Goal: Transaction & Acquisition: Book appointment/travel/reservation

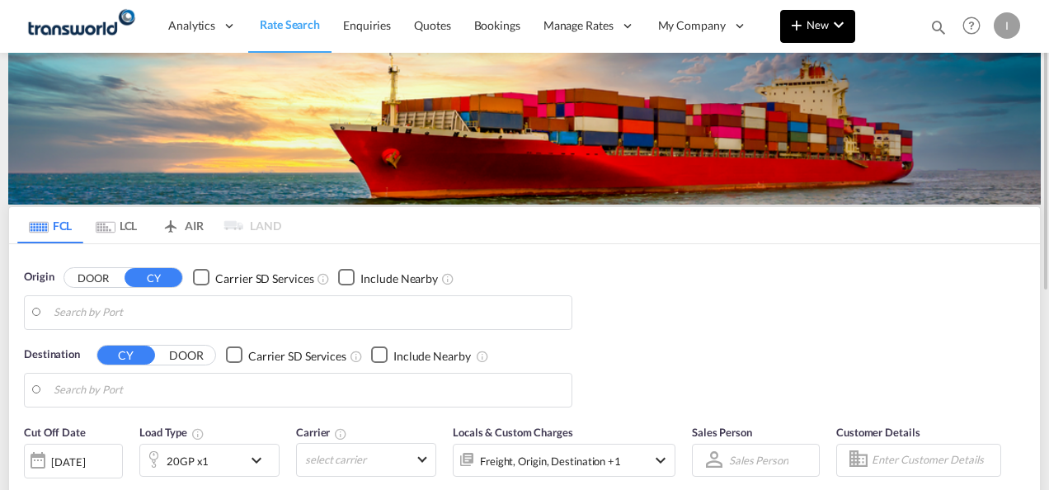
click at [779, 24] on div "Analytics Reports Dashboard Rate Search Enquiries Quotes Bookings" at bounding box center [524, 25] width 999 height 51
type input "Mundra, INMUN"
type input "[GEOGRAPHIC_DATA], [GEOGRAPHIC_DATA]"
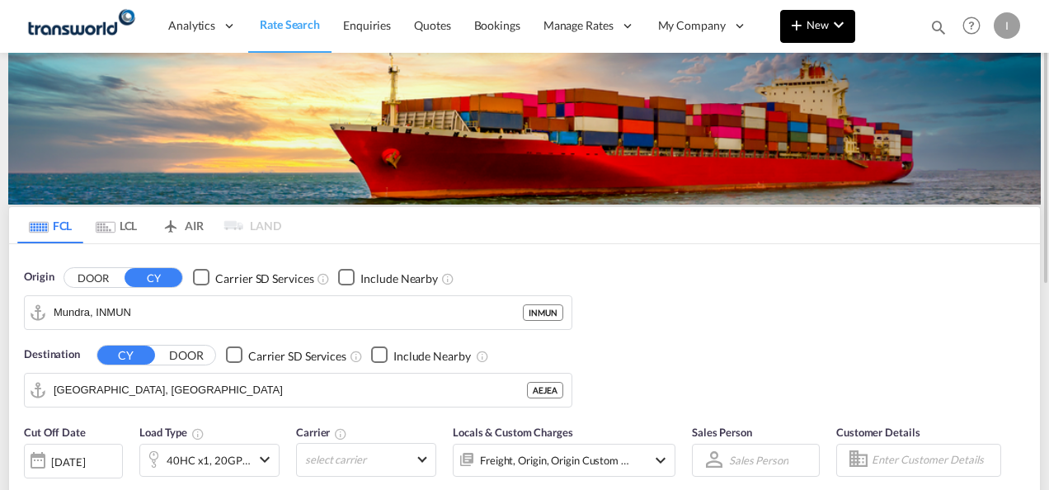
click at [807, 28] on span "New" at bounding box center [818, 24] width 62 height 13
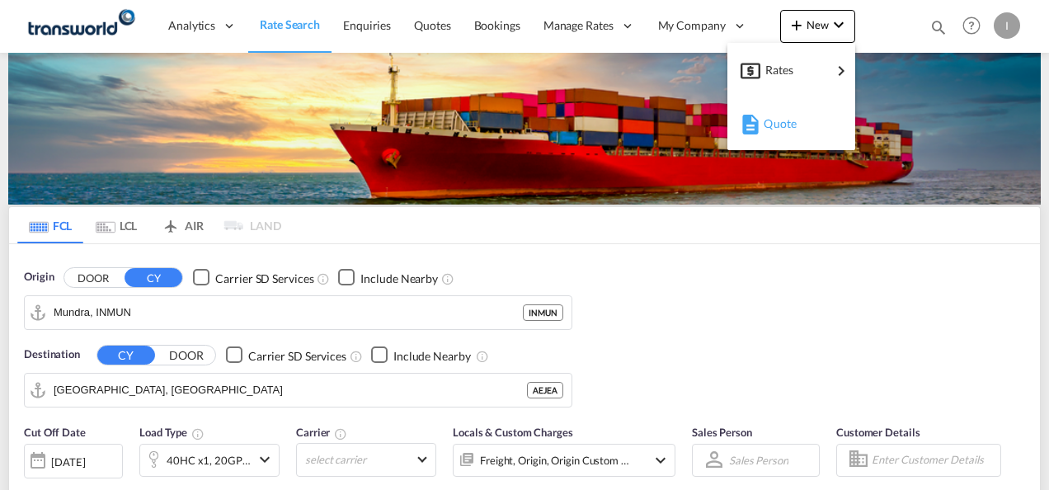
click at [792, 115] on div "Quote" at bounding box center [794, 123] width 61 height 41
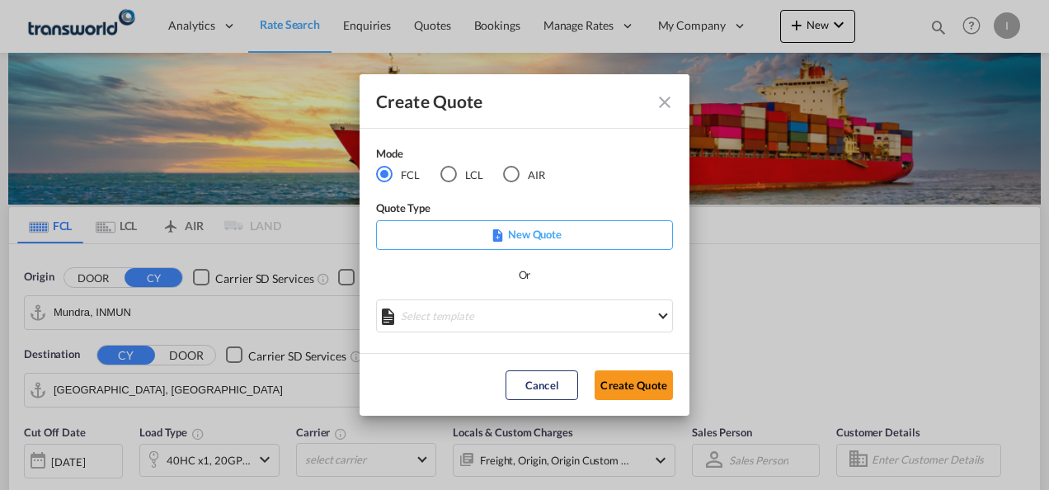
click at [457, 175] on md-radio-button "LCL" at bounding box center [461, 175] width 43 height 18
click at [613, 374] on button "Create Quote" at bounding box center [633, 385] width 78 height 30
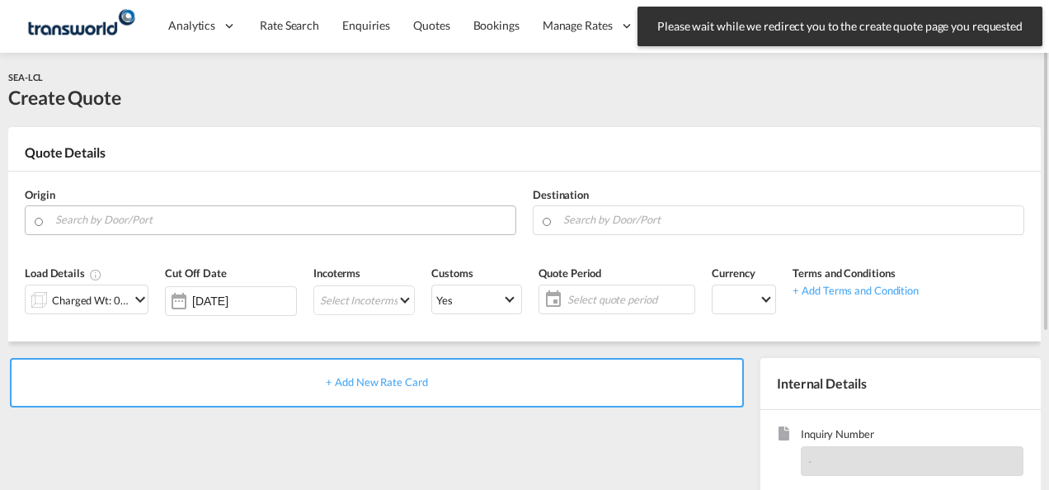
click at [221, 218] on input "Search by Door/Port" at bounding box center [281, 219] width 452 height 29
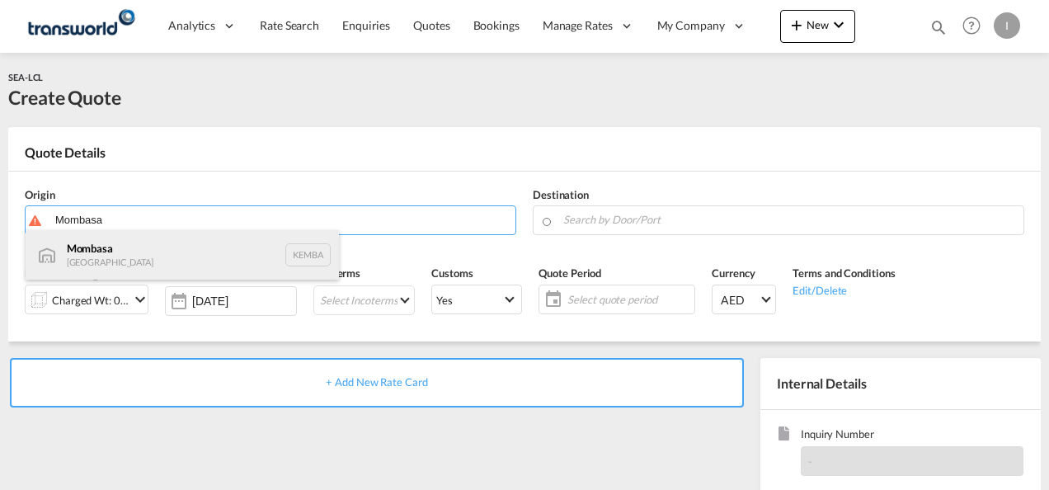
click at [110, 251] on div "Mombasa [GEOGRAPHIC_DATA] KEMBA" at bounding box center [182, 254] width 313 height 49
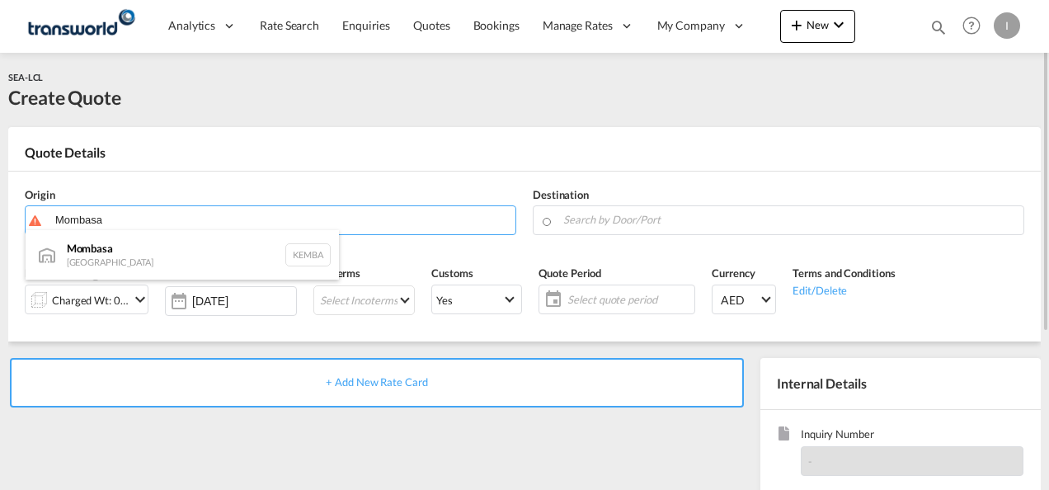
type input "Mombasa, KEMBA"
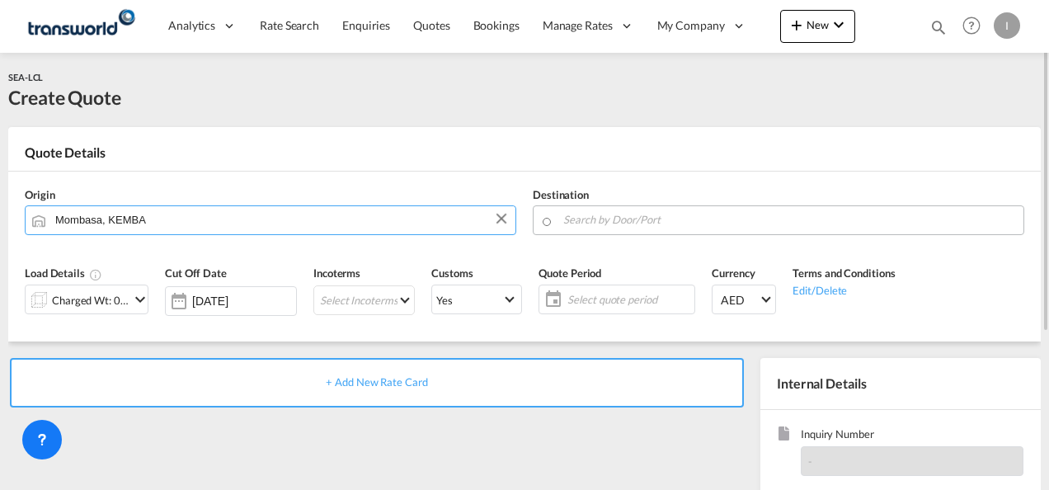
click at [613, 228] on input "Search by Door/Port" at bounding box center [789, 219] width 452 height 29
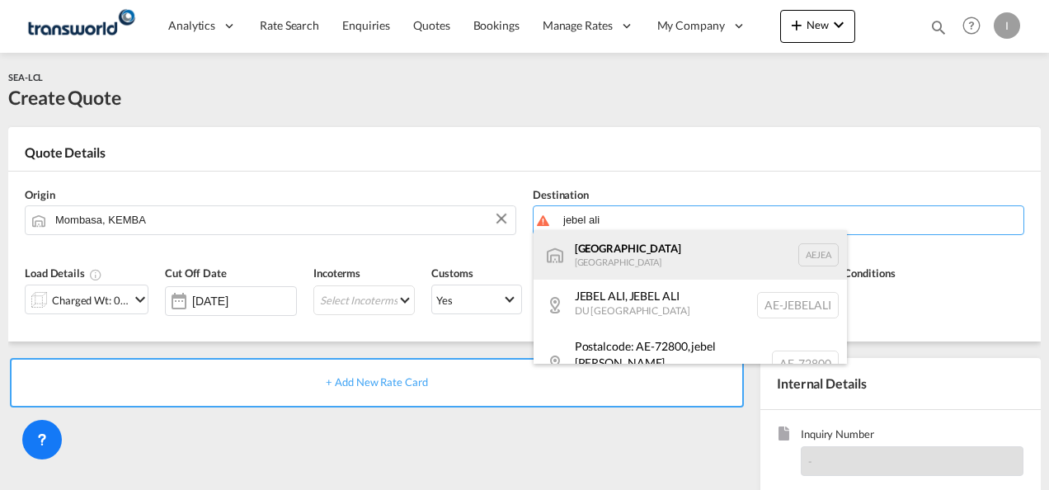
click at [644, 251] on div "[GEOGRAPHIC_DATA] [GEOGRAPHIC_DATA]" at bounding box center [689, 254] width 313 height 49
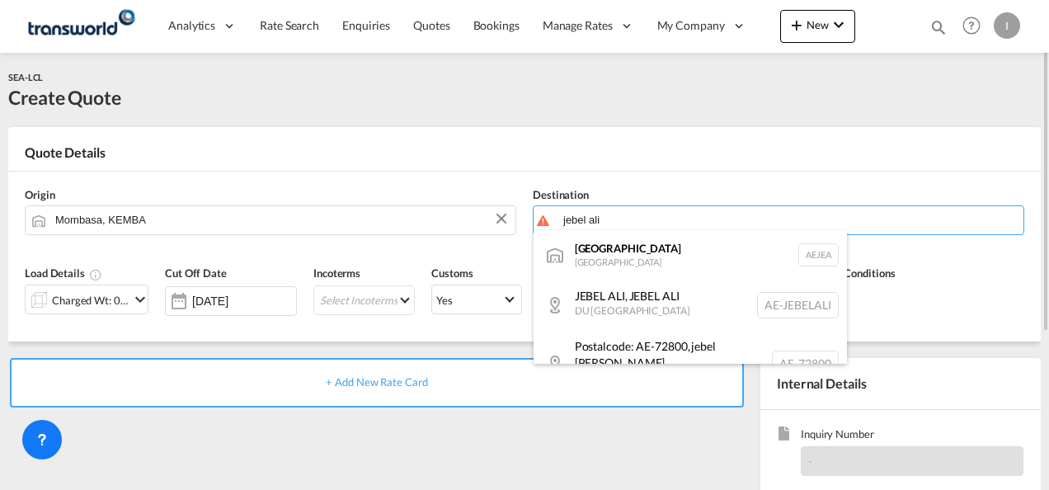
type input "[GEOGRAPHIC_DATA], [GEOGRAPHIC_DATA]"
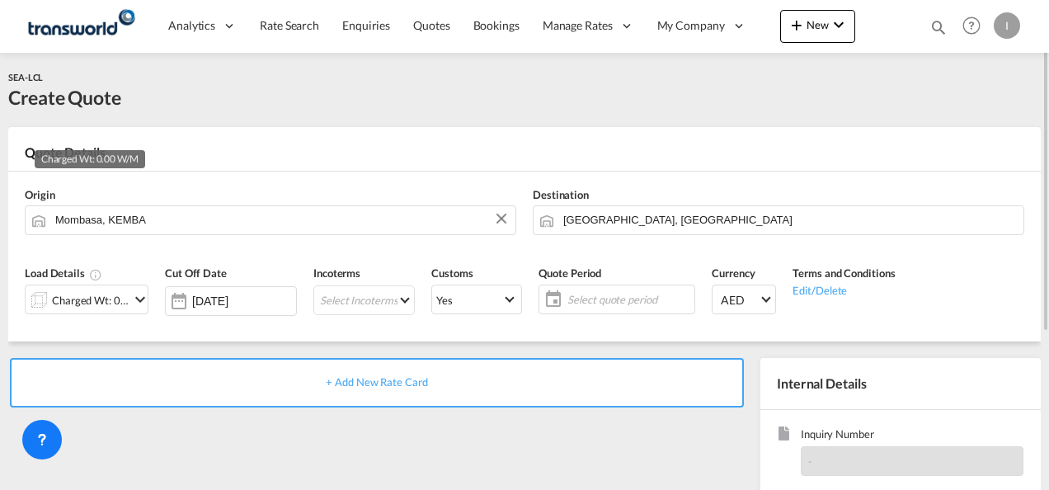
click at [64, 306] on div "Charged Wt: 0.00 W/M" at bounding box center [91, 300] width 78 height 23
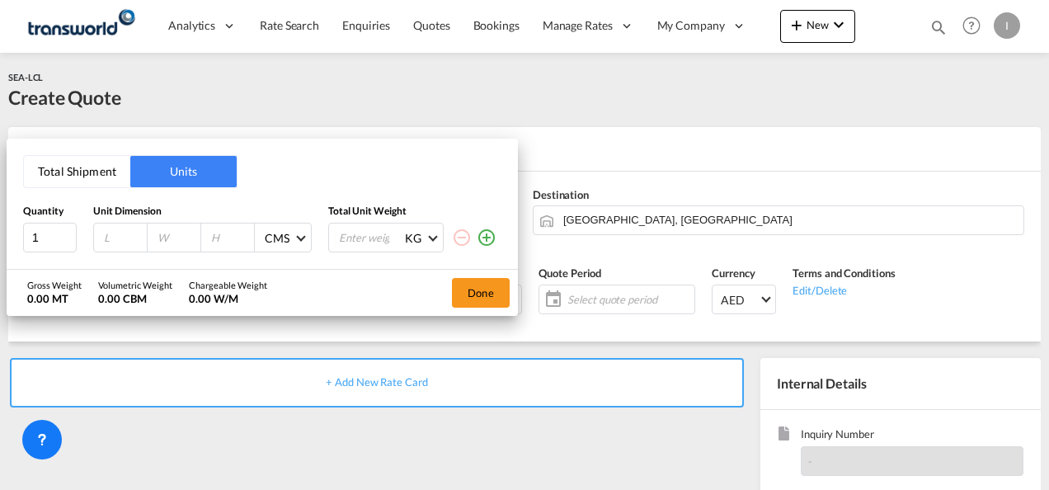
click at [87, 173] on button "Total Shipment" at bounding box center [77, 171] width 106 height 31
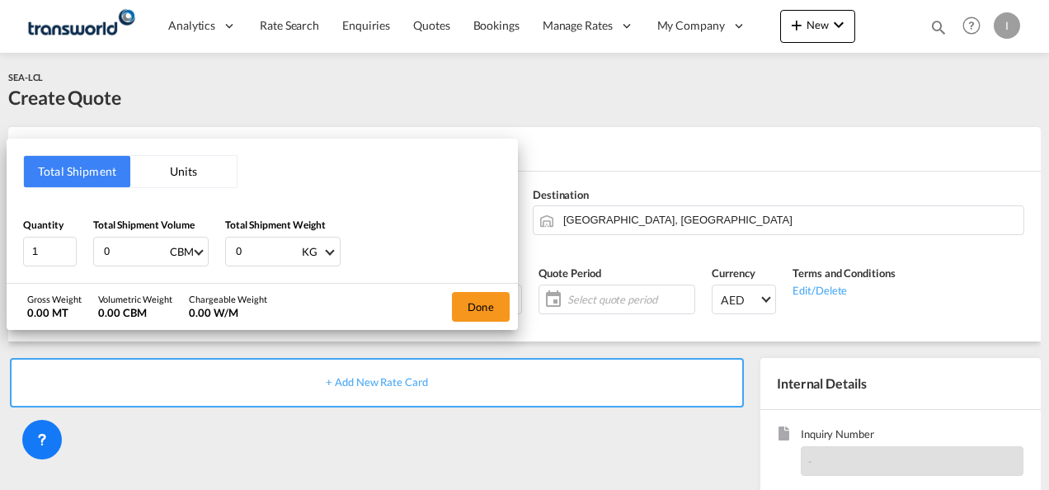
click at [89, 247] on div "Quantity 1 Total Shipment Volume 0 CBM CBM CFT Total Shipment Weight 0 KG KG LB" at bounding box center [262, 241] width 478 height 49
type input "2.3"
click at [242, 254] on input "0" at bounding box center [267, 251] width 66 height 28
drag, startPoint x: 242, startPoint y: 254, endPoint x: 198, endPoint y: 254, distance: 43.7
click at [198, 254] on div "Quantity 1 Total Shipment Volume 2.3 CBM CBM CFT Total Shipment Weight 0 KG KG …" at bounding box center [262, 241] width 478 height 49
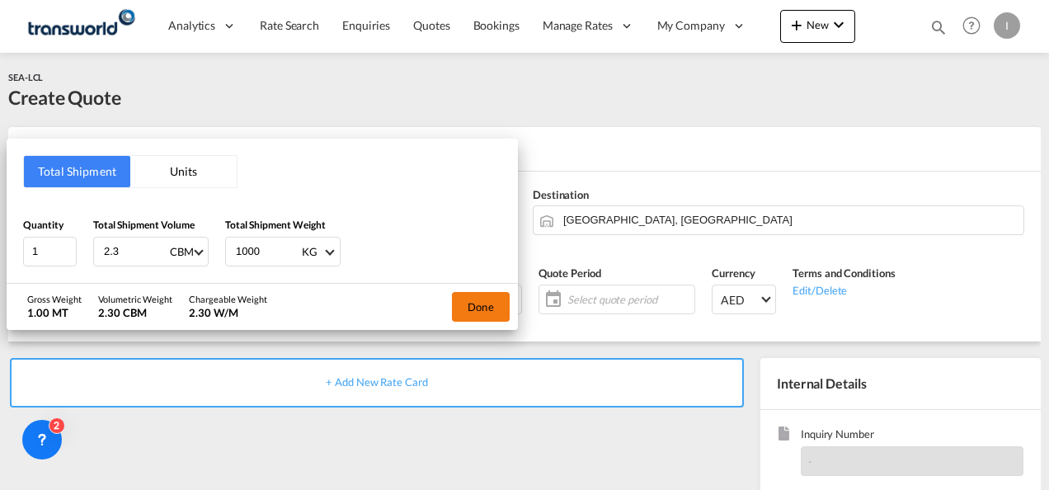
type input "1000"
click at [503, 312] on button "Done" at bounding box center [481, 307] width 58 height 30
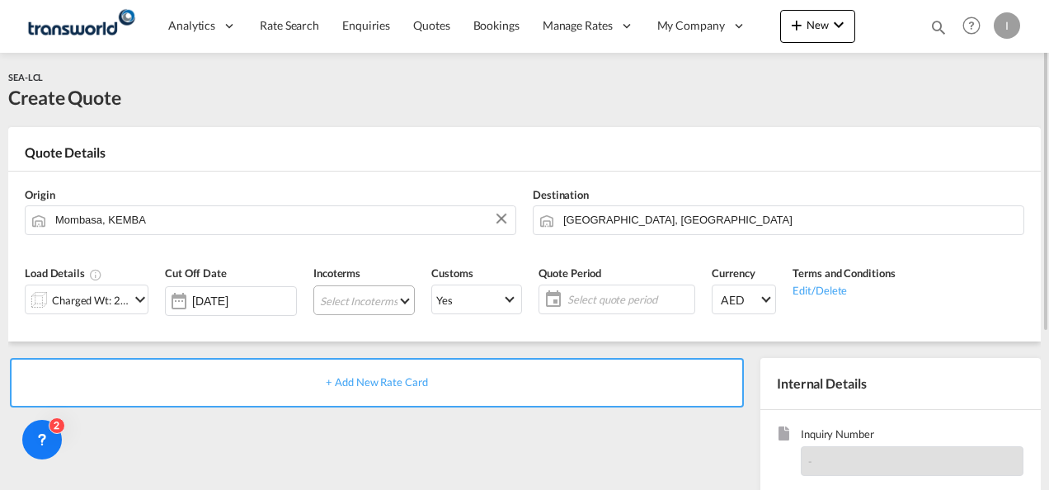
click at [383, 289] on md-select "Select Incoterms DAP - export Delivered at Place DAP - import Delivered at Plac…" at bounding box center [363, 300] width 101 height 30
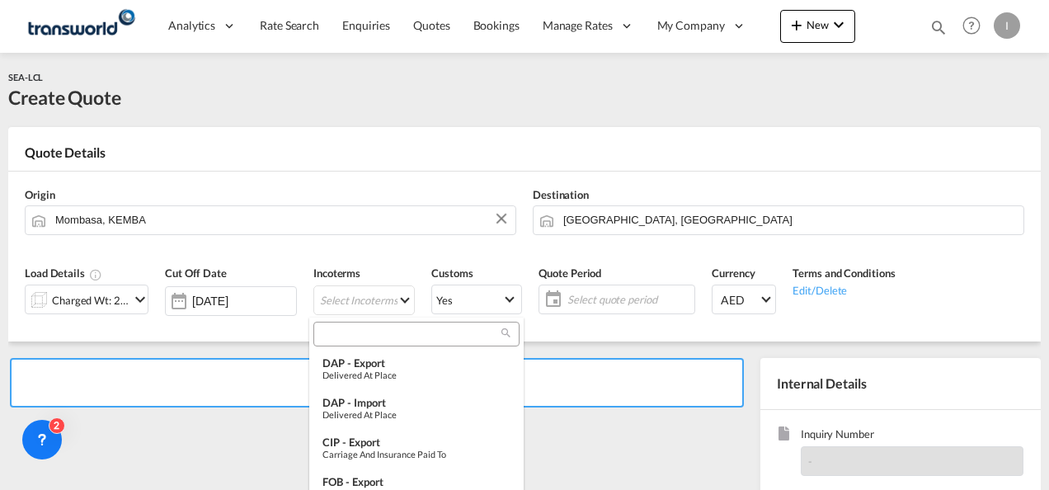
click at [332, 338] on input "search" at bounding box center [409, 334] width 183 height 15
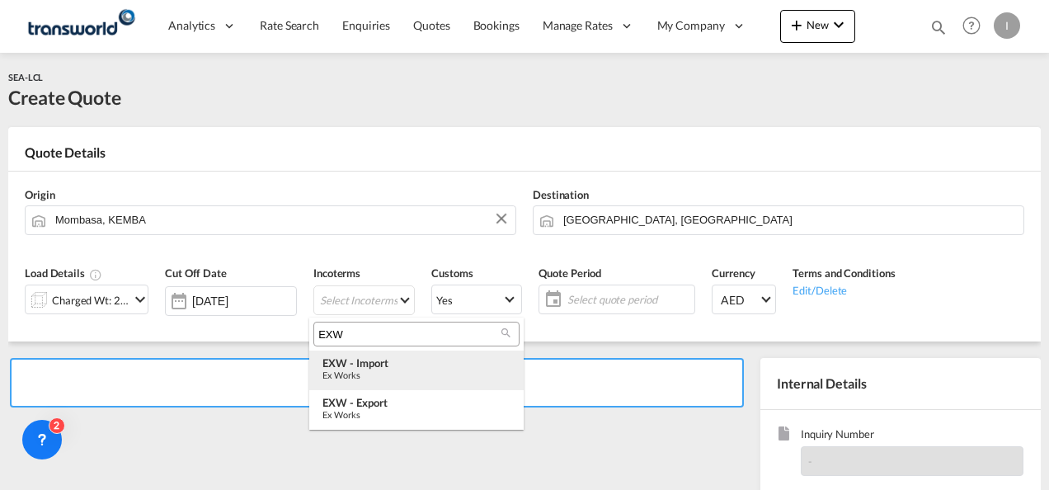
type input "EXW"
click at [367, 378] on div "Ex Works" at bounding box center [416, 374] width 188 height 11
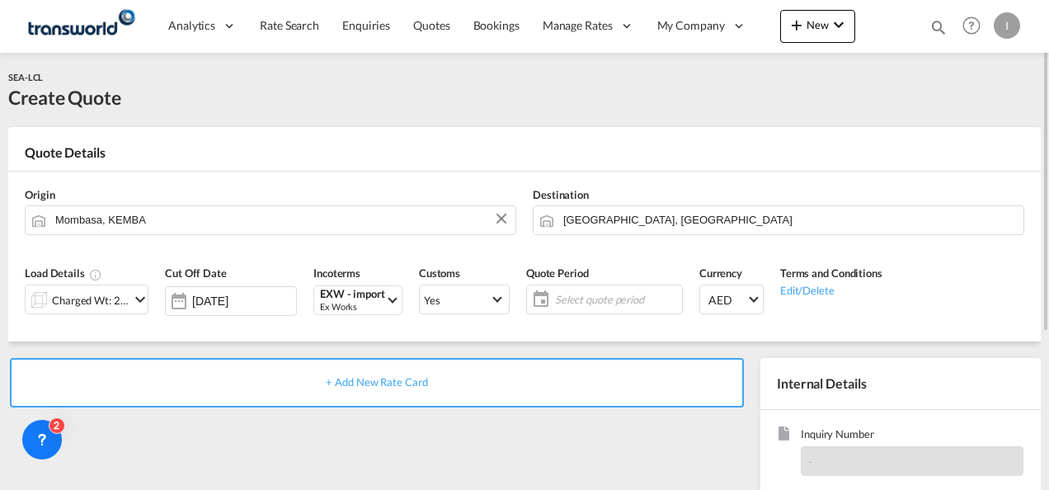
click at [613, 298] on span "Select quote period" at bounding box center [616, 299] width 123 height 15
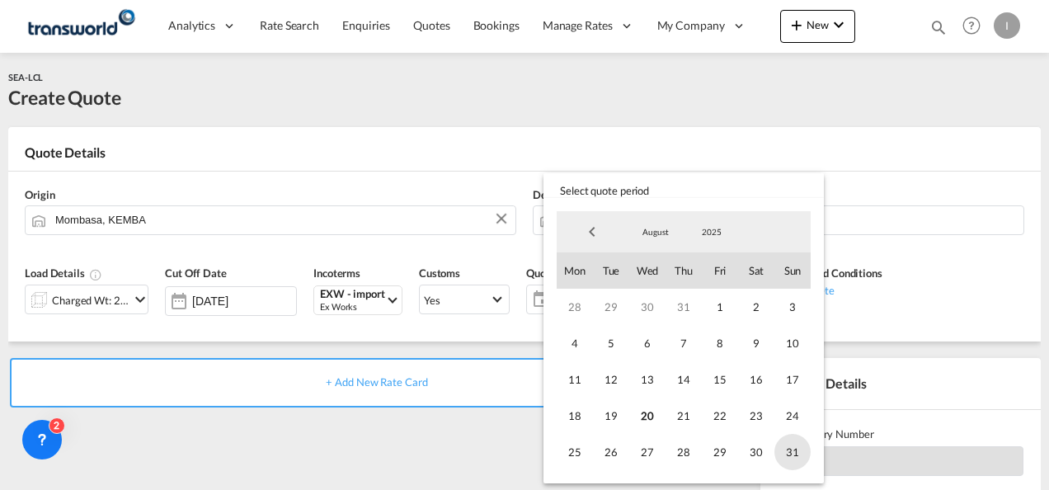
click at [776, 450] on span "31" at bounding box center [792, 452] width 36 height 36
click at [482, 445] on md-backdrop at bounding box center [524, 245] width 1049 height 490
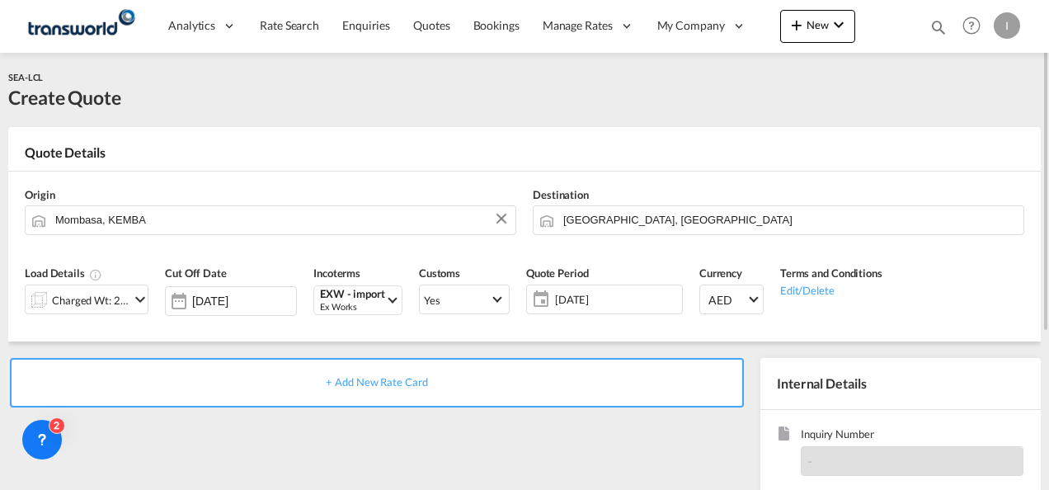
scroll to position [165, 0]
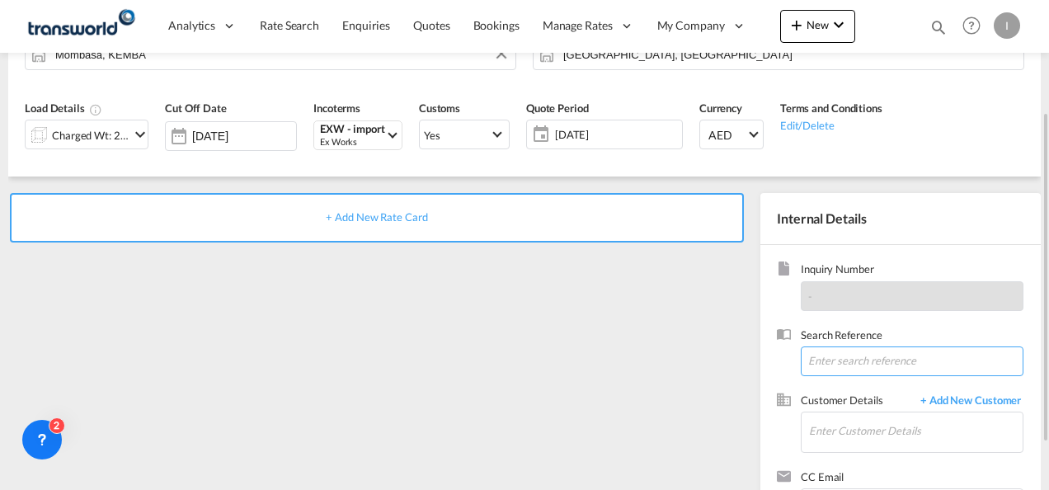
click at [849, 351] on input at bounding box center [912, 361] width 223 height 30
paste input "From Subject Received Size Categories [DEMOGRAPHIC_DATA] Kiran RE: [DATE]-LEVIS…"
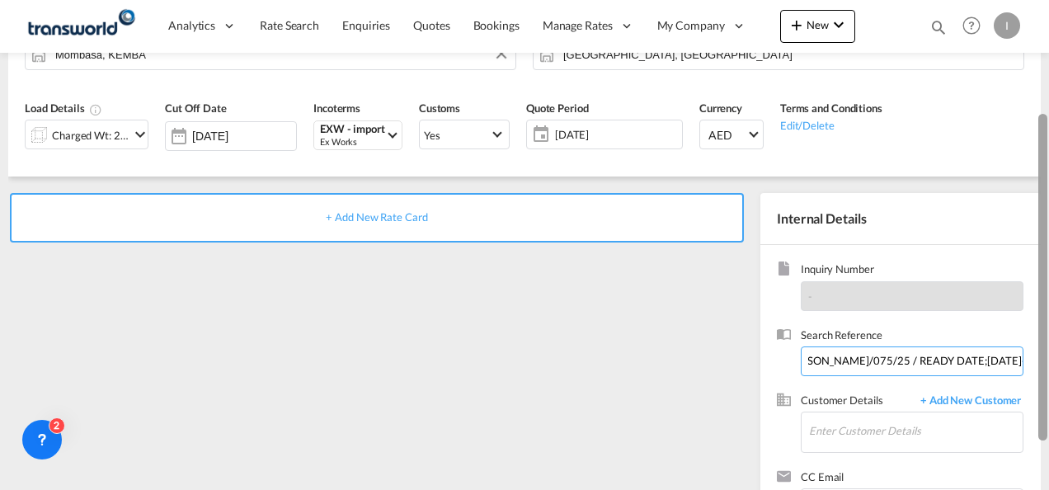
drag, startPoint x: 903, startPoint y: 359, endPoint x: 1048, endPoint y: 356, distance: 145.2
click at [1048, 356] on html "Analytics Reports Dashboard Rate Search Enquiries Quotes" at bounding box center [524, 245] width 1049 height 490
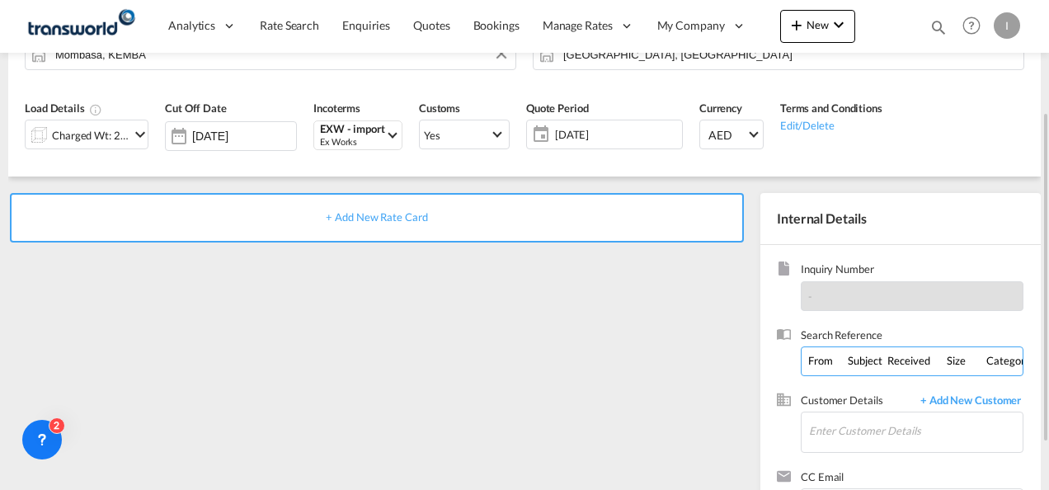
drag, startPoint x: 971, startPoint y: 361, endPoint x: 198, endPoint y: 364, distance: 773.4
click at [198, 364] on div "+ Add New Rate Card Internal Details Inquiry Number - Search Reference From Sub…" at bounding box center [524, 360] width 1032 height 369
type input "TWI 21527"
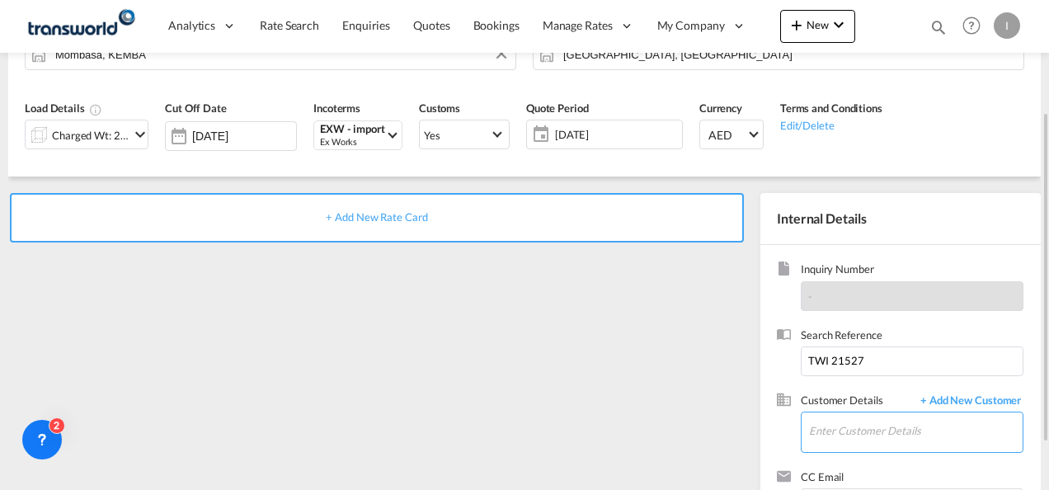
click at [838, 424] on input "Enter Customer Details" at bounding box center [916, 430] width 214 height 37
click at [840, 397] on div "[PERSON_NAME] [PERSON_NAME].[PERSON_NAME]@ apparel [DOMAIN_NAME] | APPAREL FZCO…" at bounding box center [865, 395] width 313 height 56
type input "APPAREL FZCO, [PERSON_NAME], [PERSON_NAME][EMAIL_ADDRESS][PERSON_NAME][DOMAIN_N…"
click at [374, 225] on div "+ Add New Rate Card" at bounding box center [377, 217] width 734 height 49
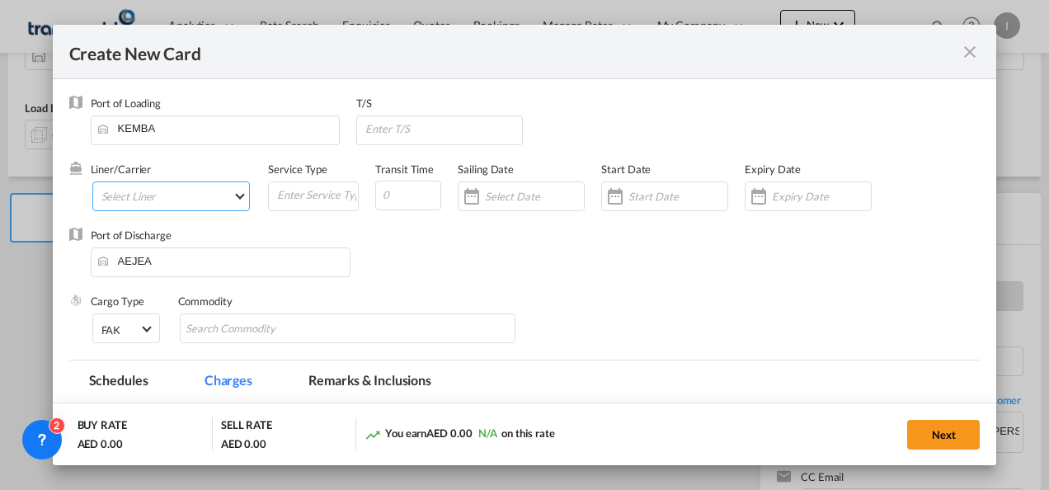
click at [166, 201] on md-select "Select Liner" at bounding box center [171, 196] width 158 height 30
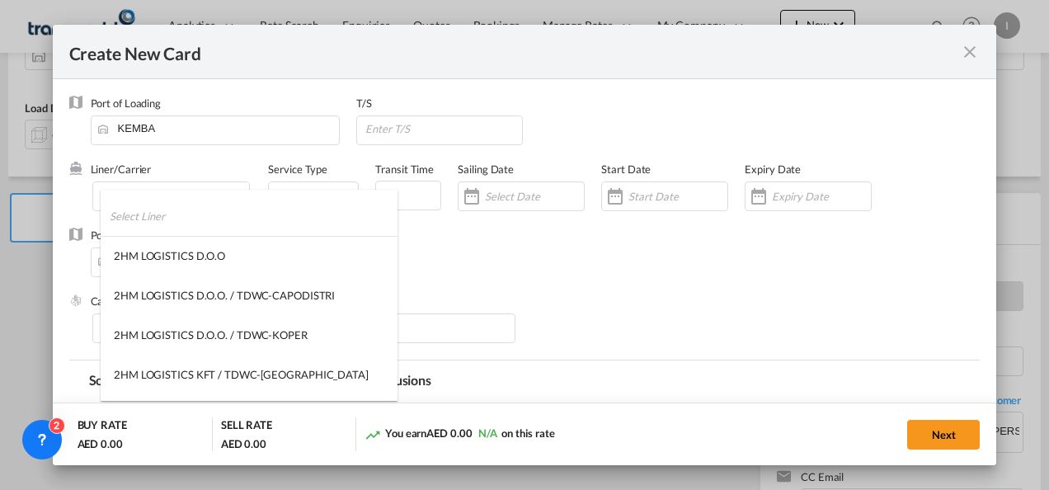
click at [144, 178] on md-backdrop at bounding box center [524, 245] width 1049 height 490
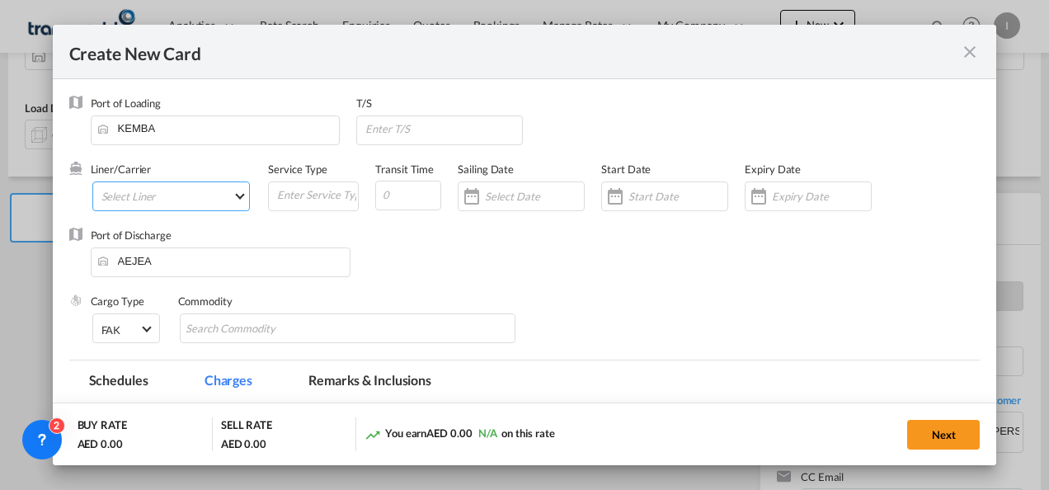
click at [140, 209] on md-select "Select Liner" at bounding box center [171, 196] width 158 height 30
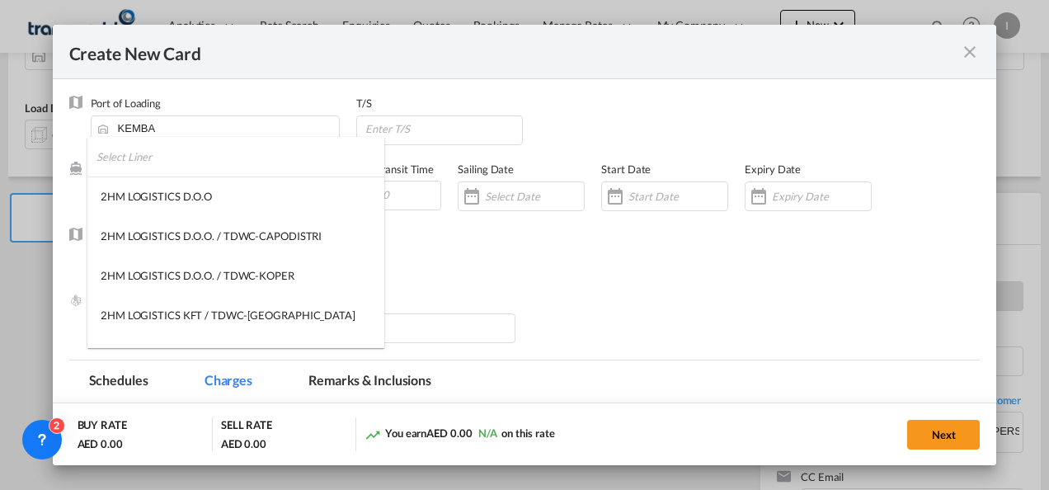
click at [135, 160] on input "search" at bounding box center [240, 157] width 288 height 40
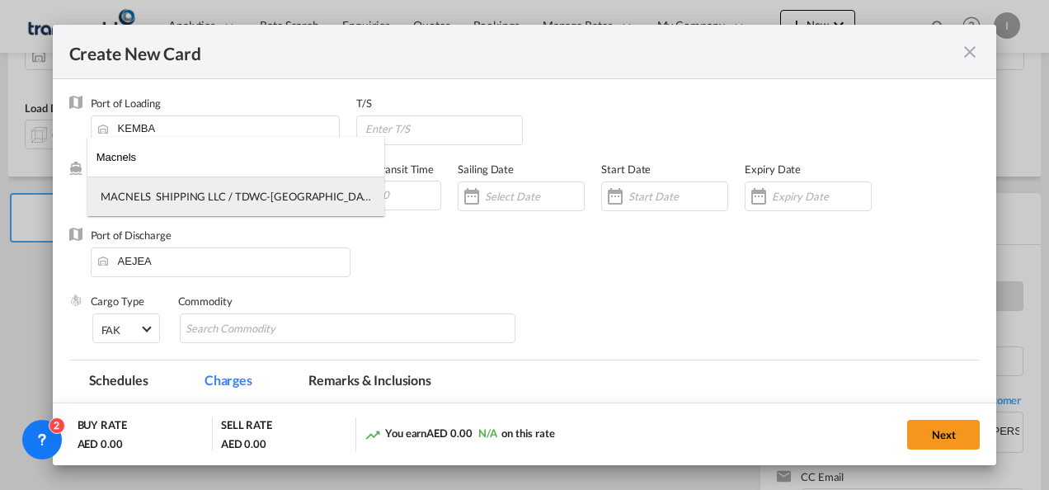
type input "Macnels"
click at [181, 194] on div "MACNELS SHIPPING LLC / TDWC-[GEOGRAPHIC_DATA]" at bounding box center [236, 196] width 270 height 15
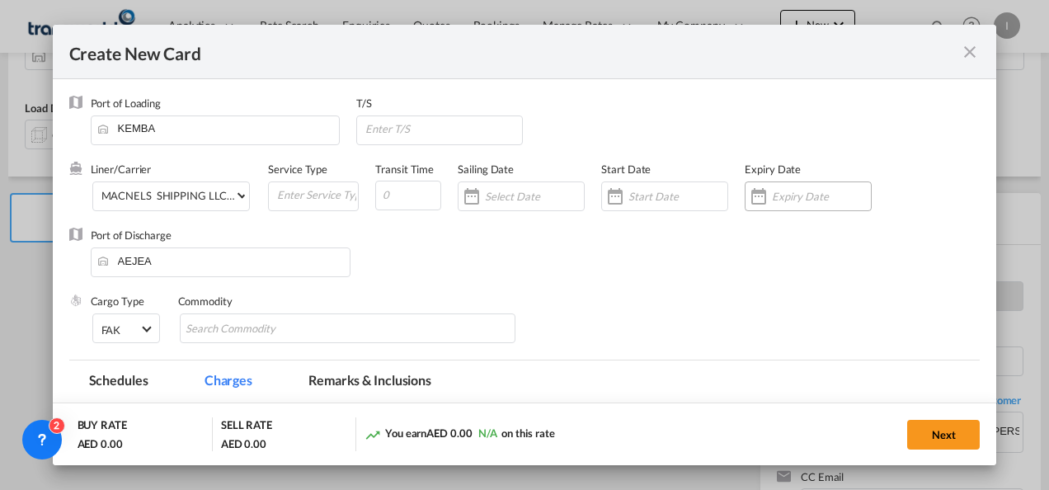
click at [785, 188] on div "Create New CardPort ..." at bounding box center [808, 196] width 127 height 30
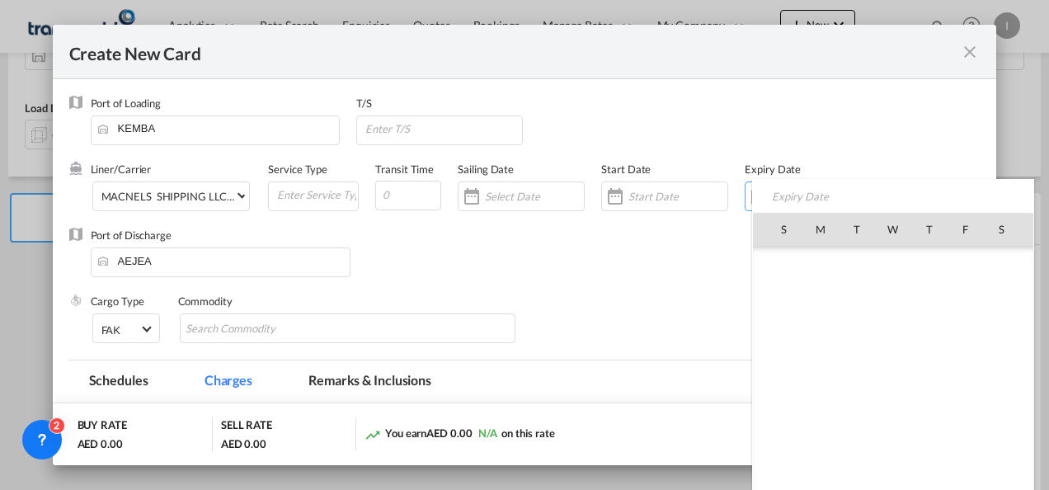
scroll to position [381717, 0]
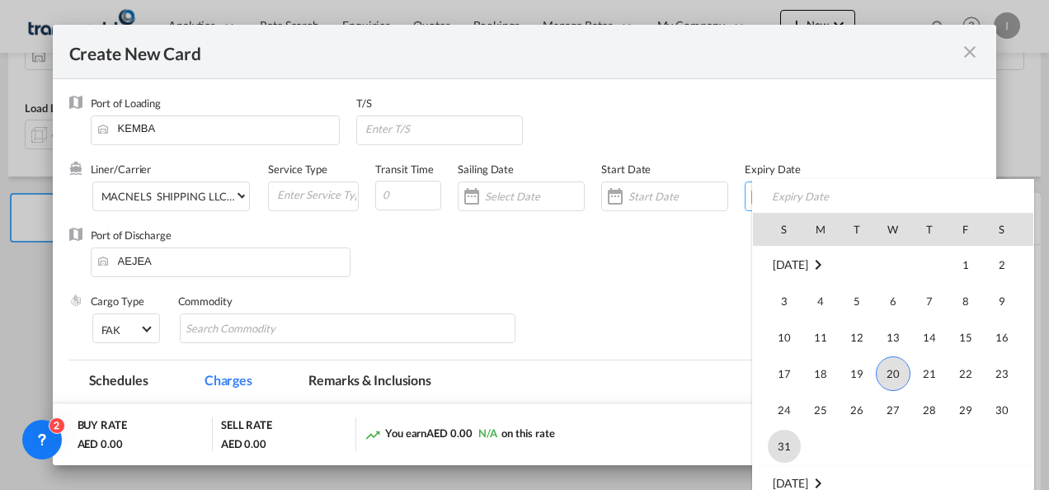
click at [780, 435] on span "31" at bounding box center [784, 446] width 33 height 33
type input "[DATE]"
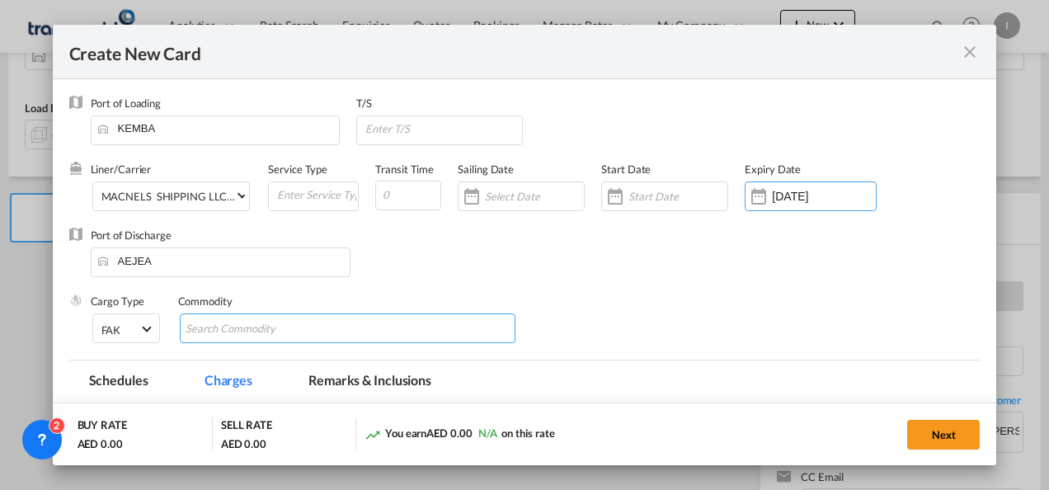
click at [323, 331] on md-chips-wrap "Chips container with autocompletion. Enter the text area, type text to search, …" at bounding box center [348, 328] width 336 height 30
type input "General Cargo"
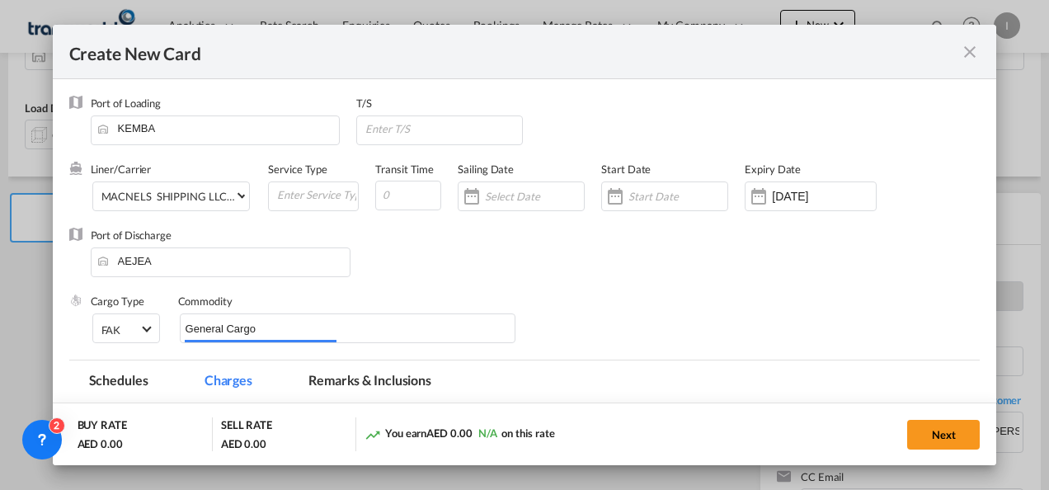
click at [382, 250] on div "Port of Discharge [GEOGRAPHIC_DATA]" at bounding box center [524, 261] width 911 height 66
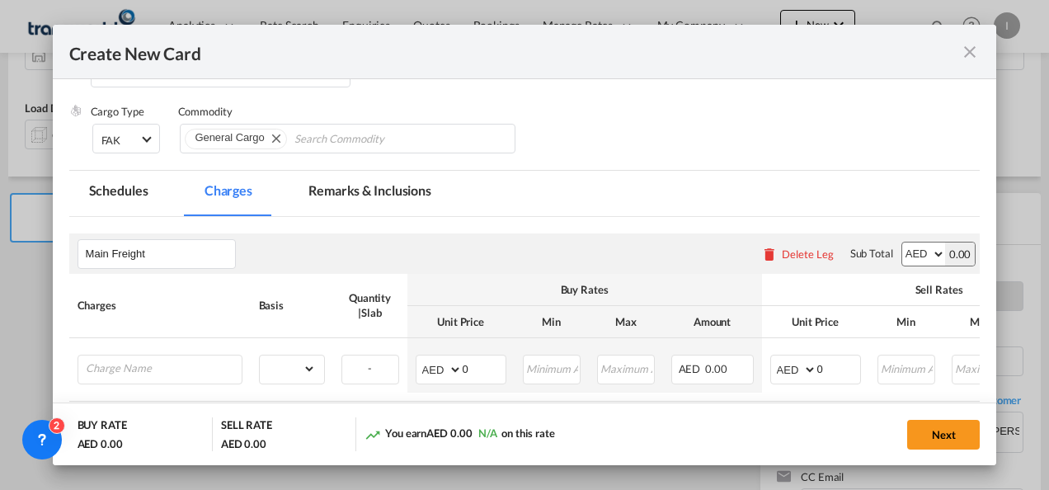
scroll to position [325, 0]
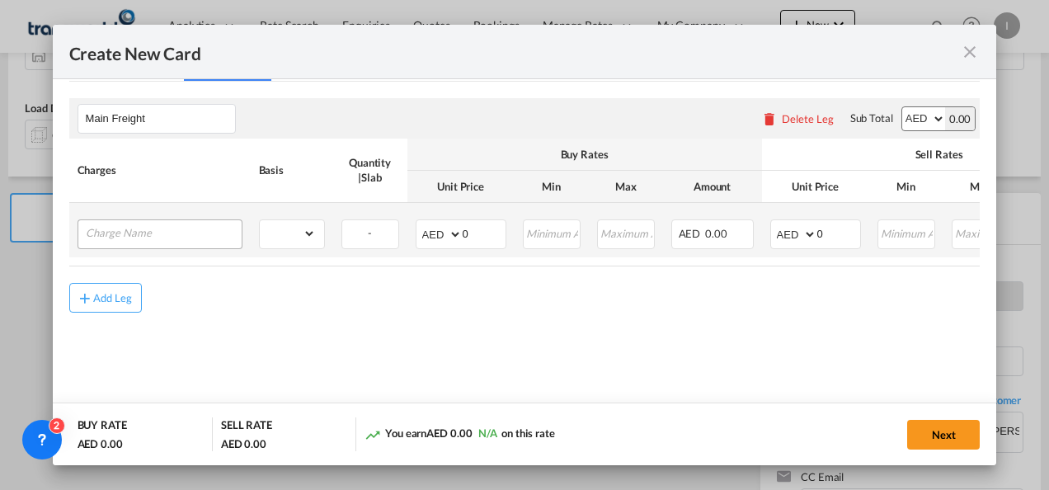
click at [176, 245] on div "Create New CardPort ..." at bounding box center [160, 234] width 165 height 30
click at [172, 233] on input "Charge Name" at bounding box center [164, 232] width 156 height 25
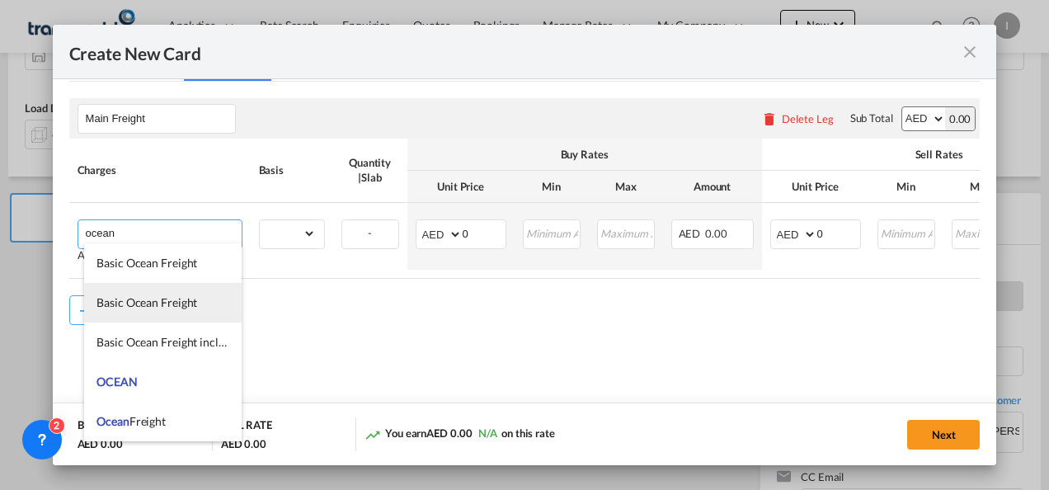
click at [133, 303] on span "Basic Ocean Freight" at bounding box center [146, 302] width 101 height 14
type input "Basic Ocean Freight"
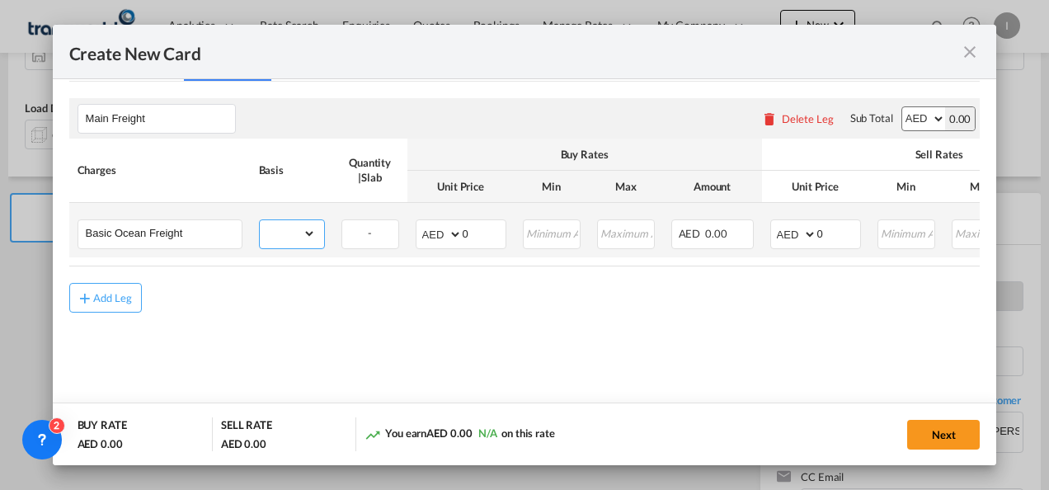
click at [306, 229] on select "gross_weight volumetric_weight per_shipment per_bl per_km per_hawb per_kg flat …" at bounding box center [288, 233] width 56 height 26
select select "per_shipment"
click at [260, 220] on select "gross_weight volumetric_weight per_shipment per_bl per_km per_hawb per_kg flat …" at bounding box center [288, 233] width 56 height 26
drag, startPoint x: 472, startPoint y: 234, endPoint x: 441, endPoint y: 233, distance: 31.4
click at [441, 233] on md-input-container "AED AFN ALL AMD ANG AOA ARS AUD AWG AZN BAM BBD BDT BGN BHD BIF BMD BND [PERSON…" at bounding box center [461, 234] width 91 height 30
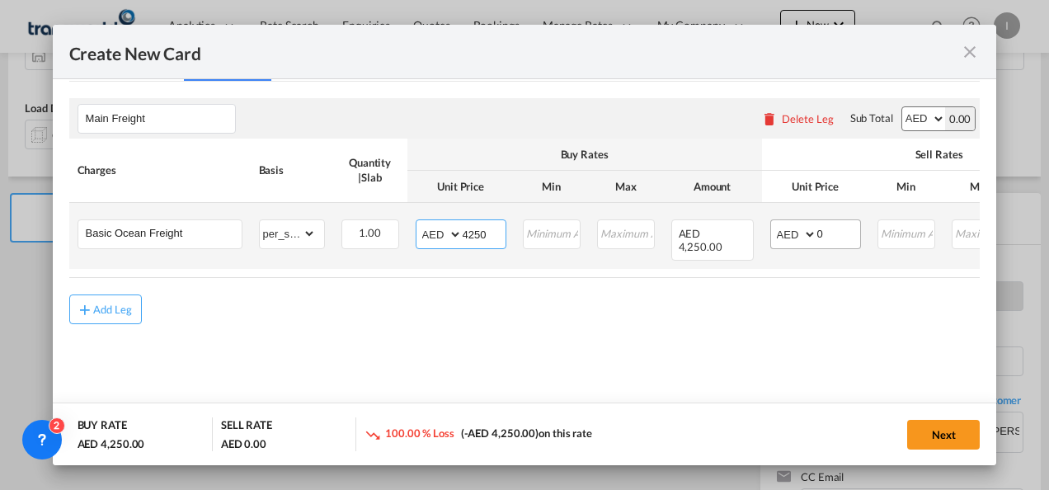
type input "4250"
drag, startPoint x: 825, startPoint y: 238, endPoint x: 805, endPoint y: 237, distance: 19.9
click at [805, 237] on md-input-container "AED AFN ALL AMD ANG AOA ARS AUD AWG AZN BAM BBD BDT BGN BHD BIF BMD BND [PERSON…" at bounding box center [815, 234] width 91 height 30
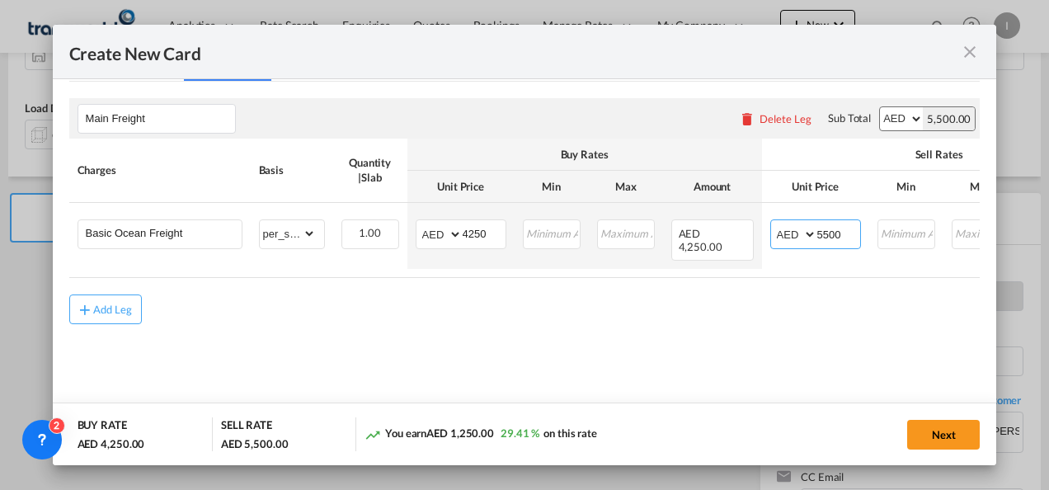
type input "5500"
click at [671, 304] on div "Add Leg" at bounding box center [524, 309] width 911 height 30
click at [937, 440] on button "Next" at bounding box center [943, 435] width 73 height 30
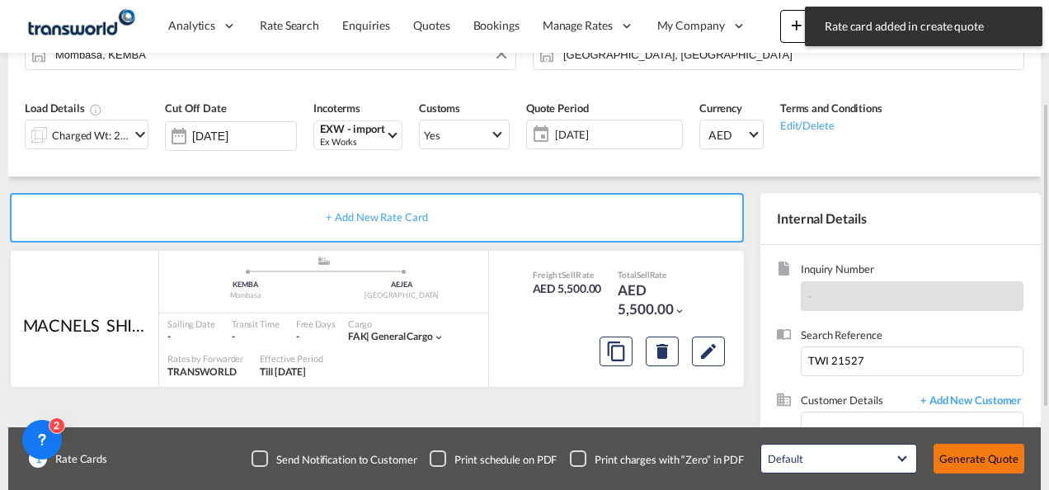
click at [965, 462] on button "Generate Quote" at bounding box center [978, 459] width 91 height 30
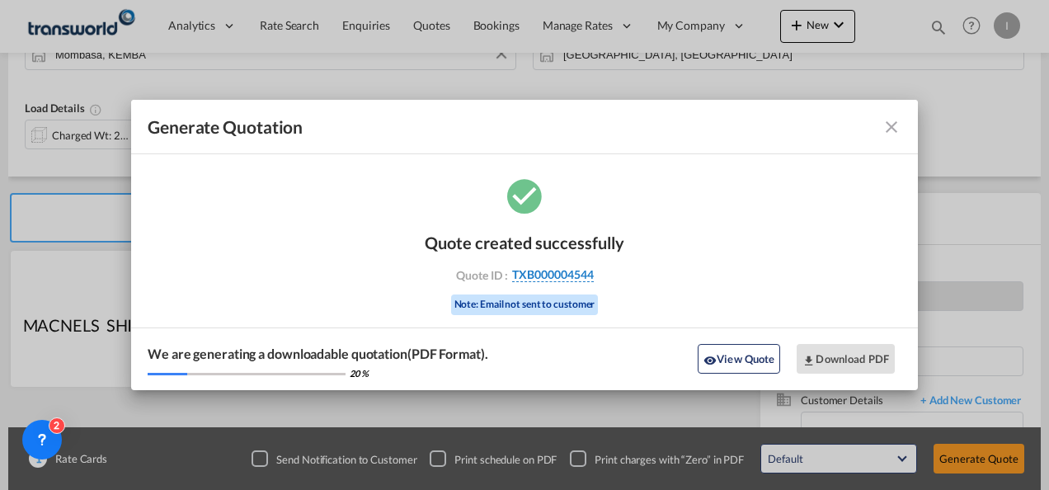
click at [556, 277] on span "TXB000004544" at bounding box center [553, 274] width 82 height 15
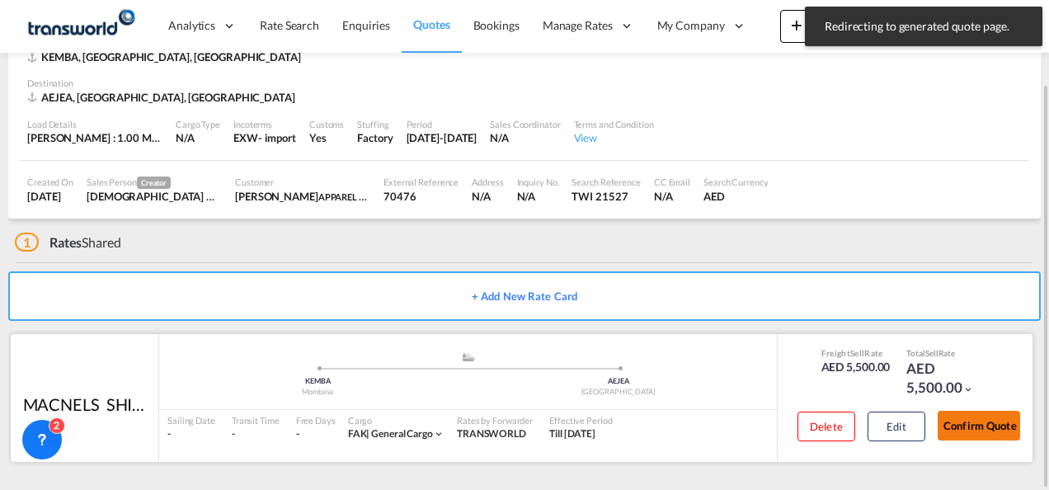
click at [958, 426] on button "Confirm Quote" at bounding box center [978, 426] width 82 height 30
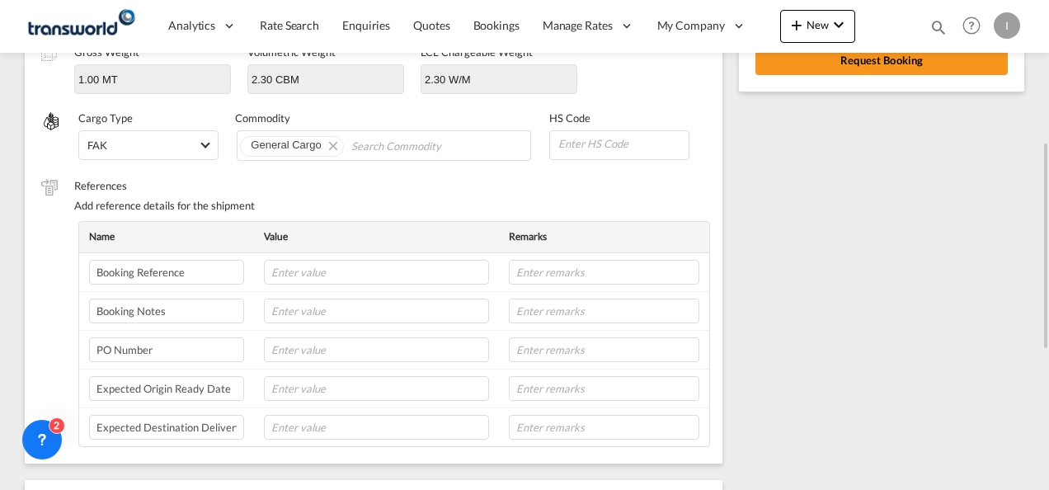
scroll to position [86, 0]
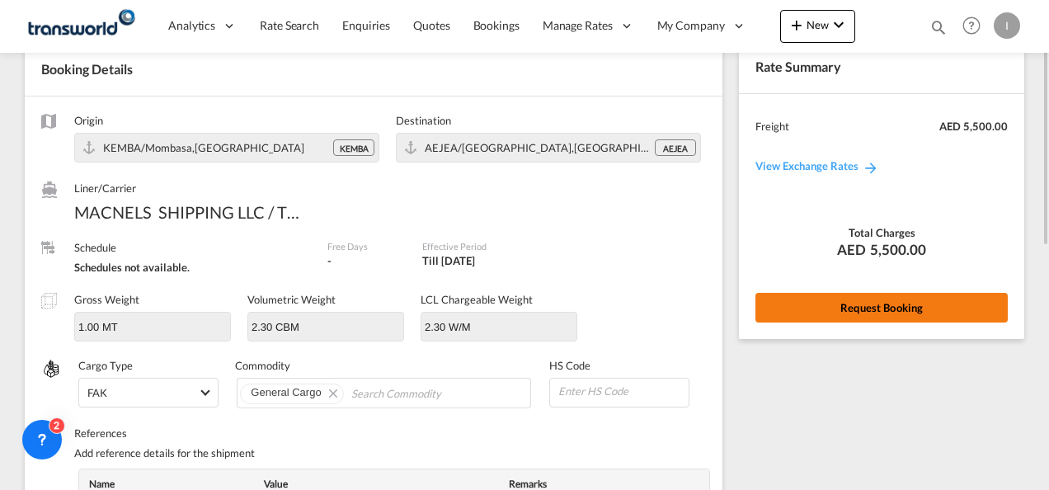
click at [801, 320] on button "Request Booking" at bounding box center [881, 308] width 252 height 30
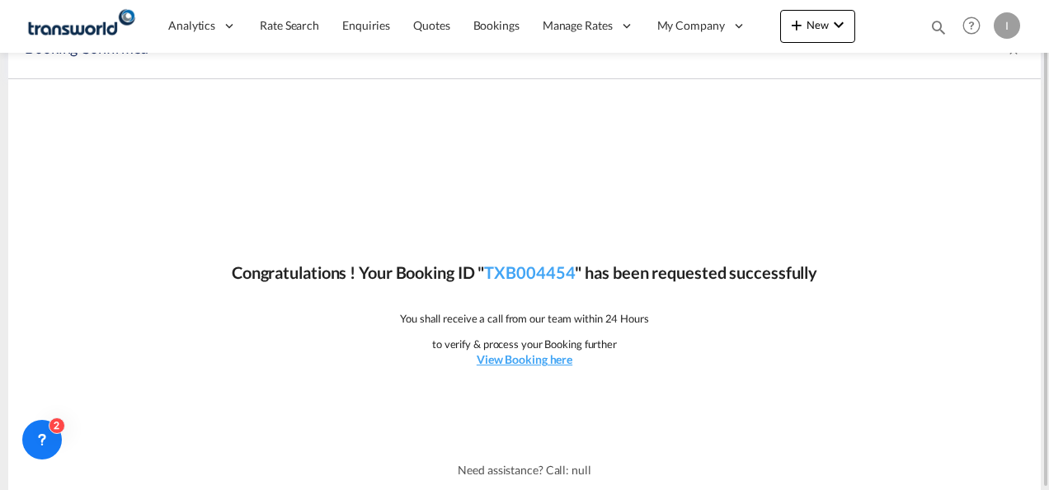
scroll to position [31, 0]
click at [507, 275] on link "TXB004454" at bounding box center [529, 273] width 91 height 20
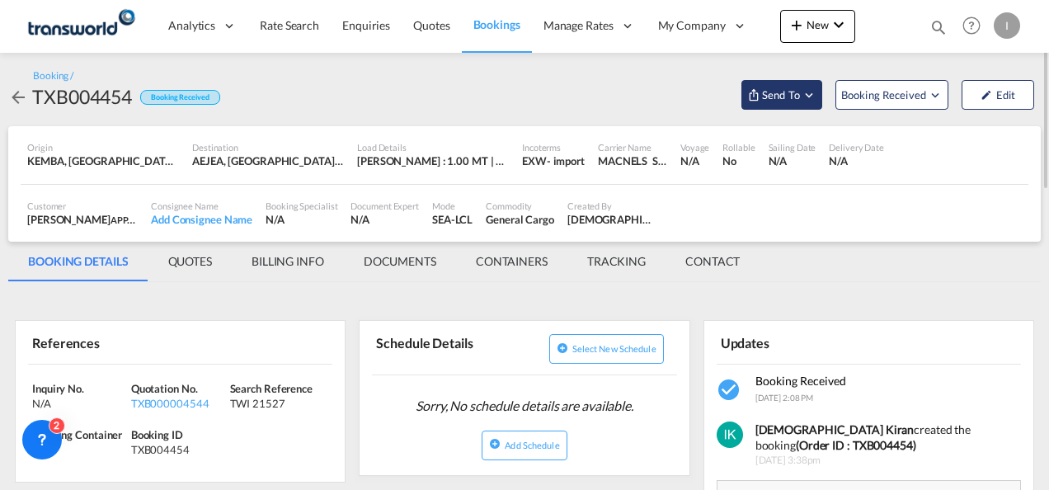
click at [772, 85] on button "Send To" at bounding box center [781, 95] width 81 height 30
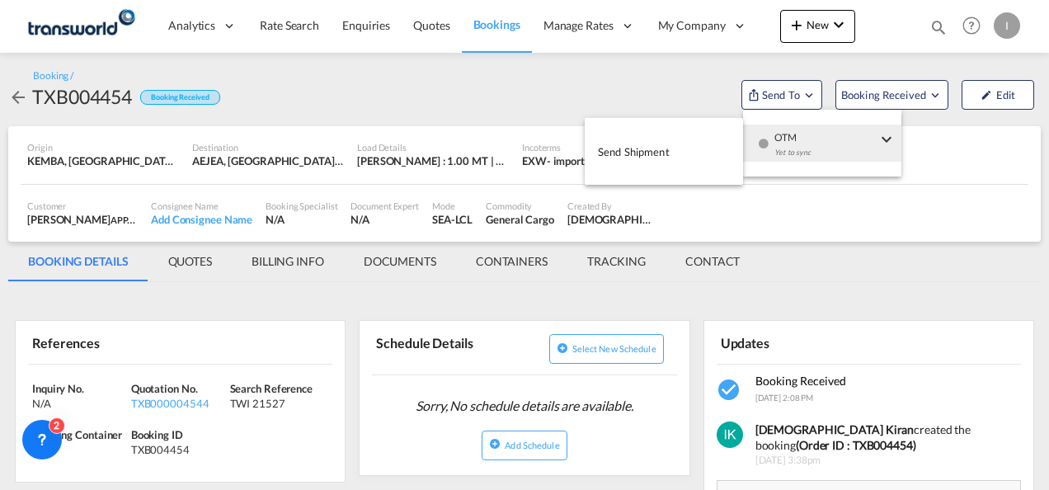
click at [774, 129] on span "OTM" at bounding box center [825, 132] width 102 height 15
click at [649, 161] on span "Send Shipment" at bounding box center [634, 152] width 72 height 26
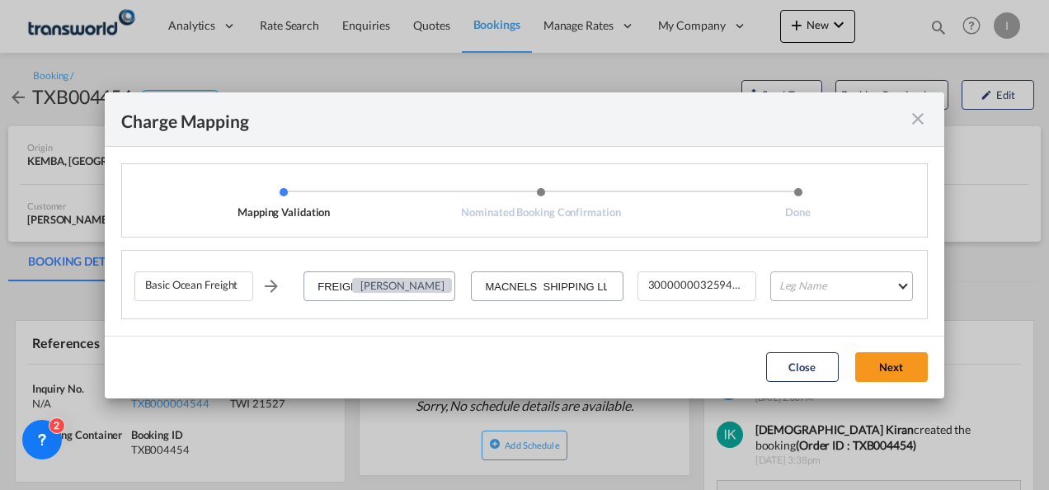
click at [798, 279] on md-select "Leg Name HANDLING ORIGIN VESSEL HANDLING DESTINATION OTHERS TL PICK UP CUSTOMS …" at bounding box center [841, 286] width 143 height 30
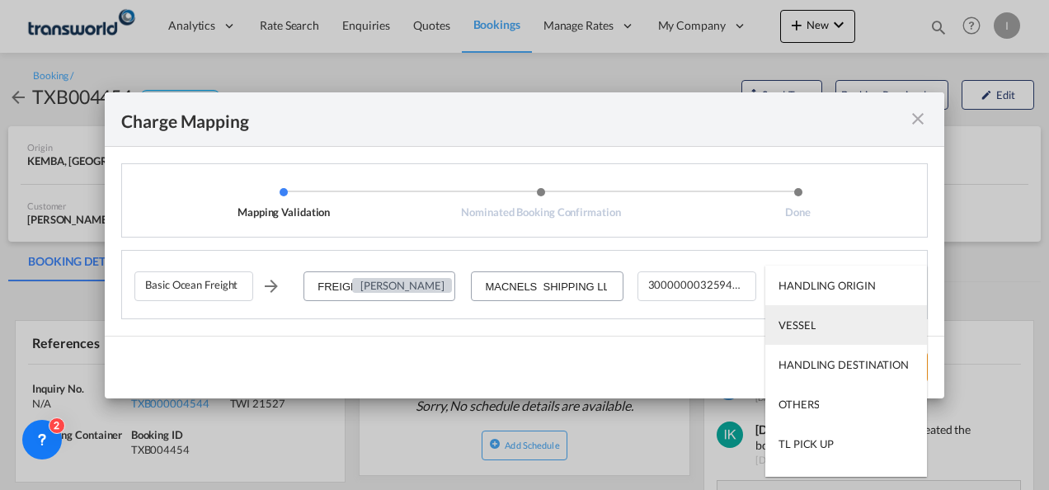
click at [796, 326] on div "VESSEL" at bounding box center [796, 324] width 37 height 15
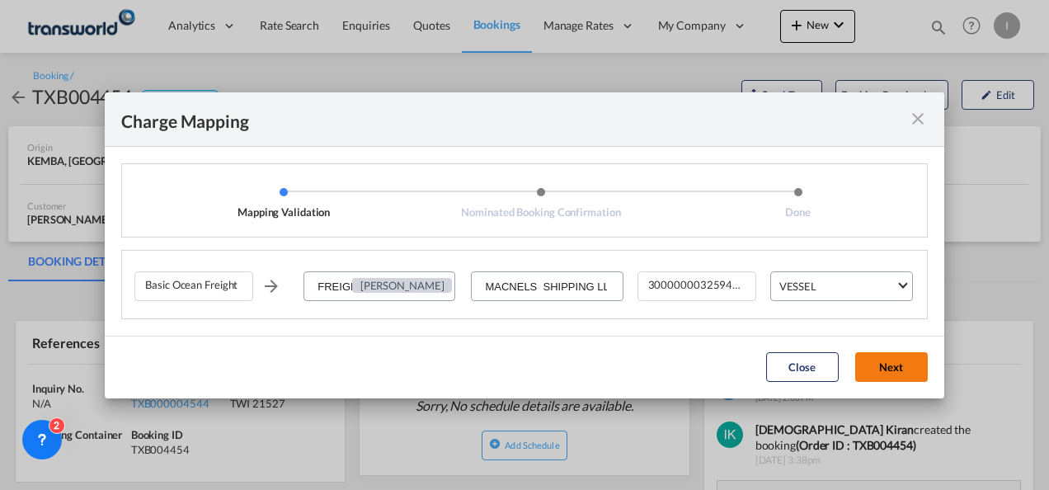
click at [892, 373] on button "Next" at bounding box center [891, 367] width 73 height 30
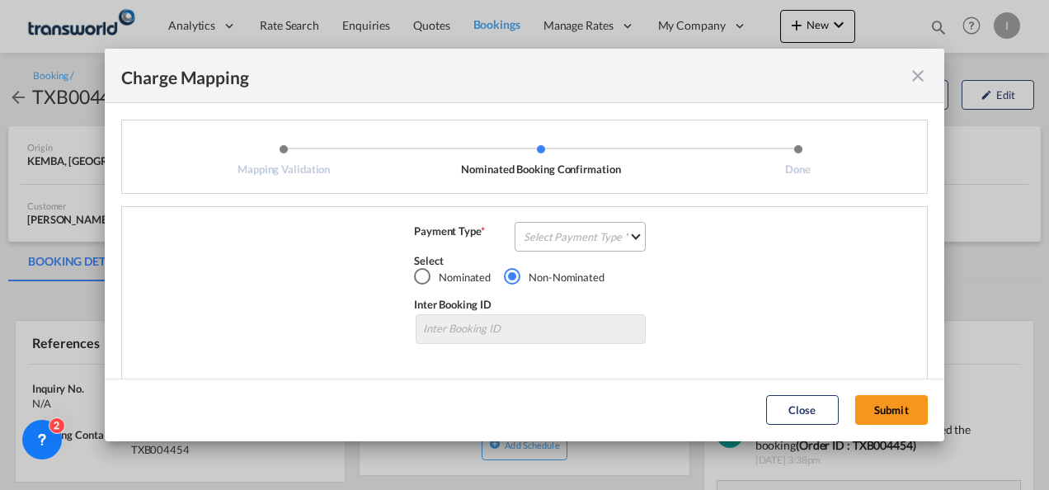
click at [529, 233] on md-select "Select Payment Type COLLECT PREPAID" at bounding box center [580, 237] width 131 height 30
click at [533, 234] on div "COLLECT" at bounding box center [542, 236] width 47 height 4
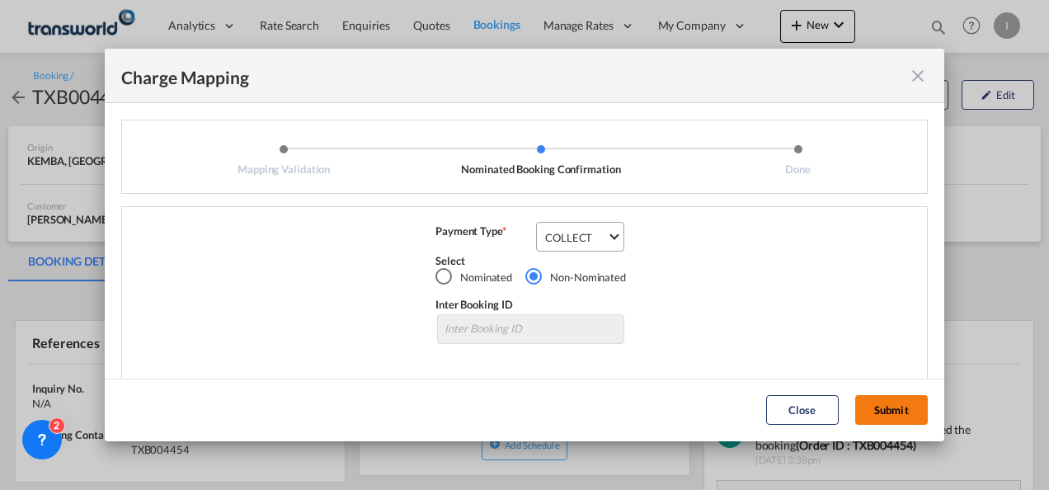
click at [895, 401] on button "Submit" at bounding box center [891, 410] width 73 height 30
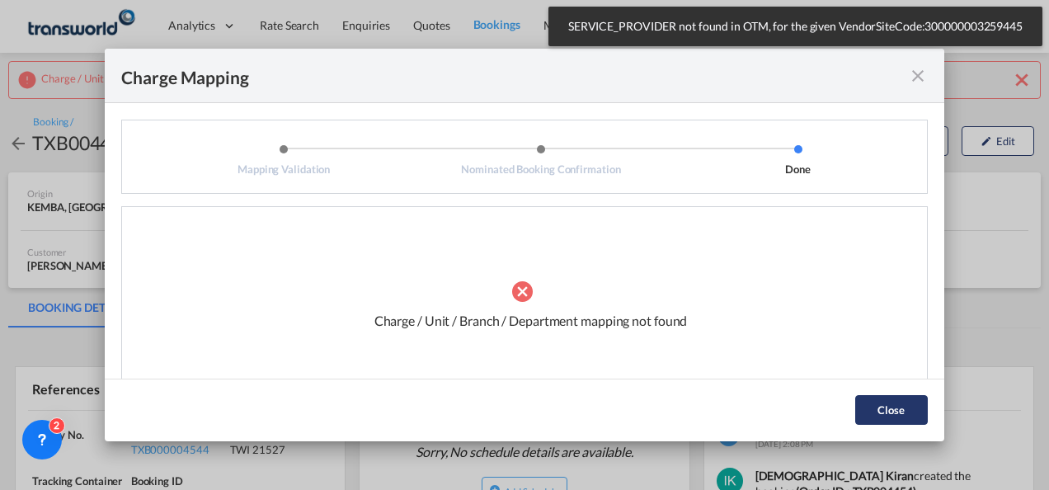
click at [866, 411] on button "Close" at bounding box center [891, 410] width 73 height 30
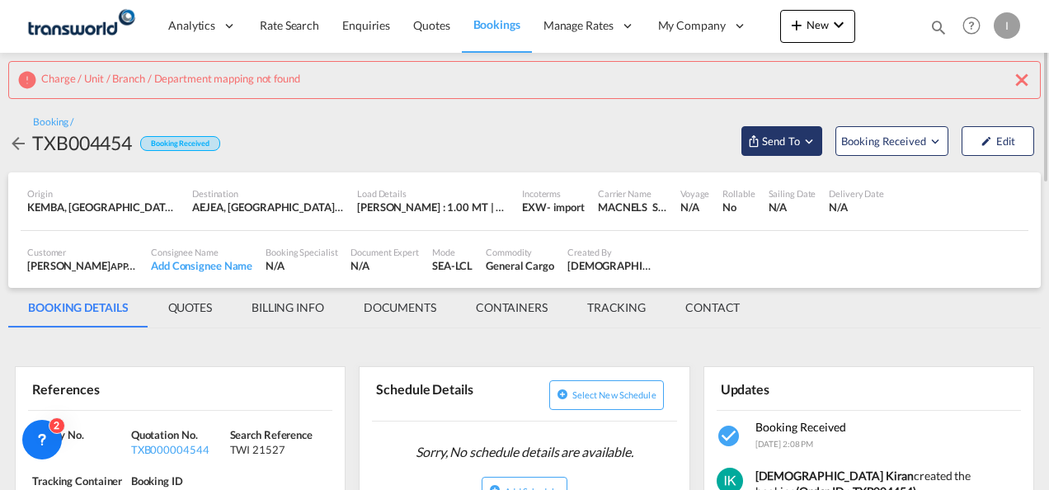
click at [764, 147] on span "Send To" at bounding box center [780, 141] width 41 height 16
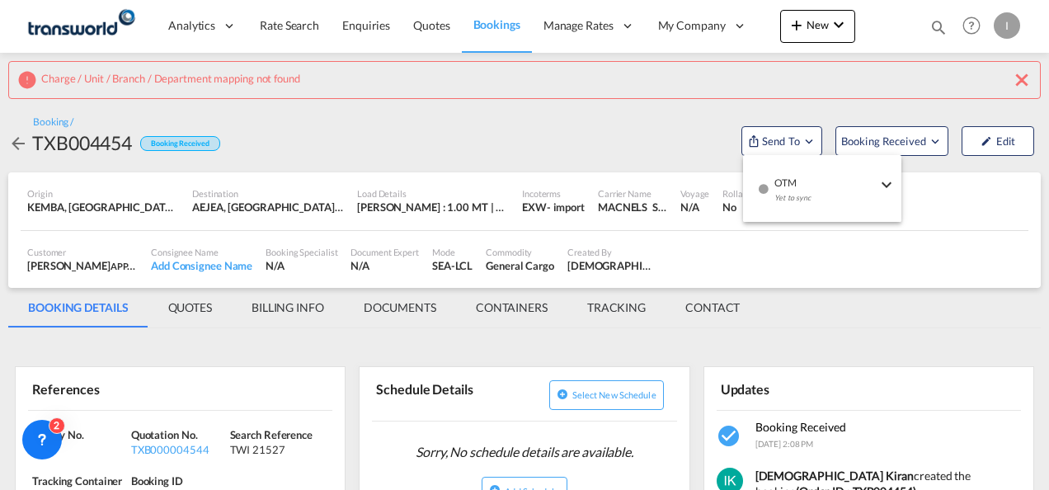
click at [790, 190] on div "Yet to sync" at bounding box center [825, 202] width 102 height 35
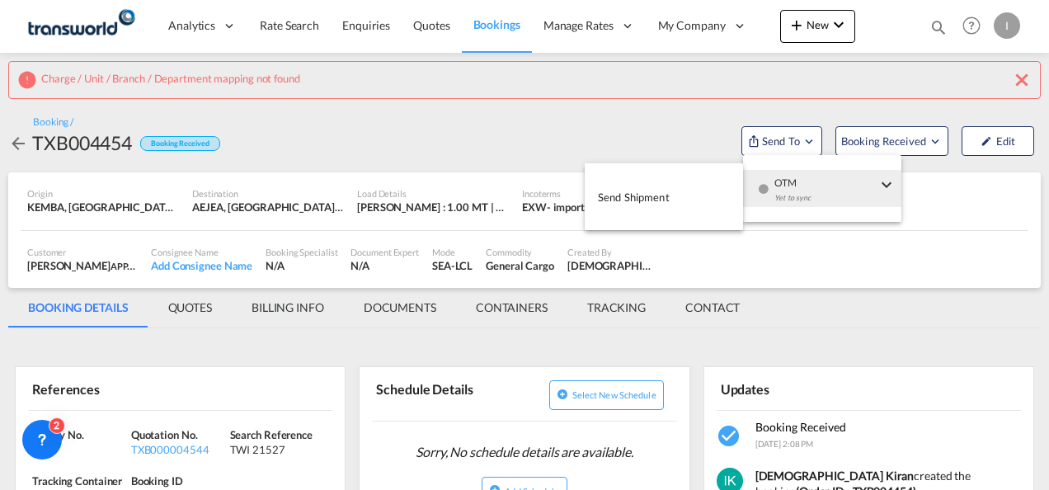
click at [693, 192] on button "Send Shipment" at bounding box center [664, 196] width 158 height 37
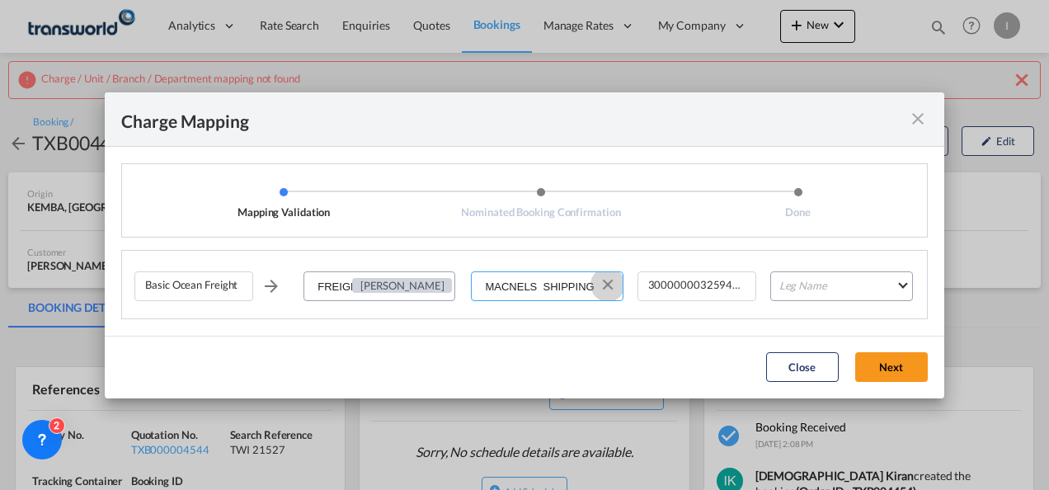
click at [613, 285] on md-icon "Clear Input" at bounding box center [608, 284] width 18 height 18
click at [602, 285] on input "Select Service Provider" at bounding box center [546, 287] width 149 height 30
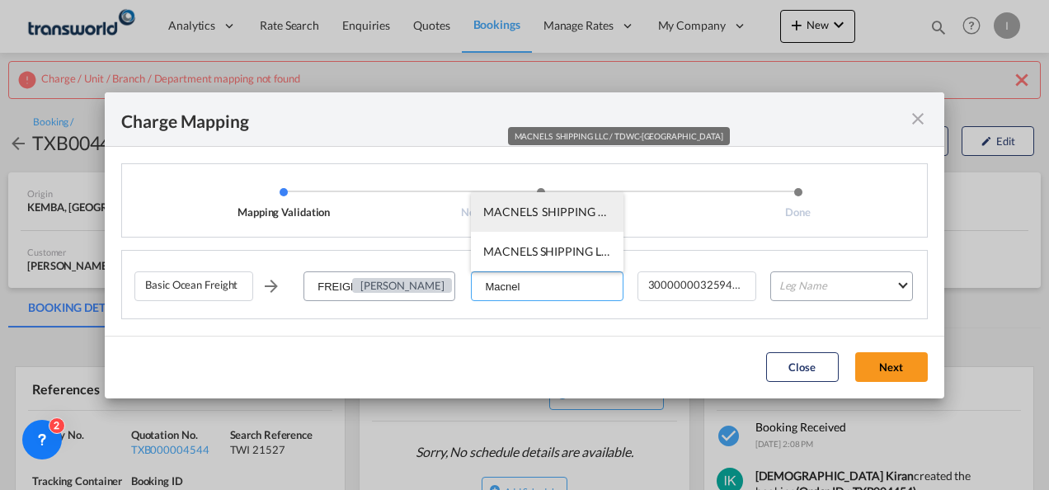
click at [519, 216] on span "MACNELS SHIPPING LLC / TDWC-[GEOGRAPHIC_DATA]" at bounding box center [631, 211] width 296 height 14
type input "MACNELS SHIPPING LLC / TDWC-[GEOGRAPHIC_DATA]"
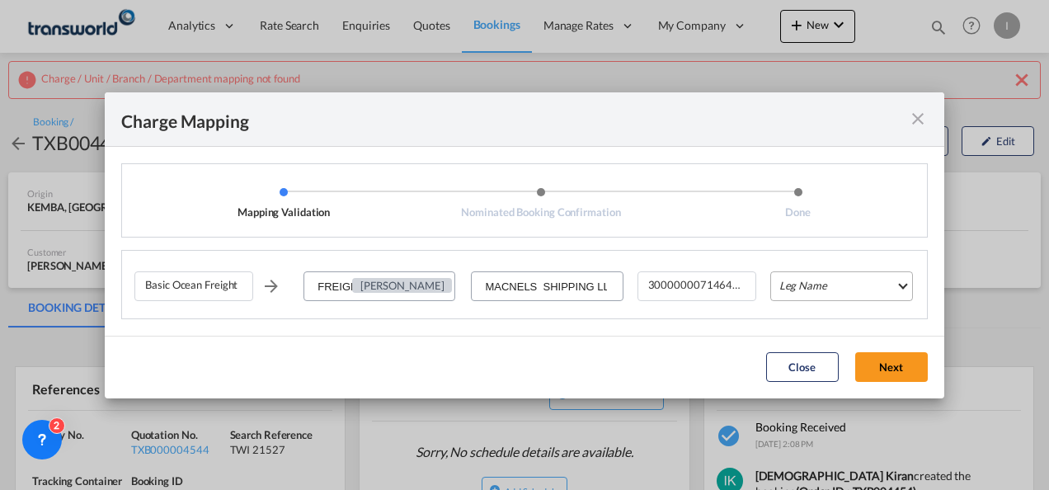
click at [815, 289] on md-select "Leg Name HANDLING ORIGIN VESSEL HANDLING DESTINATION OTHERS TL PICK UP CUSTOMS …" at bounding box center [841, 286] width 143 height 30
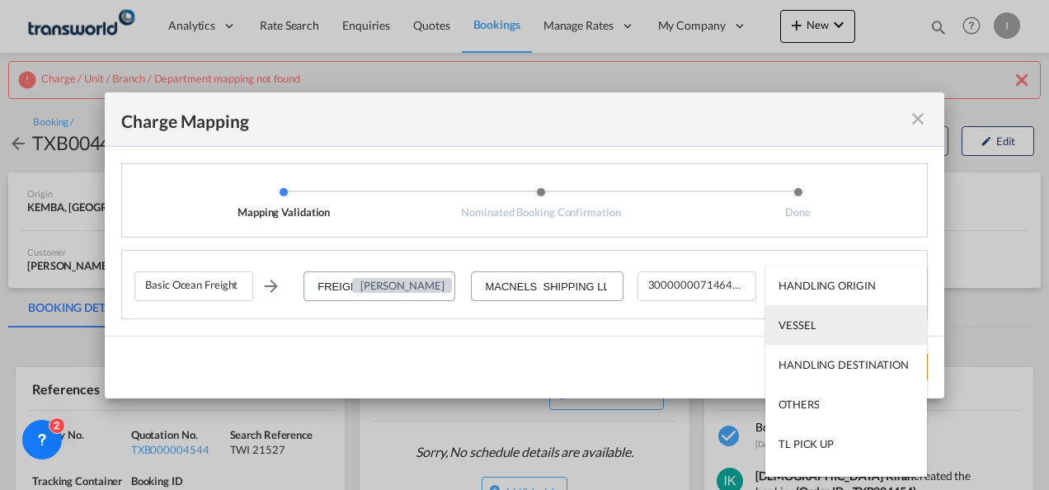
click at [816, 310] on md-option "VESSEL" at bounding box center [846, 325] width 162 height 40
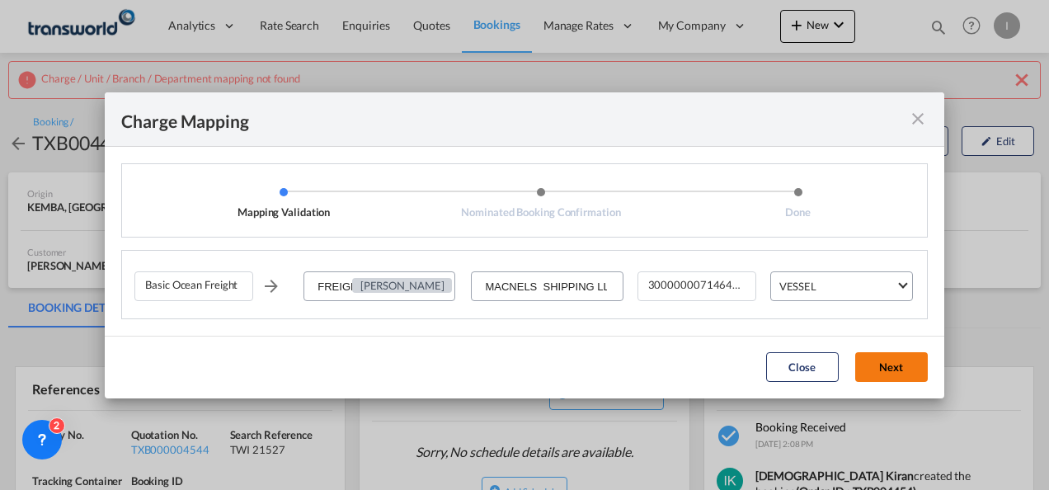
click at [871, 367] on button "Next" at bounding box center [891, 367] width 73 height 30
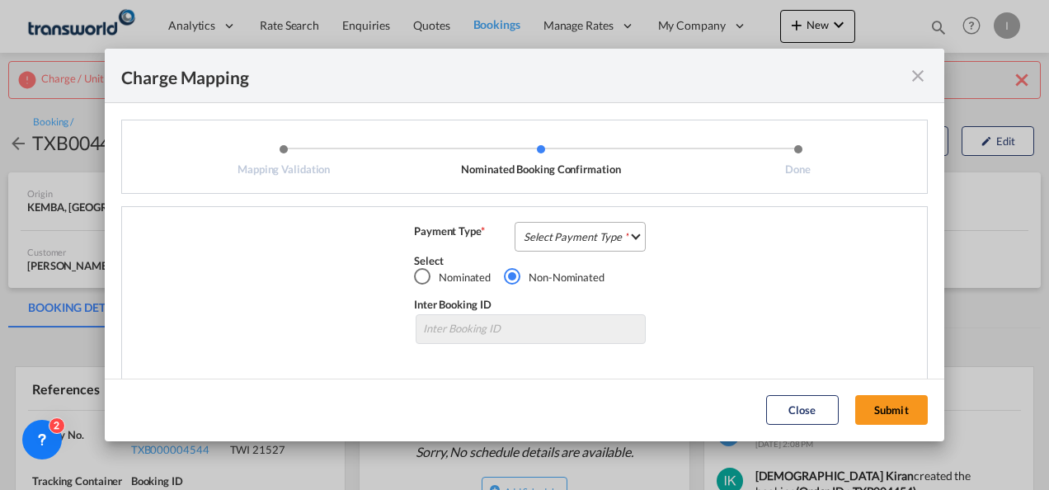
click at [538, 244] on md-select "Select Payment Type COLLECT PREPAID" at bounding box center [580, 237] width 131 height 30
click at [0, 0] on md-option "COLLECT" at bounding box center [0, 0] width 0 height 0
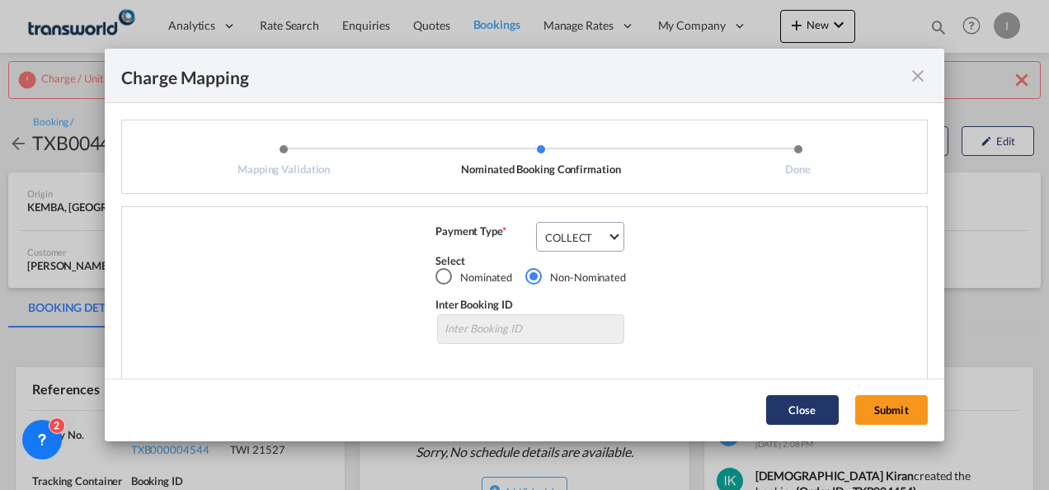
click at [914, 411] on button "Submit" at bounding box center [891, 410] width 73 height 30
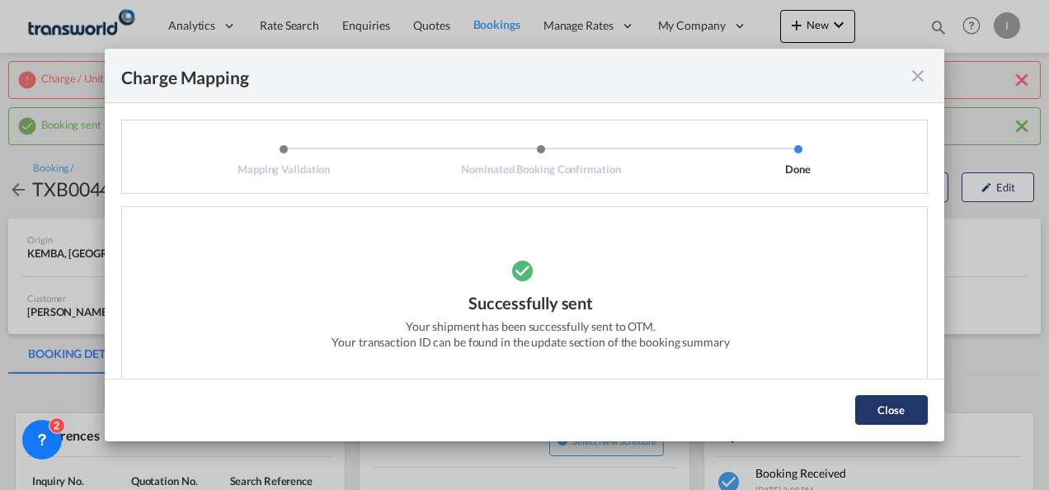
click at [902, 408] on button "Close" at bounding box center [891, 410] width 73 height 30
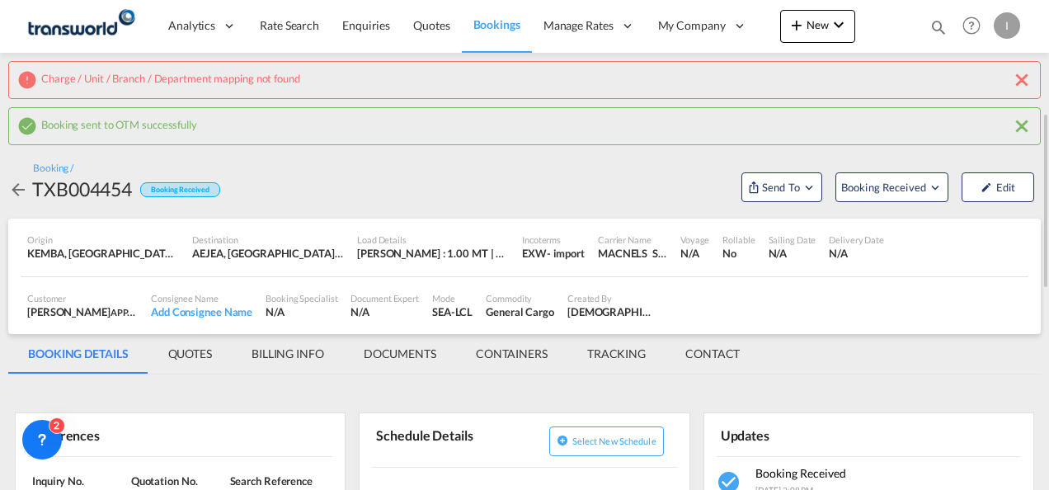
scroll to position [82, 0]
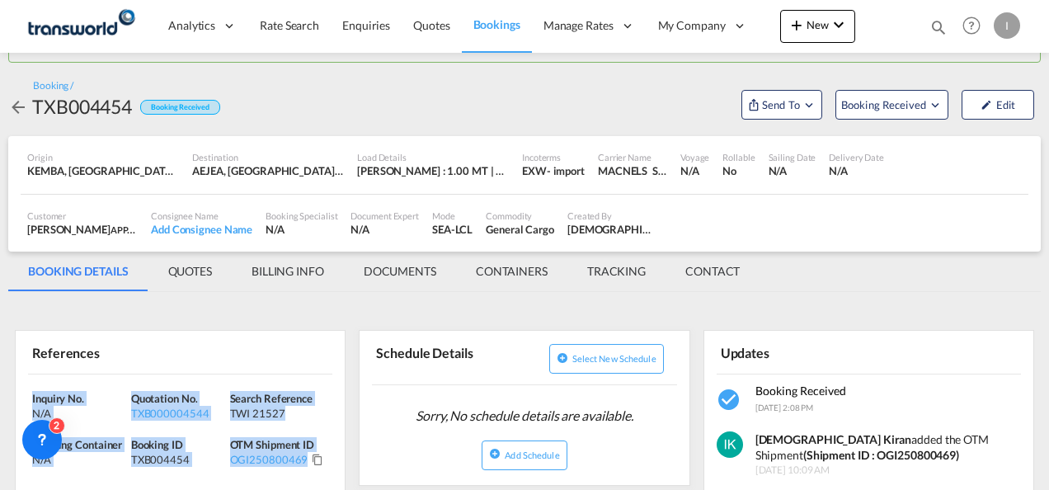
drag, startPoint x: 333, startPoint y: 470, endPoint x: -3, endPoint y: 384, distance: 347.2
click at [0, 384] on html "Analytics Reports Dashboard Rate Search Enquiries Quotes" at bounding box center [524, 245] width 1049 height 490
copy div "Inquiry No. N/A Quotation No. TXB000004544 Search Reference TWI 21527 Tracking …"
click at [818, 31] on span "New" at bounding box center [818, 24] width 62 height 13
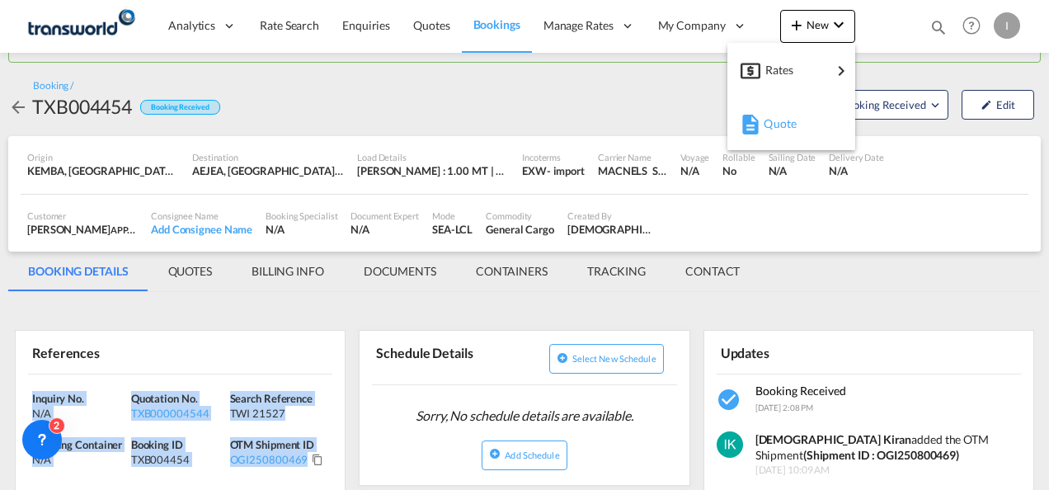
click at [773, 111] on span "Quote" at bounding box center [773, 123] width 18 height 33
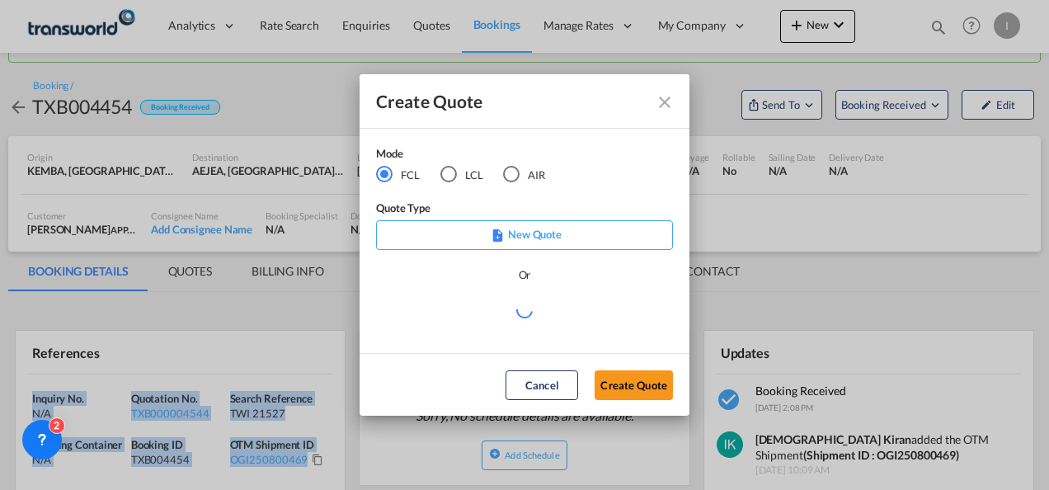
click at [541, 174] on md-radio-button "AIR" at bounding box center [524, 175] width 42 height 18
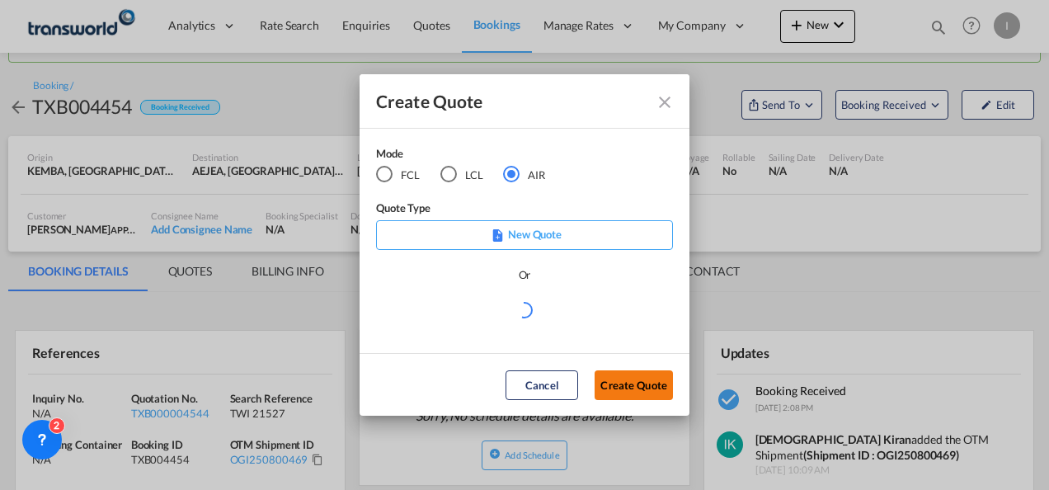
click at [610, 384] on button "Create Quote" at bounding box center [633, 385] width 78 height 30
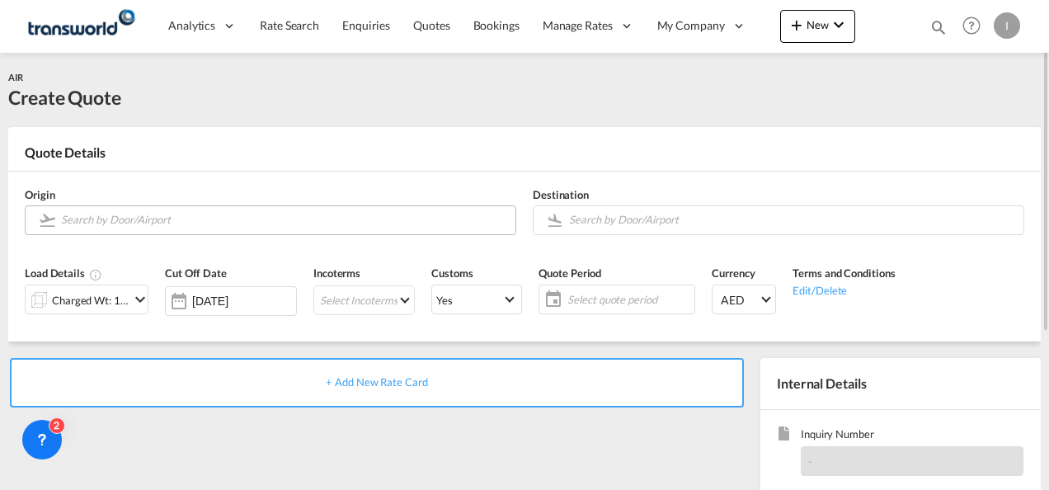
click at [158, 223] on input "Search by Door/Airport" at bounding box center [284, 219] width 446 height 29
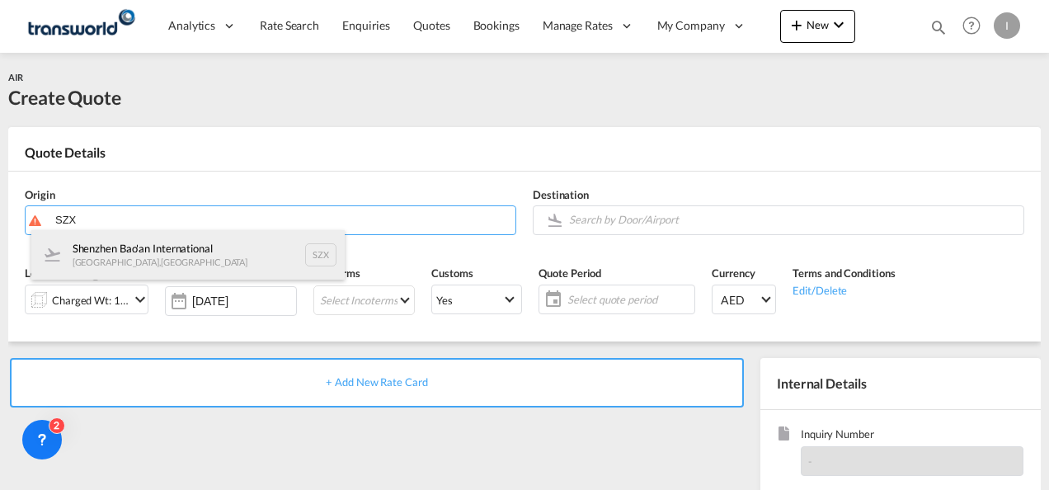
click at [147, 255] on div "Shenzhen Bao'an International [GEOGRAPHIC_DATA] , [GEOGRAPHIC_DATA] SZX" at bounding box center [187, 254] width 313 height 49
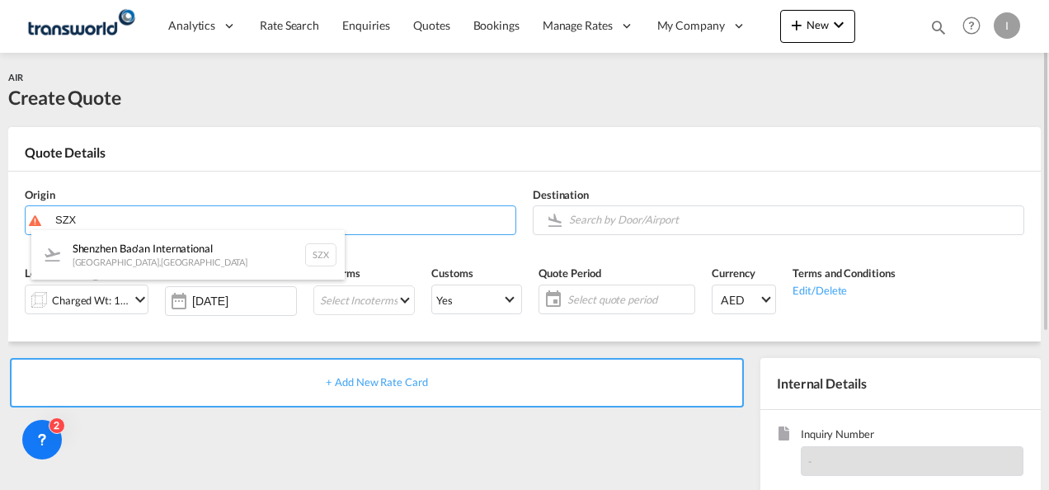
type input "Shenzhen Bao'an International, [GEOGRAPHIC_DATA], SZX"
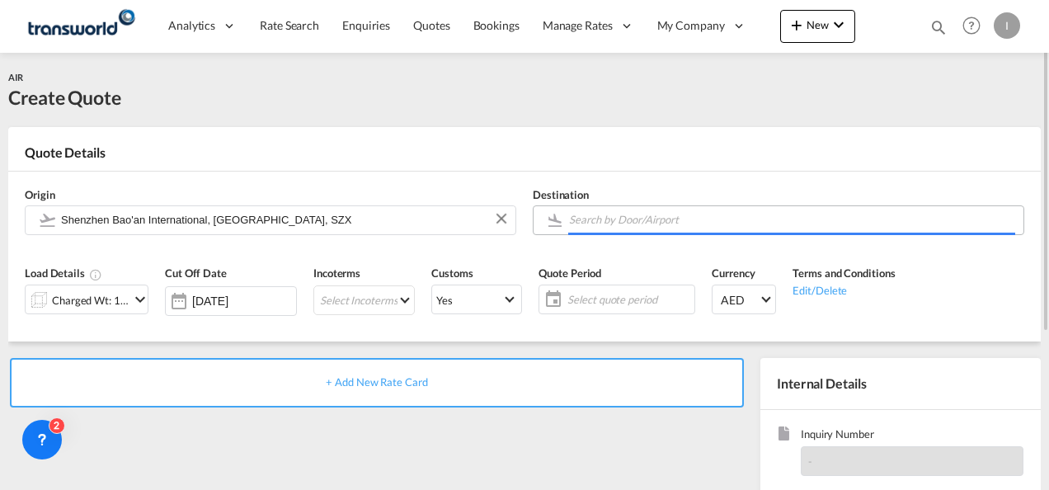
click at [617, 226] on input "Search by Door/Airport" at bounding box center [792, 219] width 446 height 29
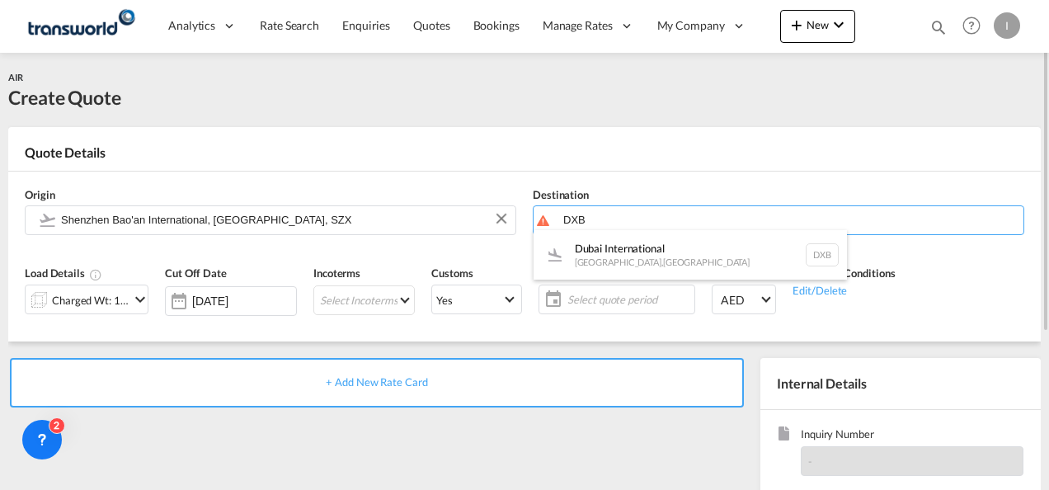
click at [599, 256] on div "Dubai International [GEOGRAPHIC_DATA] , [GEOGRAPHIC_DATA] DXB" at bounding box center [689, 254] width 313 height 49
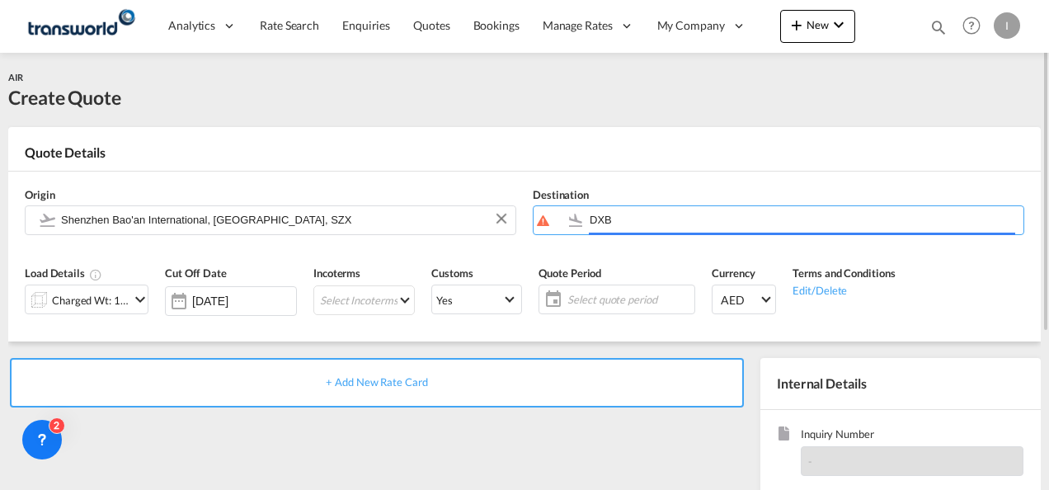
type input "Dubai International, [GEOGRAPHIC_DATA], DXB"
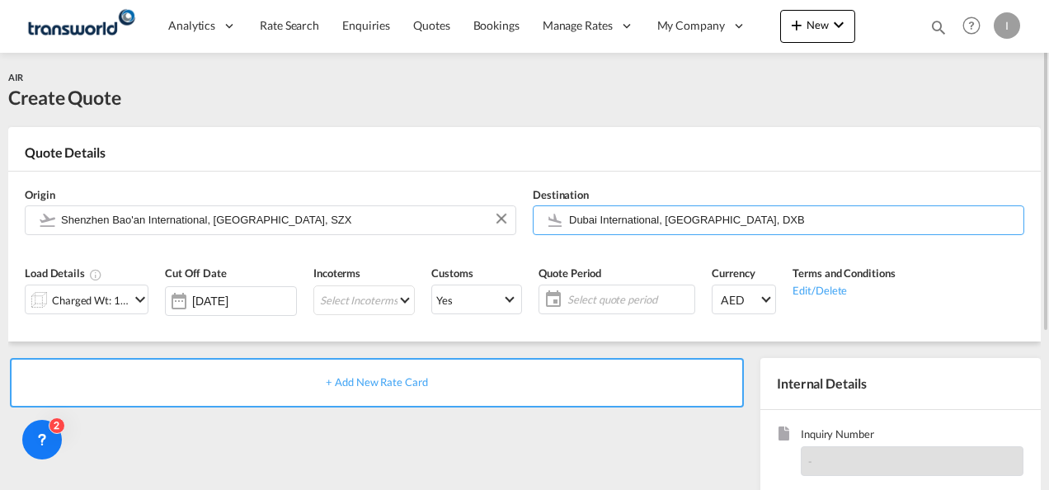
click at [103, 303] on div "Charged Wt: 1.00 KG" at bounding box center [91, 300] width 78 height 23
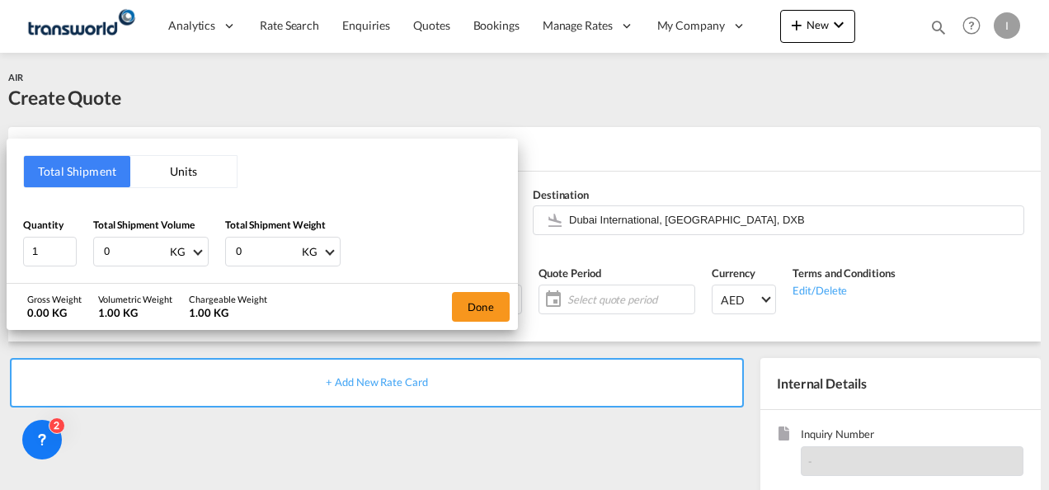
drag, startPoint x: 106, startPoint y: 256, endPoint x: 96, endPoint y: 256, distance: 9.1
click at [96, 256] on div "0 KG CBM CFT KG LB" at bounding box center [150, 252] width 115 height 30
type input "262"
drag, startPoint x: 244, startPoint y: 252, endPoint x: 200, endPoint y: 261, distance: 45.3
click at [200, 261] on div "Quantity 1 Total Shipment Volume 262 KG CBM CFT KG LB Total Shipment Weight 0 K…" at bounding box center [262, 241] width 478 height 49
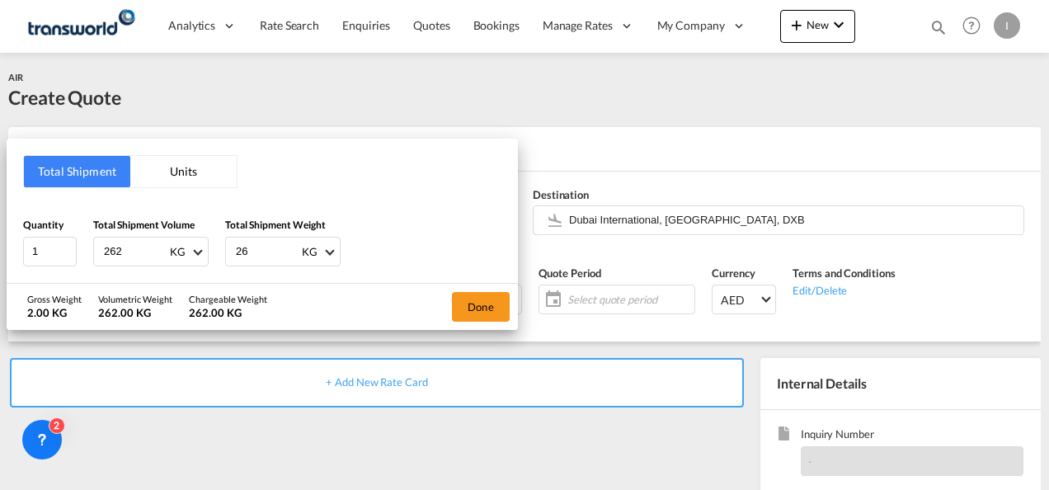
type input "262"
click at [470, 311] on button "Done" at bounding box center [481, 307] width 58 height 30
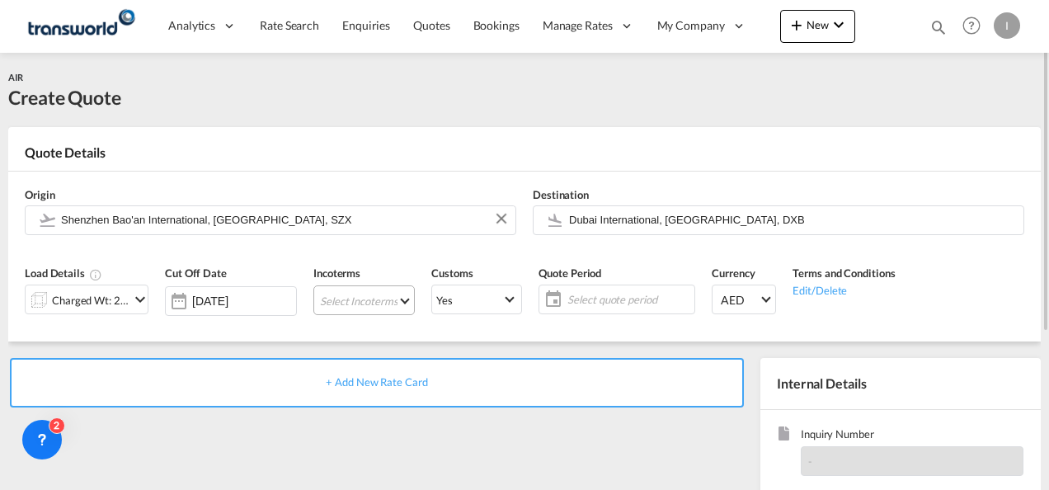
click at [354, 299] on md-select "Select Incoterms DAP - export Delivered at Place DAP - import Delivered at Plac…" at bounding box center [363, 300] width 101 height 30
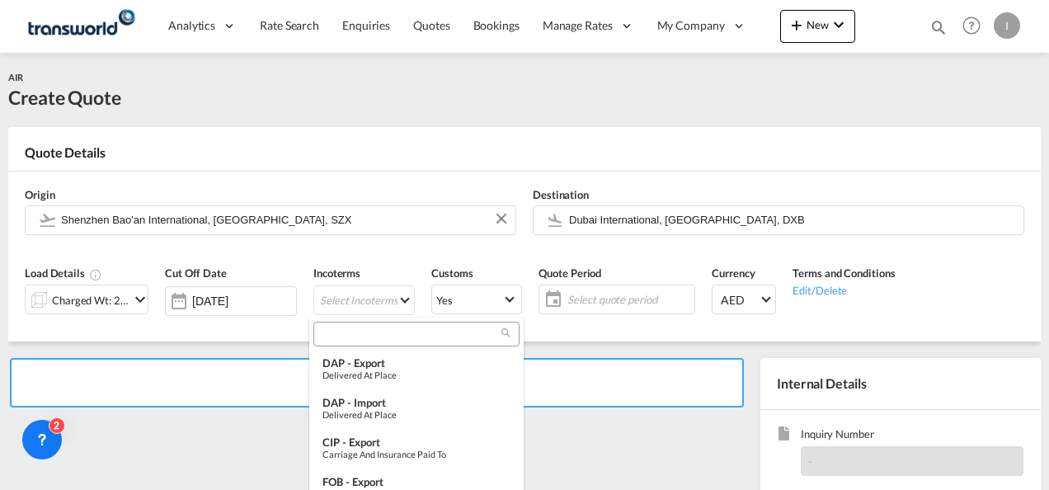
click at [341, 335] on input "search" at bounding box center [409, 334] width 183 height 15
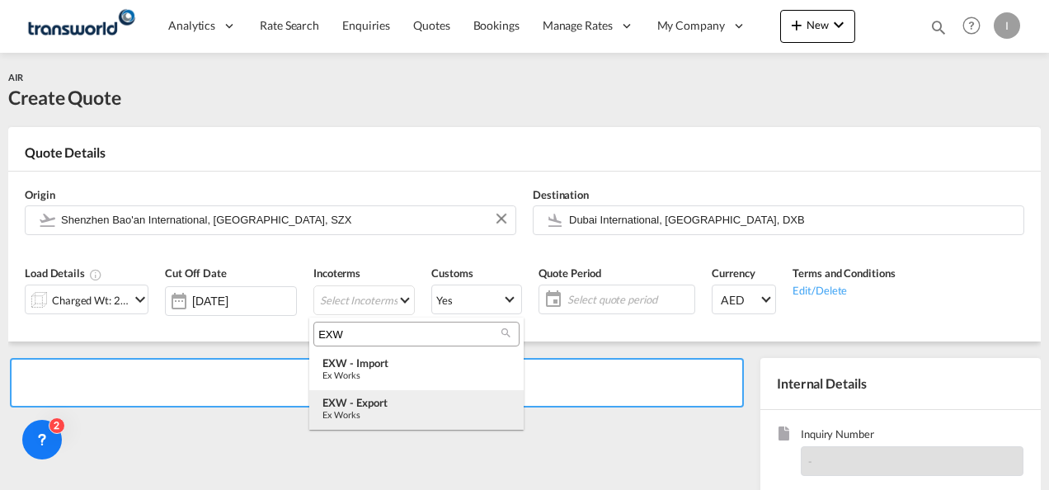
type input "EXW"
click at [354, 404] on div "EXW - export" at bounding box center [416, 402] width 188 height 13
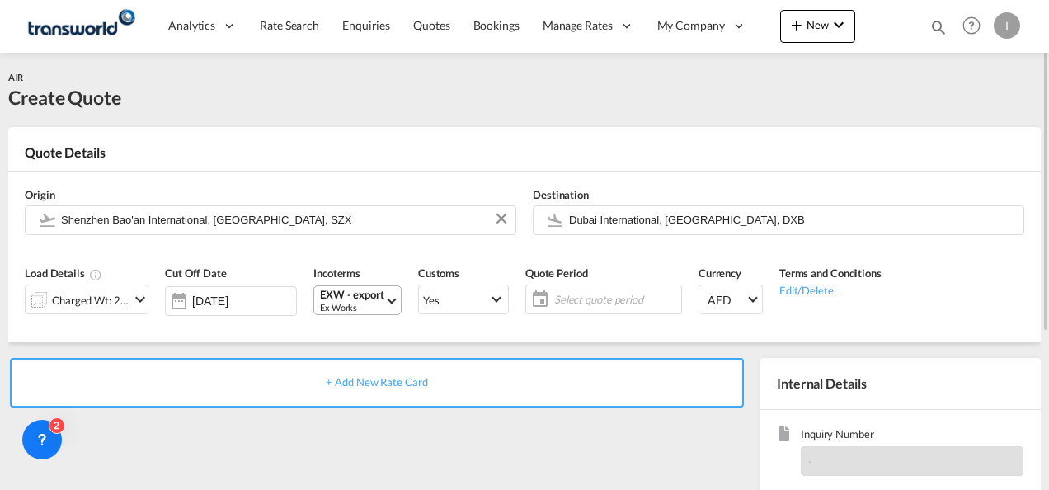
click at [351, 289] on div "EXW - export" at bounding box center [352, 295] width 64 height 12
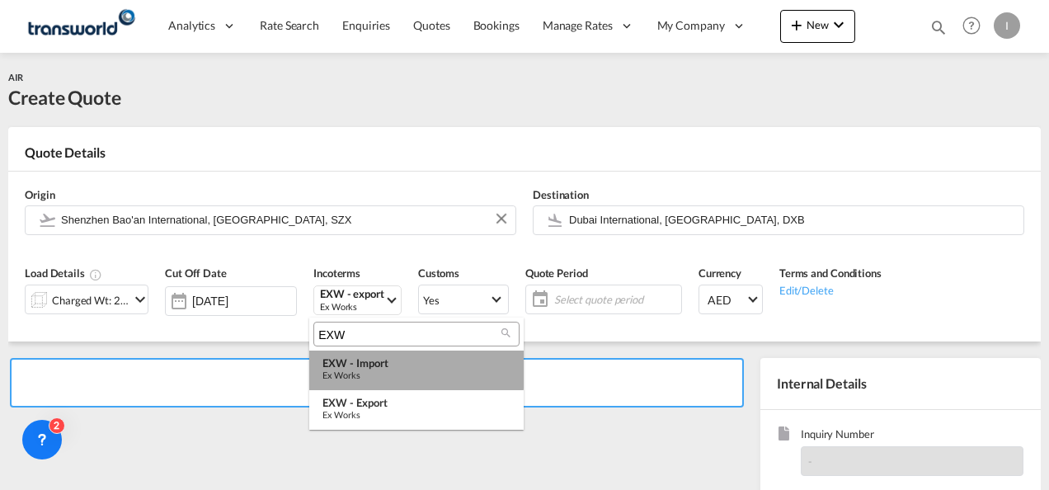
click at [348, 362] on div "EXW - import" at bounding box center [416, 362] width 188 height 13
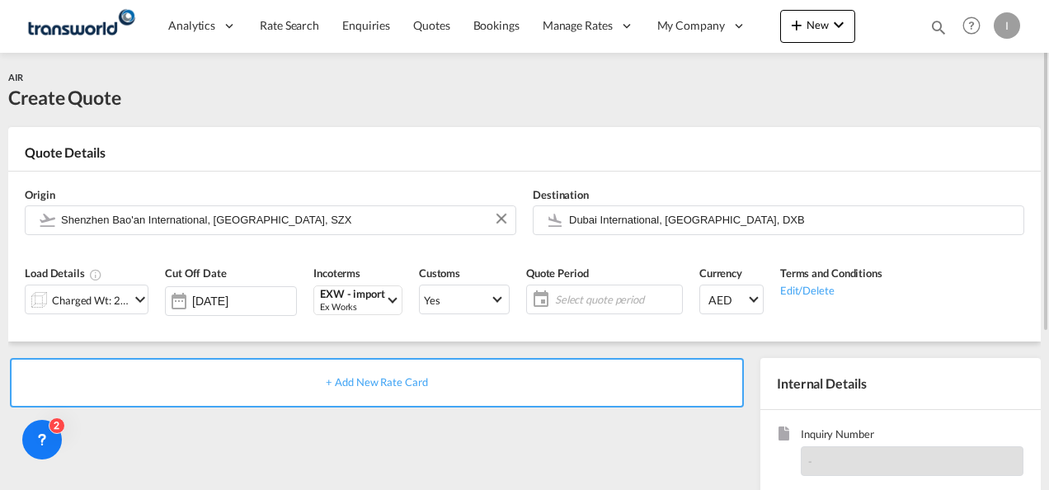
click at [571, 304] on span "Select quote period" at bounding box center [616, 299] width 123 height 15
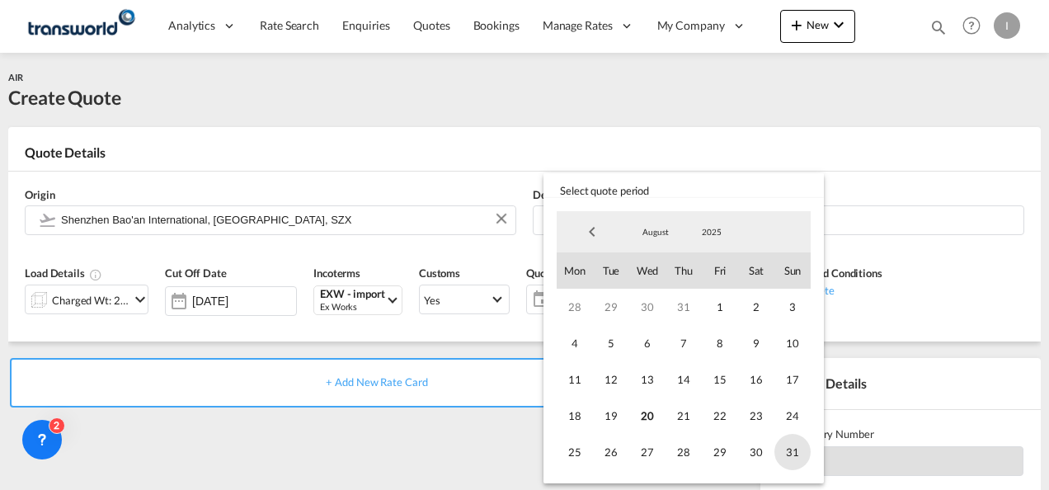
click at [790, 457] on span "31" at bounding box center [792, 452] width 36 height 36
click at [488, 453] on md-backdrop at bounding box center [524, 245] width 1049 height 490
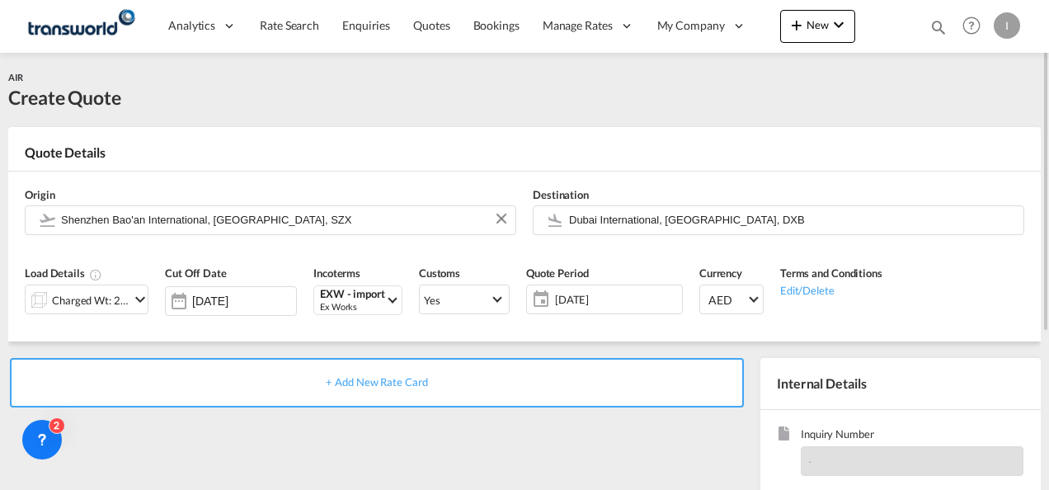
scroll to position [233, 0]
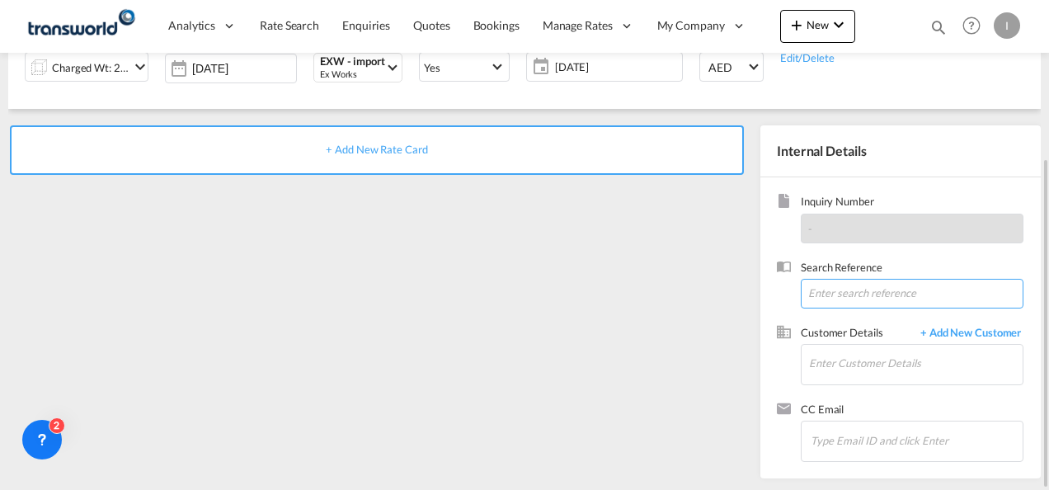
click at [881, 295] on input at bounding box center [912, 294] width 223 height 30
paste input "From Subject Received Size Categories [DEMOGRAPHIC_DATA] Kiran RE: Urgent shipm…"
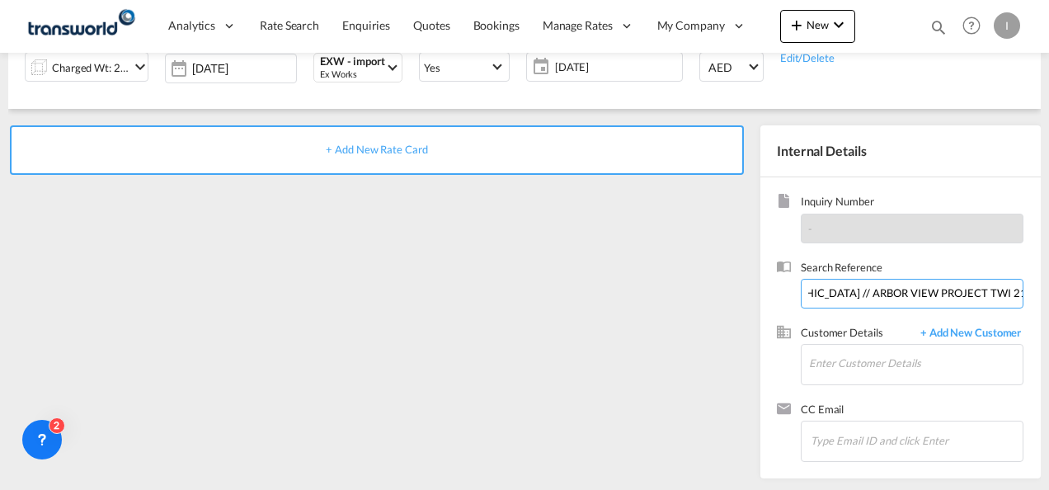
drag, startPoint x: 892, startPoint y: 292, endPoint x: 1051, endPoint y: 289, distance: 159.2
click at [1048, 289] on html "Analytics Reports Dashboard Rate Search Enquiries Quotes" at bounding box center [524, 245] width 1049 height 490
drag, startPoint x: 968, startPoint y: 292, endPoint x: 148, endPoint y: 293, distance: 819.6
click at [148, 293] on div "+ Add New Rate Card Internal Details Inquiry Number - Search Reference From Sub…" at bounding box center [524, 293] width 1032 height 369
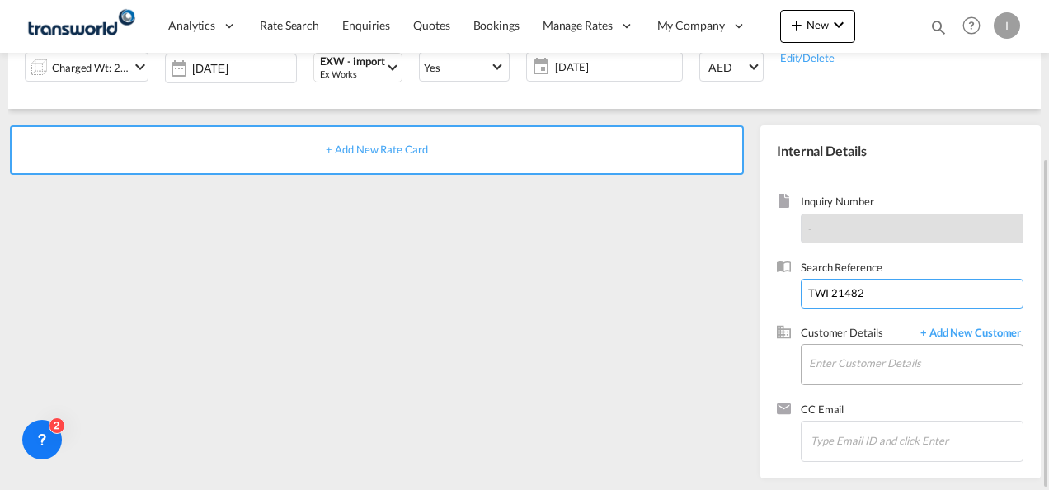
type input "TWI 21482"
click at [831, 363] on input "Enter Customer Details" at bounding box center [916, 363] width 214 height 37
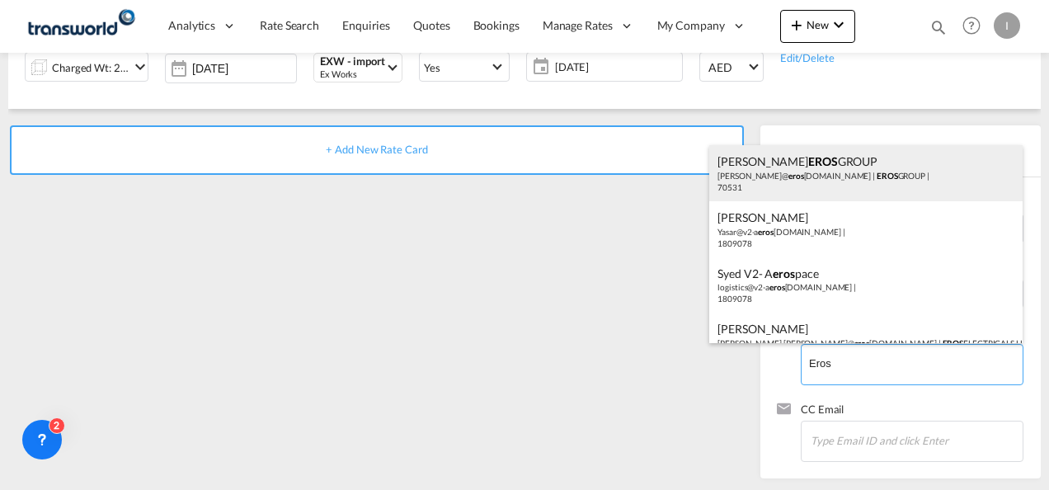
scroll to position [25, 0]
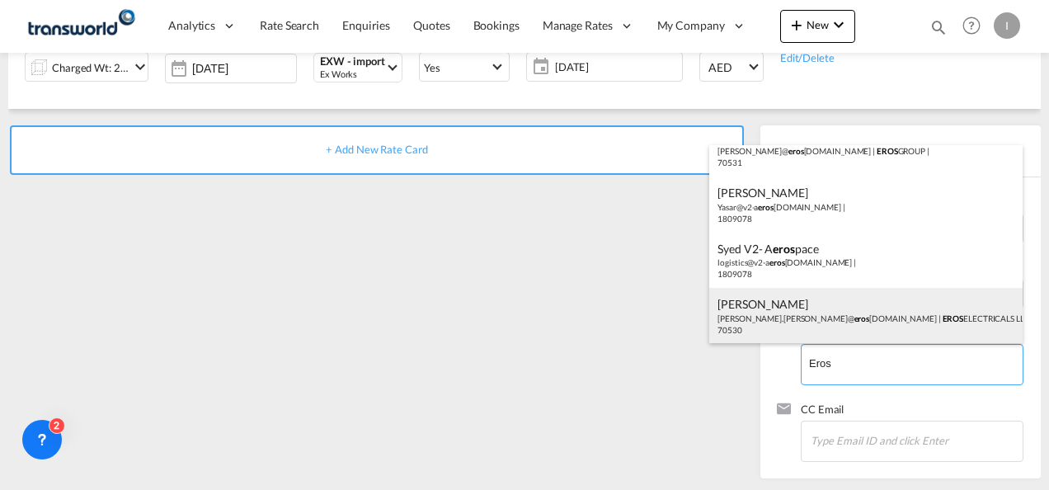
click at [796, 314] on div "[PERSON_NAME] [PERSON_NAME].[PERSON_NAME]@ eros [DOMAIN_NAME] | EROS ELECTRICAL…" at bounding box center [865, 316] width 313 height 56
type input "EROS ELECTRICALS LLC, [PERSON_NAME], [PERSON_NAME][EMAIL_ADDRESS][PERSON_NAME][…"
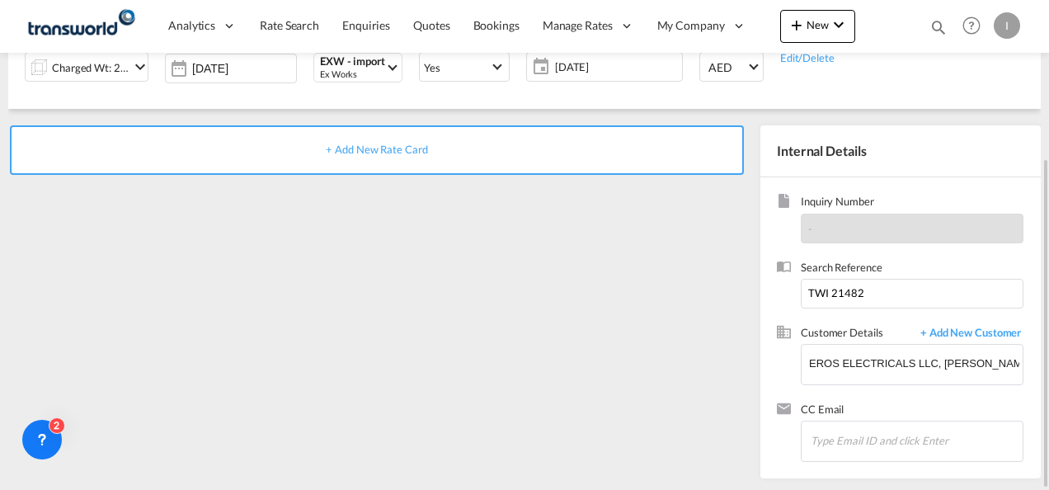
click at [333, 157] on div "+ Add New Rate Card" at bounding box center [377, 149] width 734 height 49
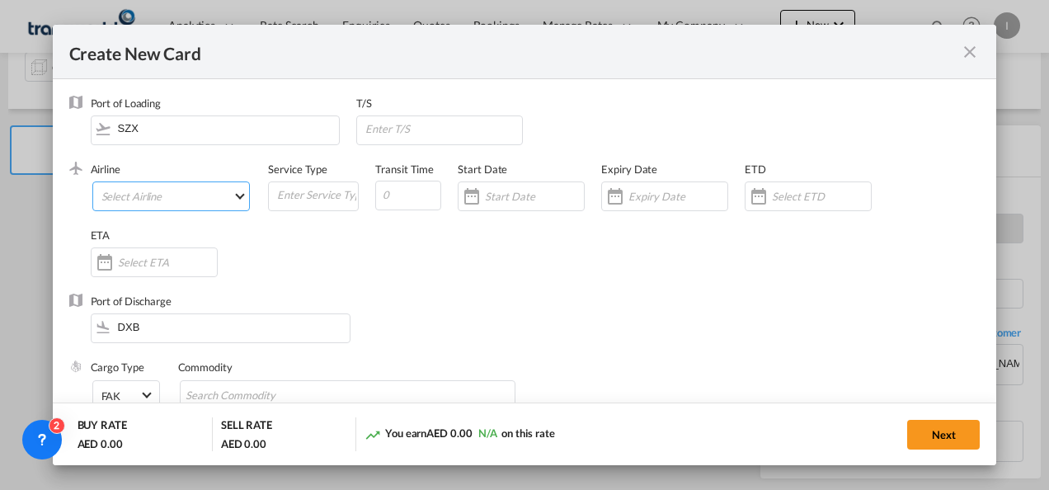
click at [151, 201] on md-select "Select Airline AIR EXPRESS S.A. (1166- / -) CMA CGM Air Cargo (1140-2C / -) DDW…" at bounding box center [171, 196] width 158 height 30
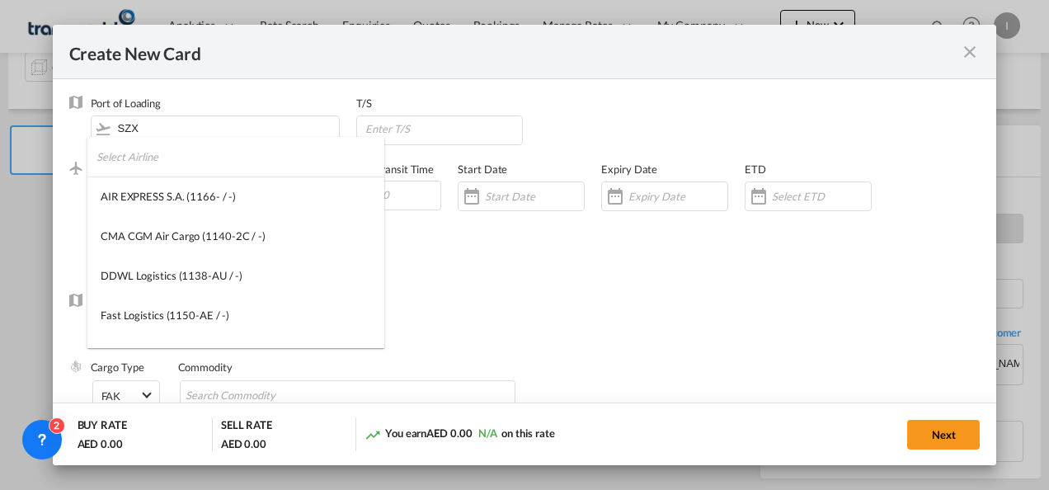
click at [144, 162] on input "search" at bounding box center [240, 157] width 288 height 40
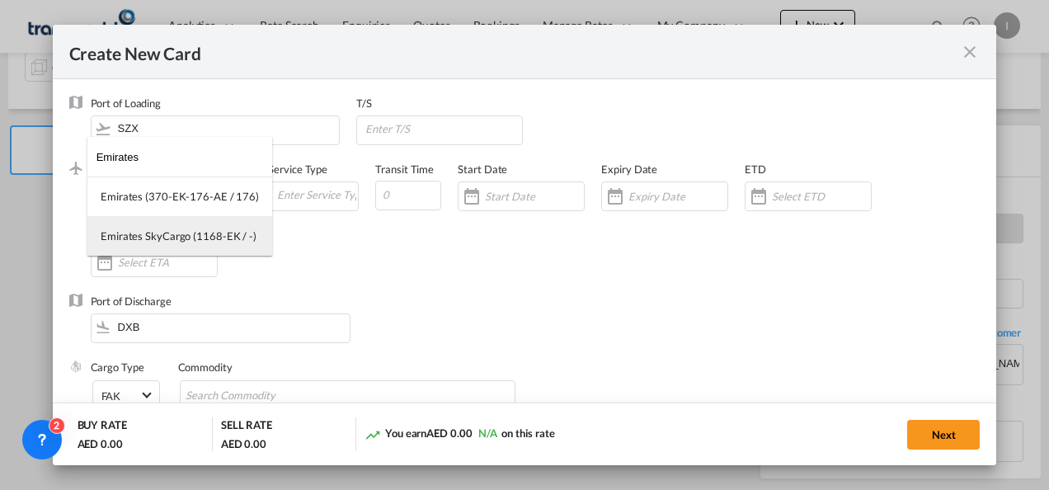
type input "Emirates"
click at [165, 246] on md-option "Emirates SkyCargo (1168-EK / -)" at bounding box center [179, 236] width 185 height 40
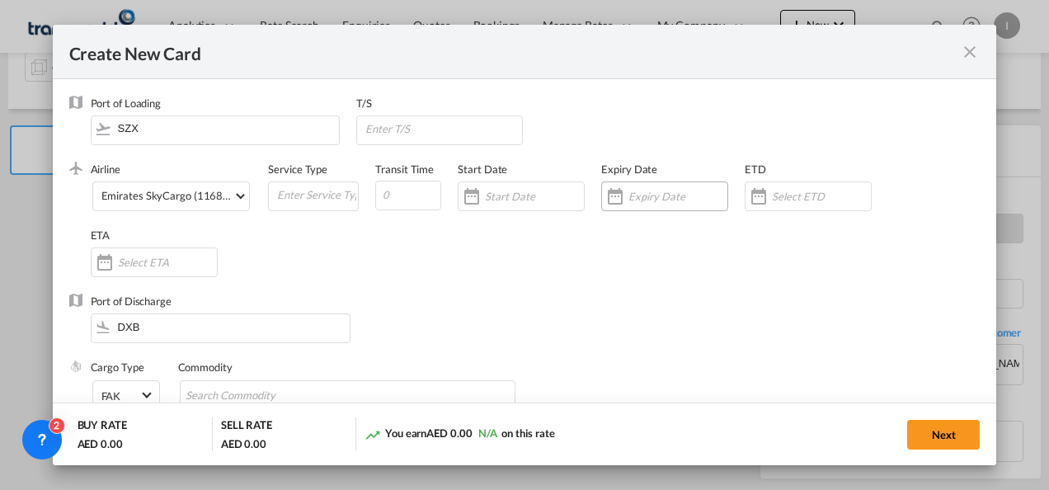
click at [674, 202] on input "Create New Card ..." at bounding box center [677, 196] width 99 height 13
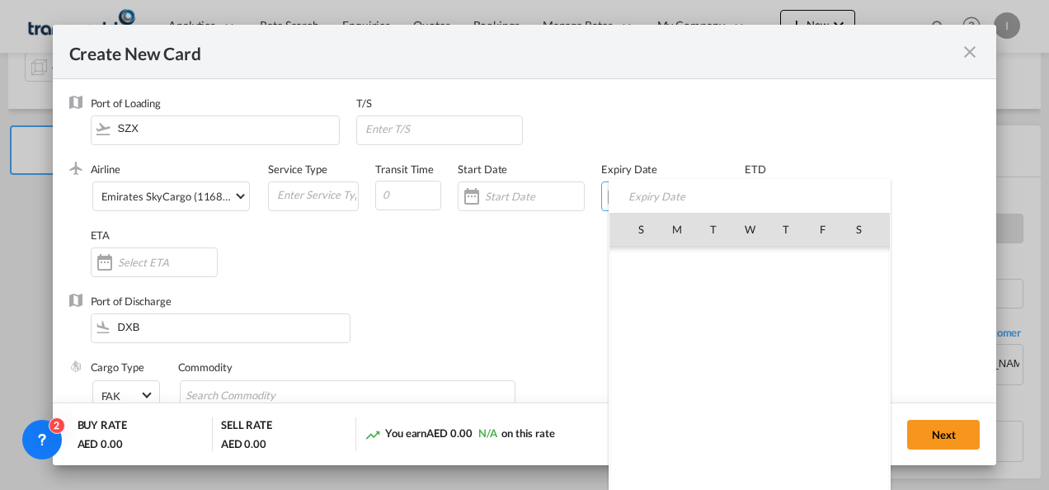
scroll to position [381717, 0]
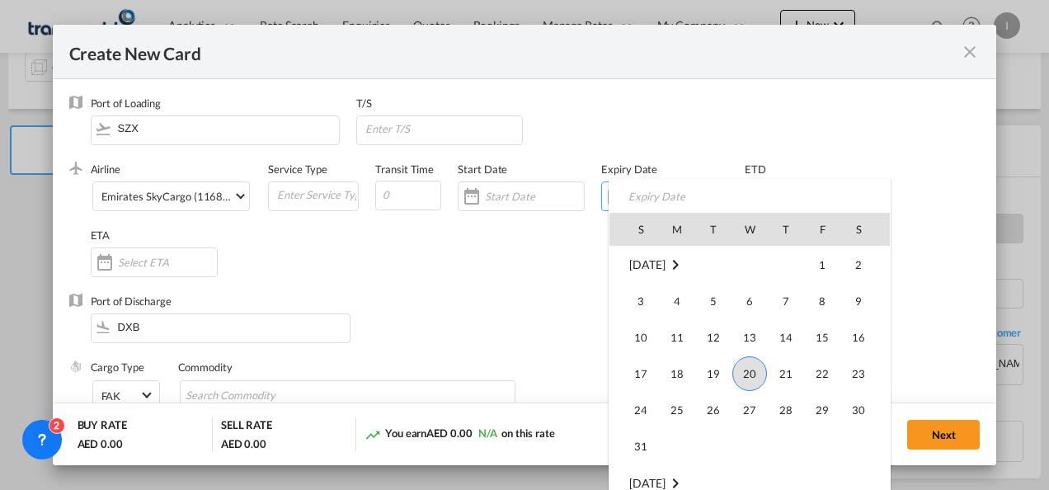
click at [646, 425] on td "24" at bounding box center [633, 410] width 49 height 36
type input "[DATE]"
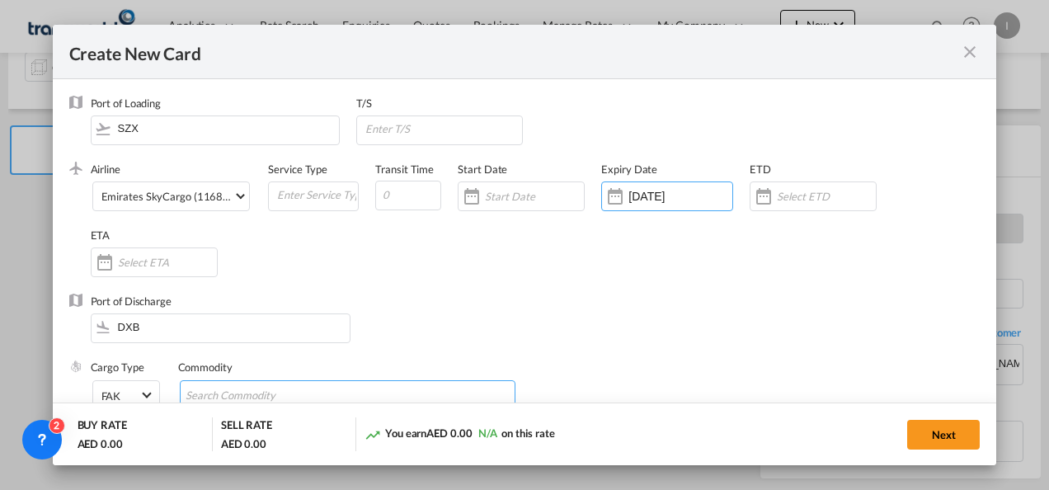
click at [256, 388] on input "Search Commodity" at bounding box center [261, 396] width 151 height 26
type input "General Cargo"
click at [600, 287] on div "Airline Emirates SkyCargo (1168-EK / -) (- / -) Service Type Transit Time Start…" at bounding box center [536, 228] width 890 height 132
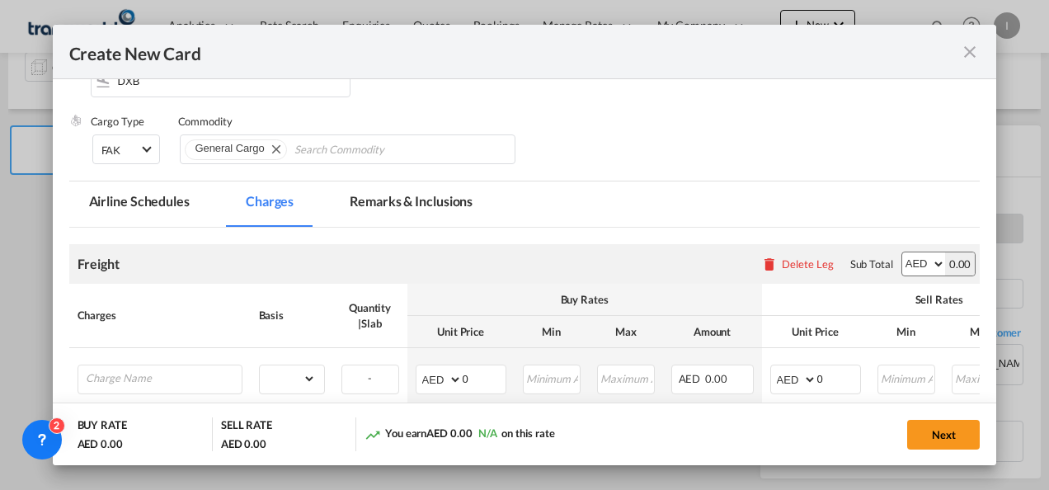
scroll to position [330, 0]
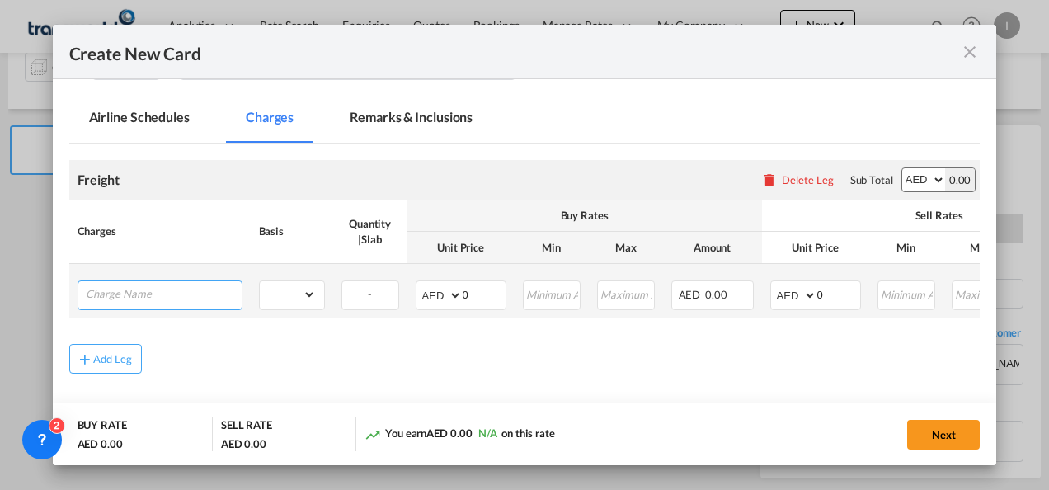
click at [158, 302] on input "Charge Name" at bounding box center [164, 293] width 156 height 25
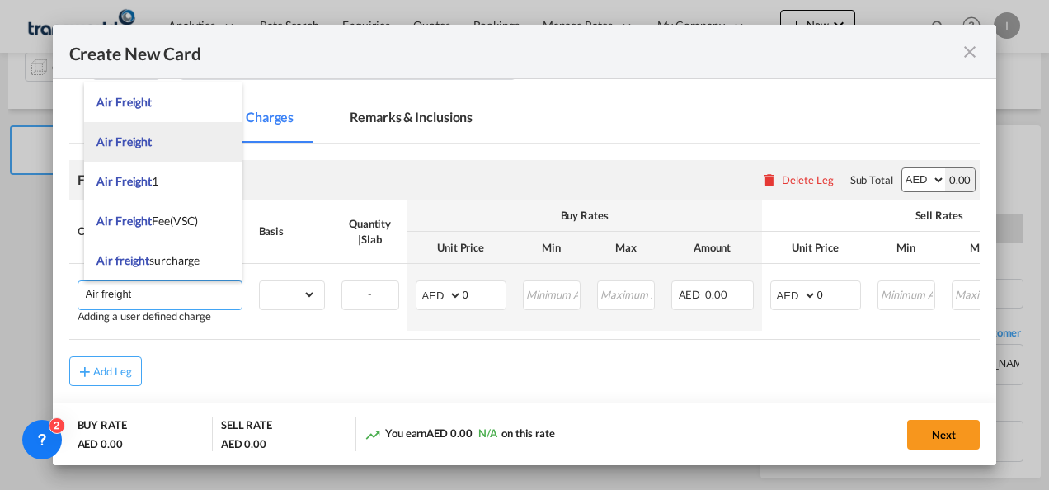
click at [140, 144] on span "Air Freight" at bounding box center [123, 141] width 55 height 14
type input "Air Freight"
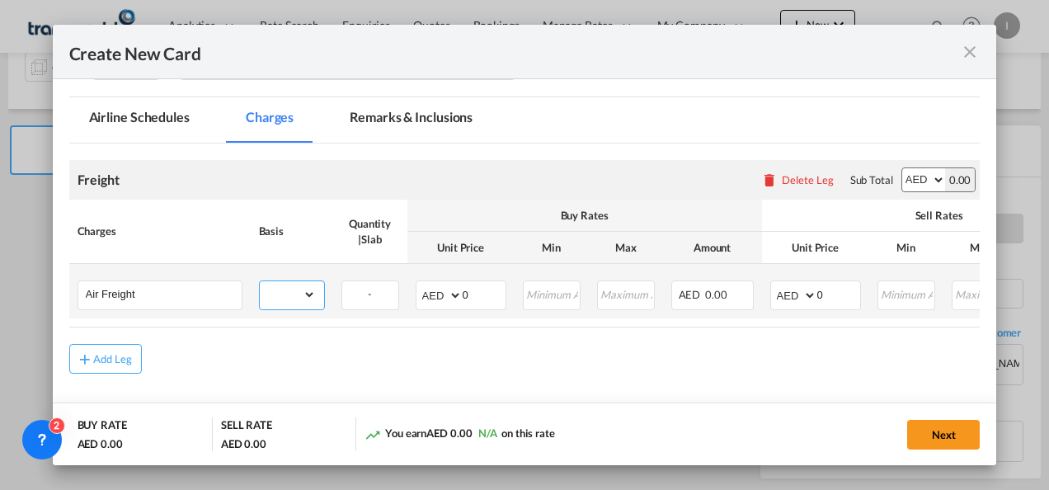
click at [295, 293] on select "gross_weight volumetric_weight per_shipment per_bl per_km % on air freight per_…" at bounding box center [288, 294] width 56 height 26
select select "per_shipment"
click at [260, 281] on select "gross_weight volumetric_weight per_shipment per_bl per_km % on air freight per_…" at bounding box center [288, 294] width 56 height 26
drag, startPoint x: 466, startPoint y: 297, endPoint x: 444, endPoint y: 297, distance: 21.4
click at [444, 297] on md-input-container "AED AFN ALL AMD ANG AOA ARS AUD AWG AZN BAM BBD BDT BGN BHD BIF BMD BND [PERSON…" at bounding box center [461, 295] width 91 height 30
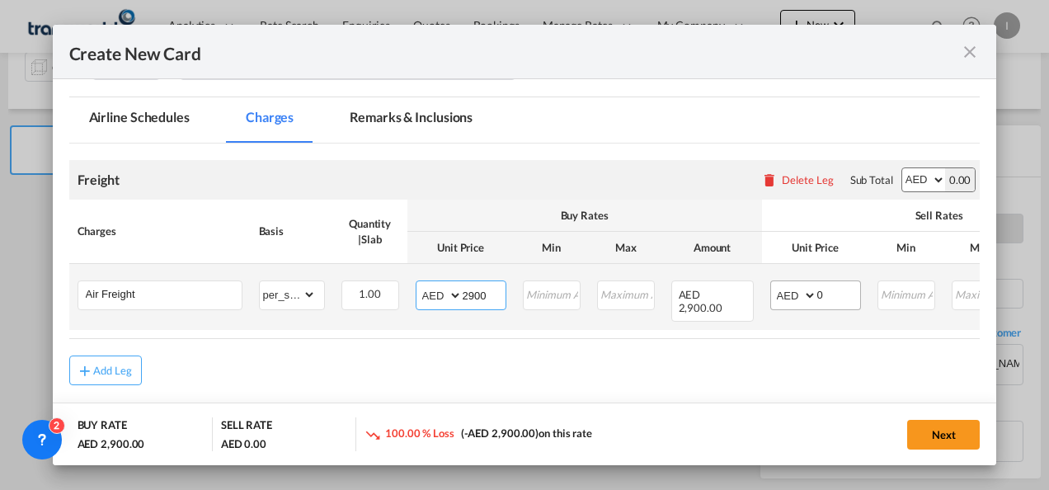
type input "2900"
drag, startPoint x: 836, startPoint y: 287, endPoint x: 748, endPoint y: 302, distance: 89.5
click at [748, 302] on tr "Air Freight Please Enter Already Exists gross_weight volumetric_weight per_ship…" at bounding box center [653, 297] width 1168 height 66
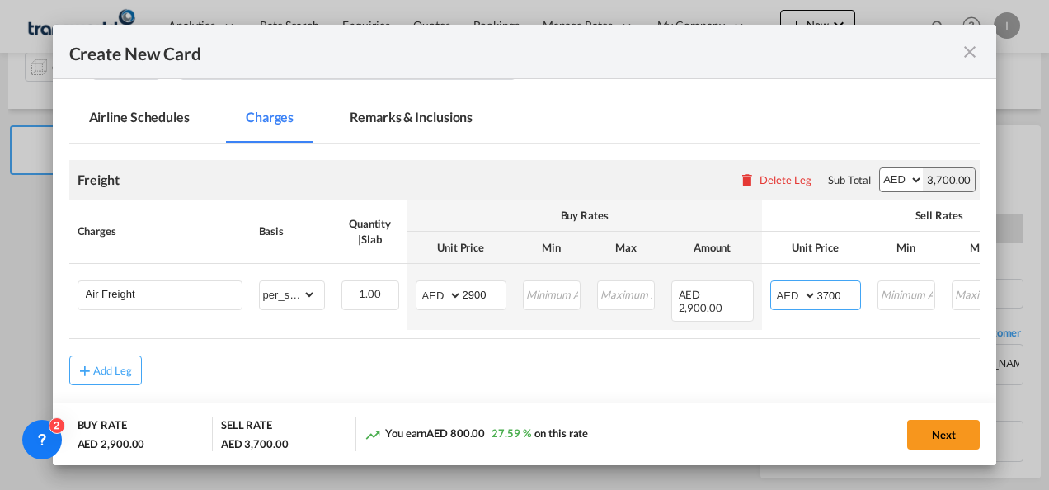
type input "3700"
click at [950, 432] on button "Next" at bounding box center [943, 435] width 73 height 30
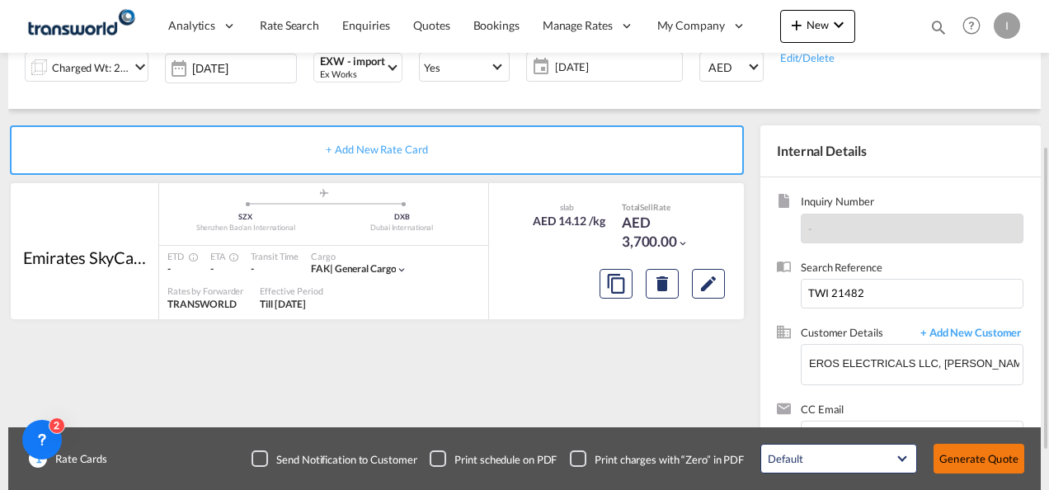
click at [975, 455] on button "Generate Quote" at bounding box center [978, 459] width 91 height 30
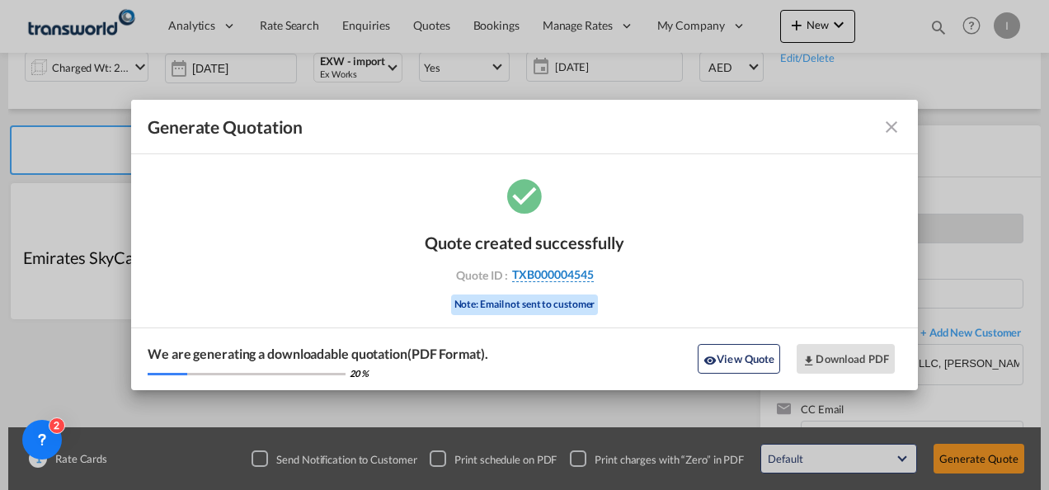
click at [569, 272] on span "TXB000004545" at bounding box center [553, 274] width 82 height 15
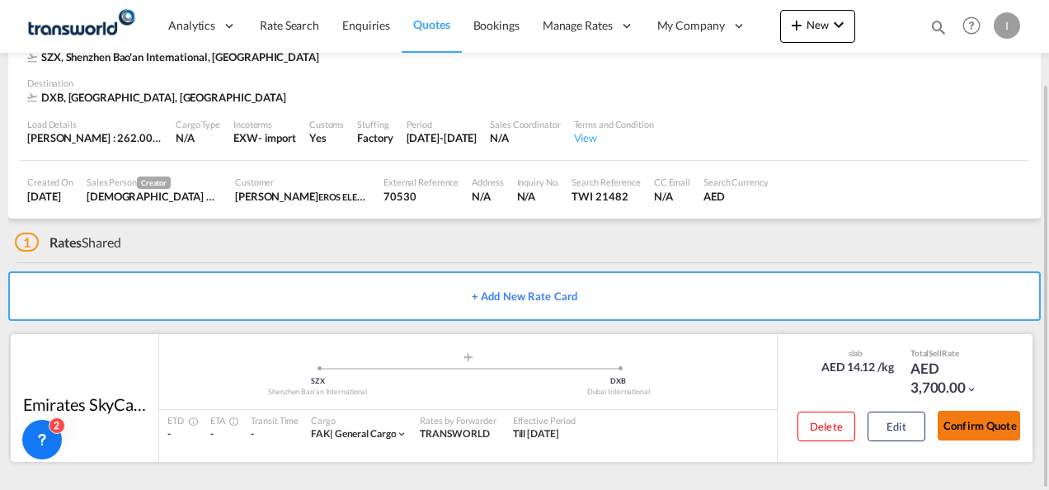
click at [965, 414] on button "Confirm Quote" at bounding box center [978, 426] width 82 height 30
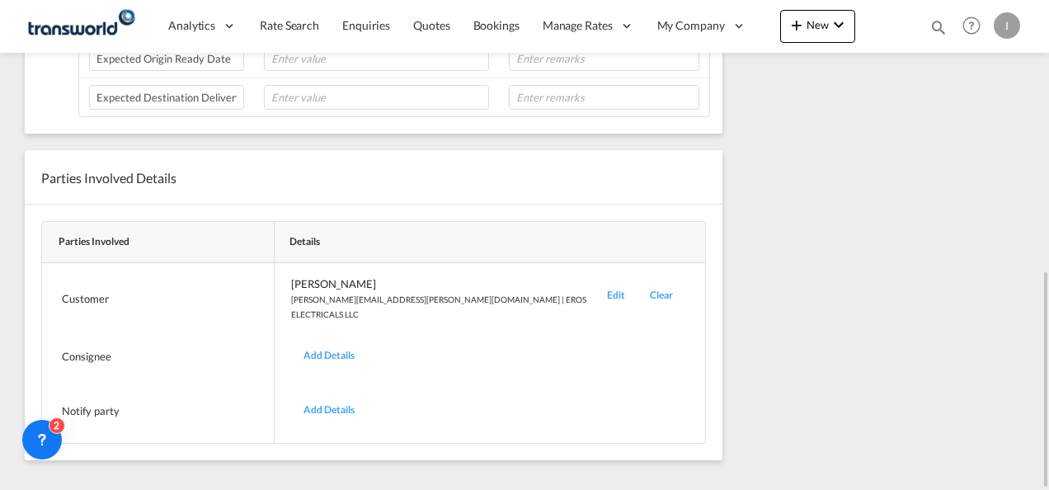
scroll to position [200, 0]
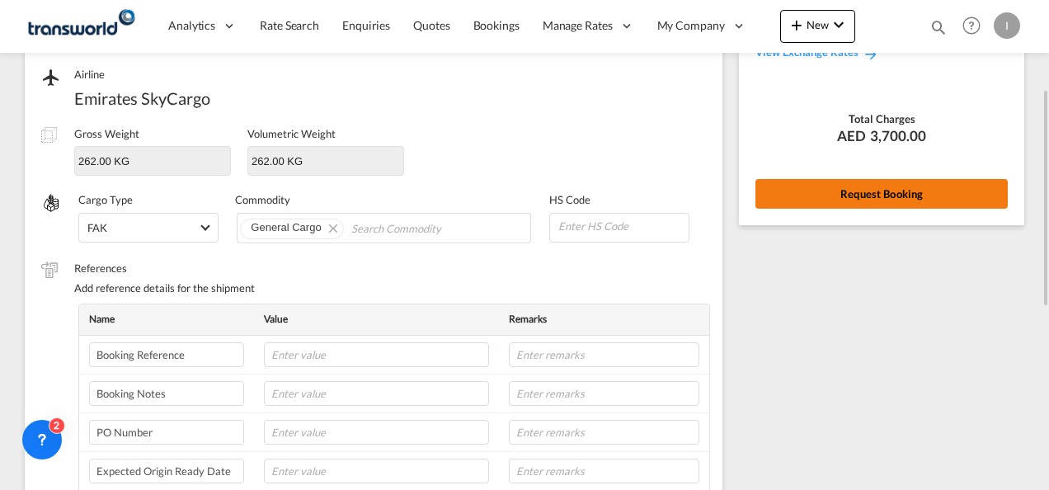
click at [832, 206] on button "Request Booking" at bounding box center [881, 194] width 252 height 30
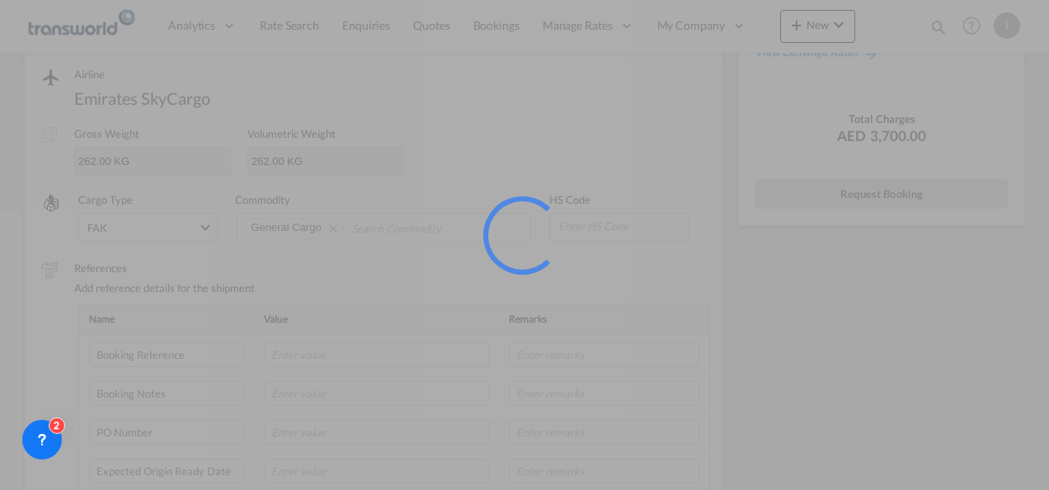
scroll to position [31, 0]
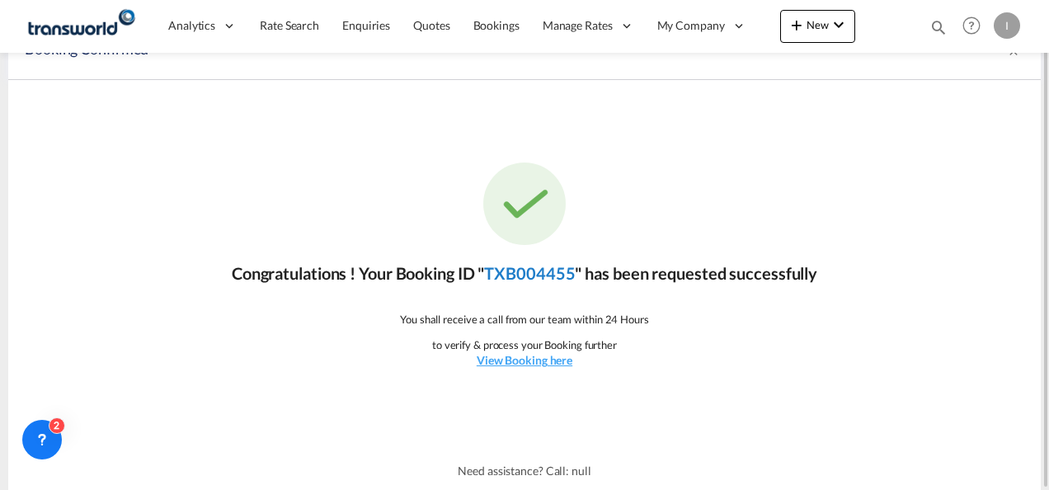
click at [543, 282] on link "TXB004455" at bounding box center [529, 273] width 91 height 20
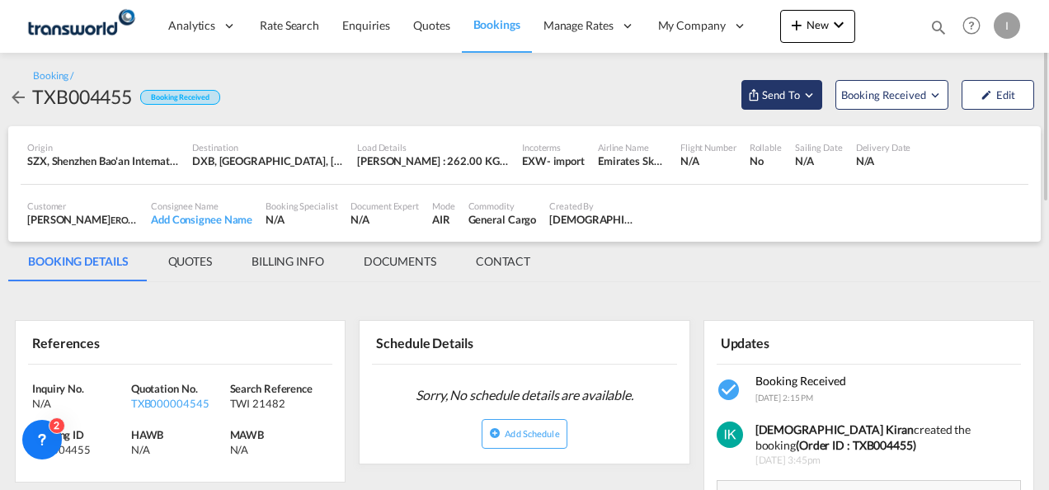
click at [800, 101] on span "Send To" at bounding box center [780, 95] width 41 height 16
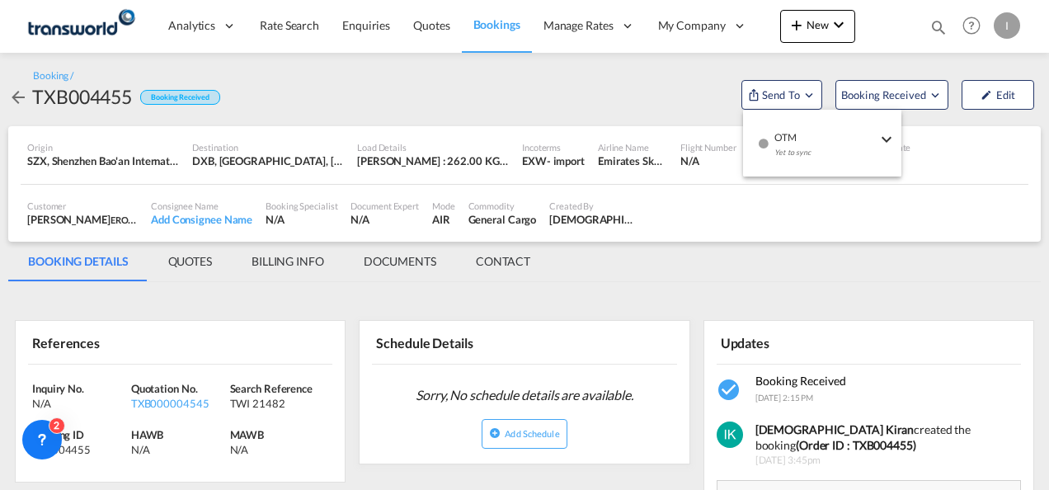
click at [808, 153] on div "Yet to sync" at bounding box center [825, 156] width 102 height 35
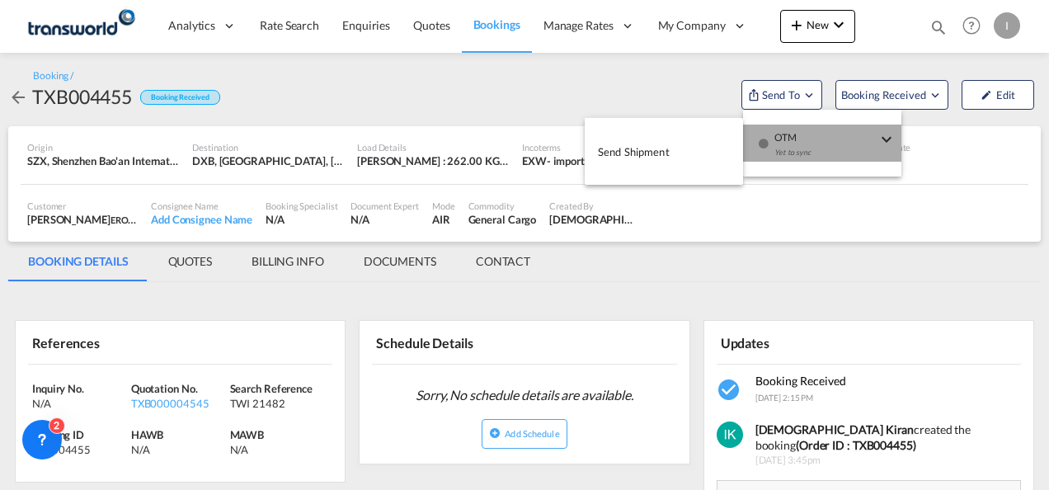
click at [685, 154] on button "Send Shipment" at bounding box center [664, 151] width 158 height 37
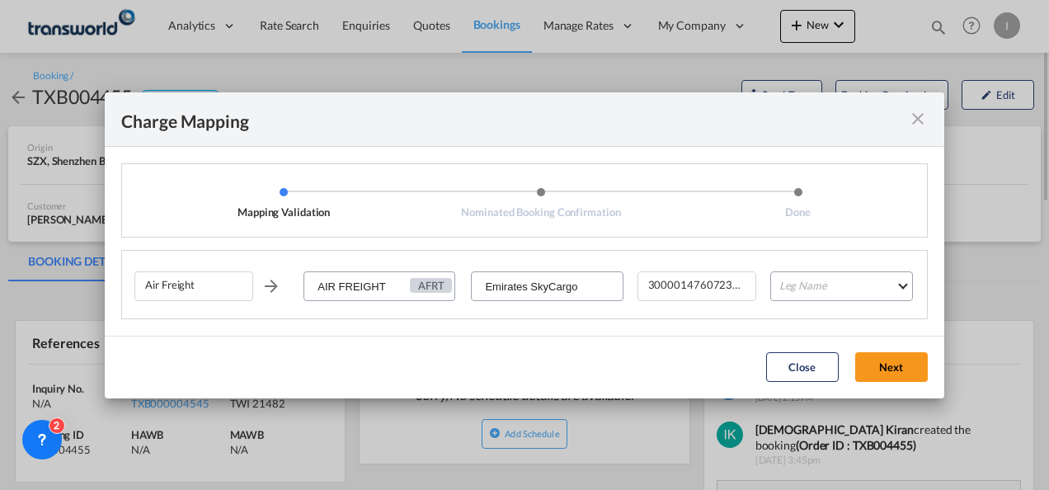
click at [803, 282] on md-select "Leg Name HANDLING ORIGIN HANDLING DESTINATION OTHERS TL PICK UP CUSTOMS ORIGIN …" at bounding box center [841, 286] width 143 height 30
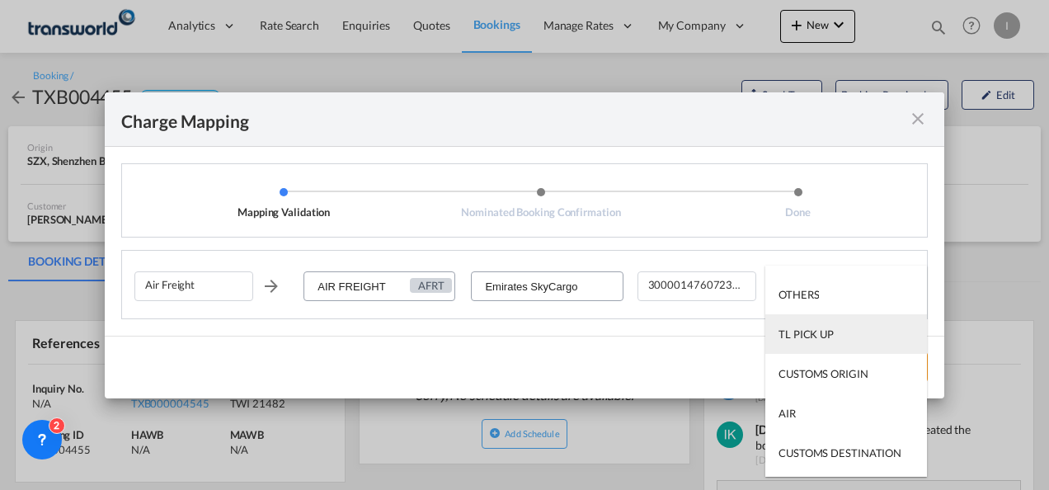
scroll to position [106, 0]
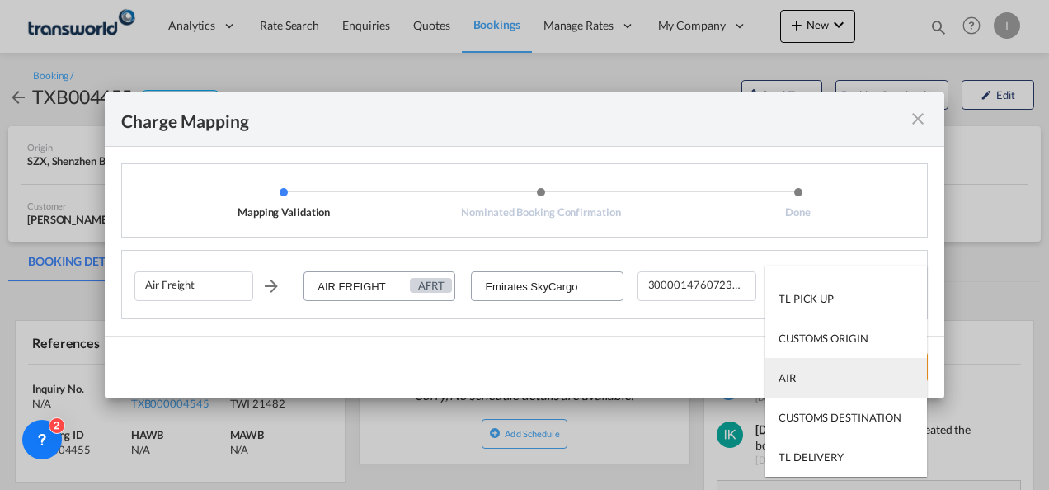
click at [797, 375] on md-option "AIR" at bounding box center [846, 378] width 162 height 40
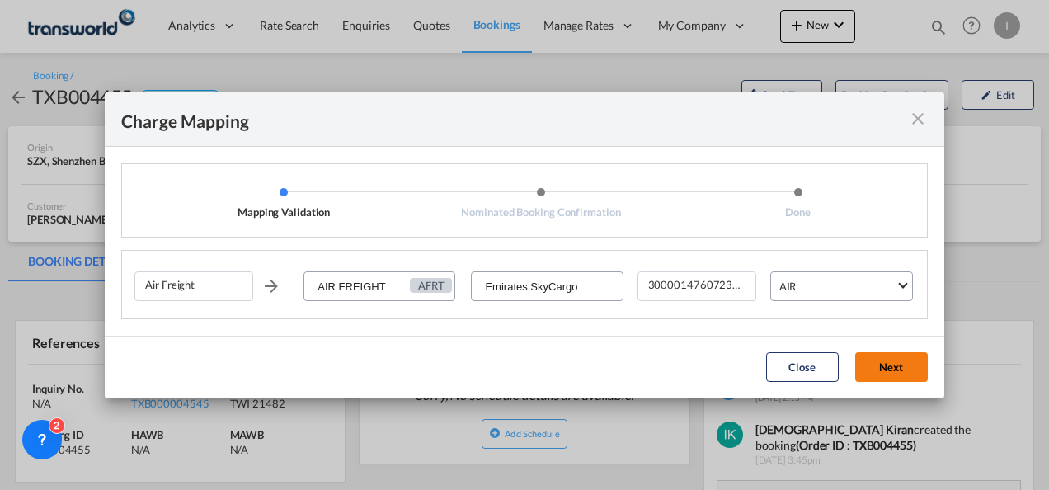
click at [861, 360] on button "Next" at bounding box center [891, 367] width 73 height 30
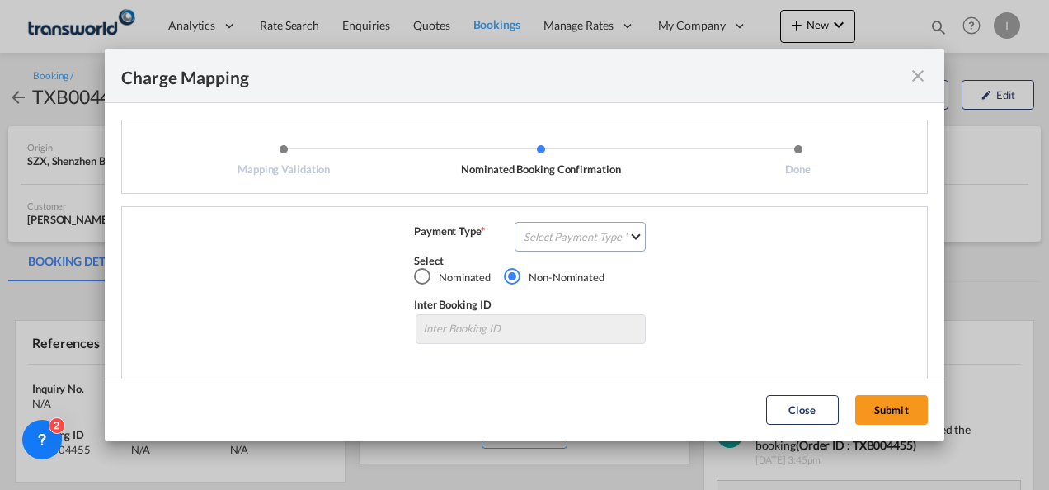
click at [610, 219] on div "Air Freight AIR FREIGHT AFRT Emirates SkyCargo 300001476072379 AIR Payment Type…" at bounding box center [524, 294] width 806 height 176
click at [599, 232] on md-select "Select Payment Type COLLECT PREPAID" at bounding box center [580, 237] width 131 height 30
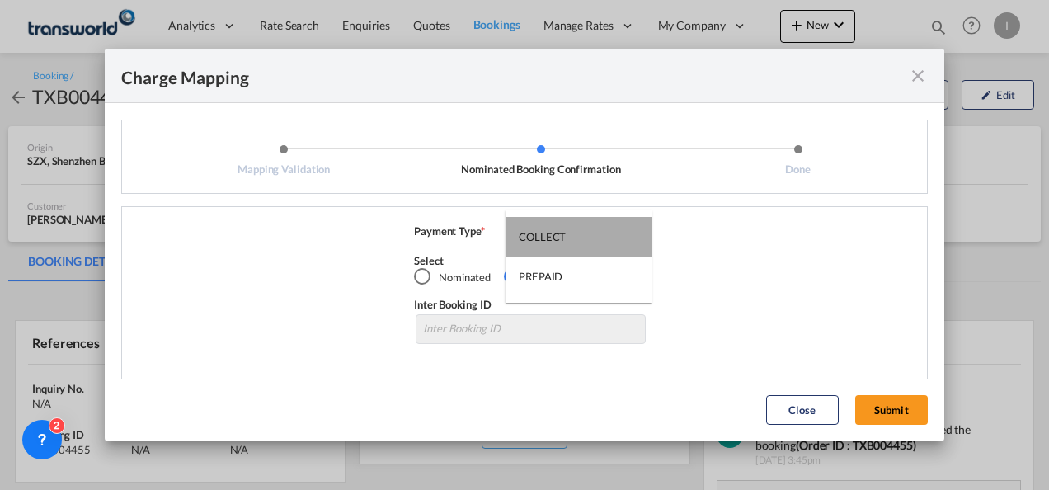
click at [599, 232] on md-option "COLLECT" at bounding box center [578, 237] width 146 height 40
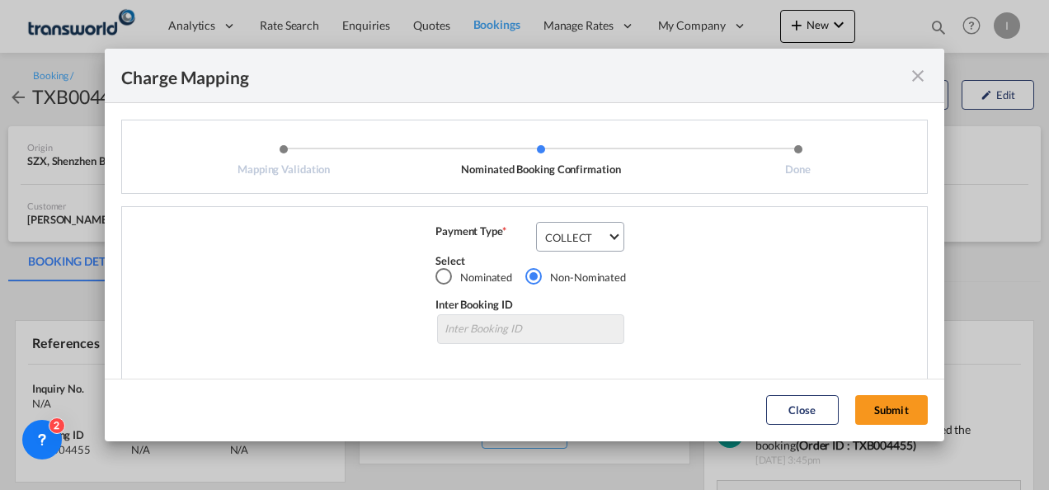
click at [891, 430] on md-dialog-actions "Close Submit" at bounding box center [524, 409] width 839 height 63
click at [880, 416] on button "Submit" at bounding box center [891, 410] width 73 height 30
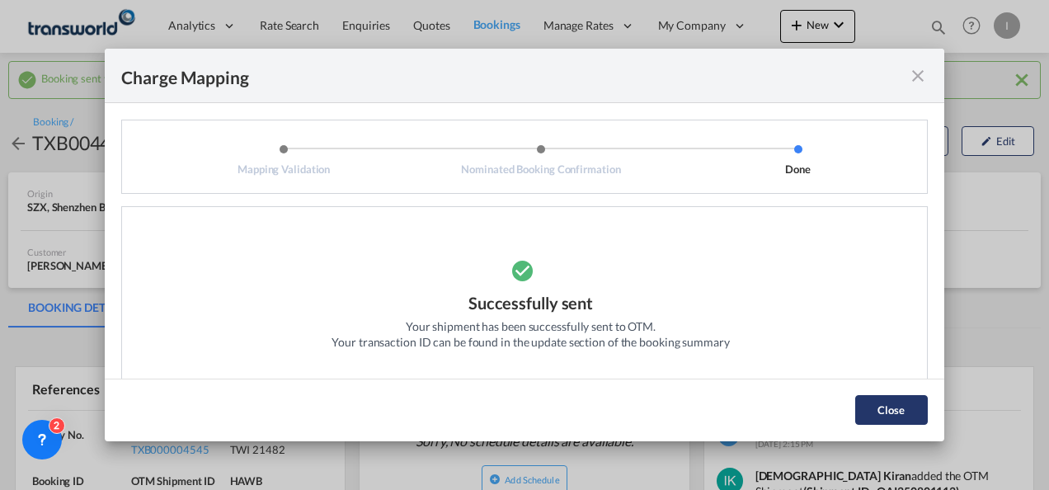
click at [882, 405] on button "Close" at bounding box center [891, 410] width 73 height 30
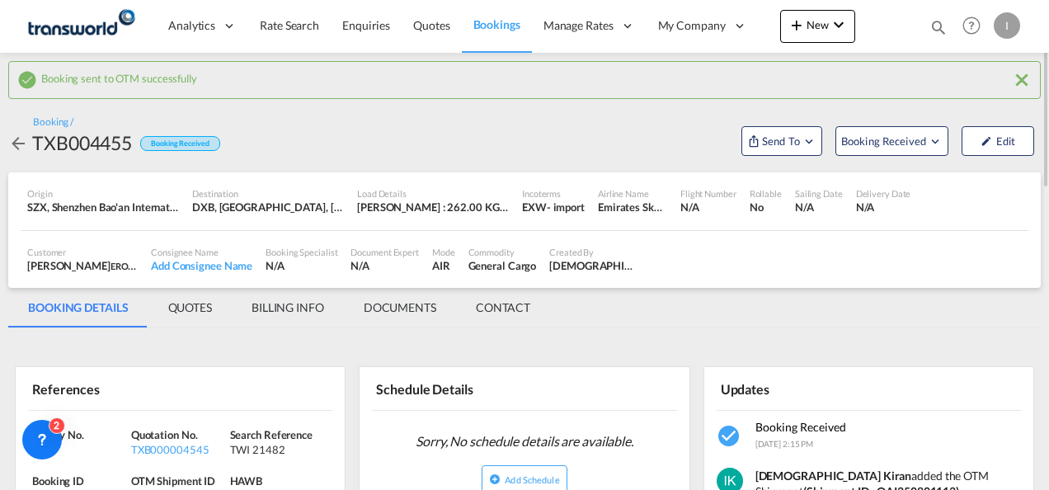
scroll to position [82, 0]
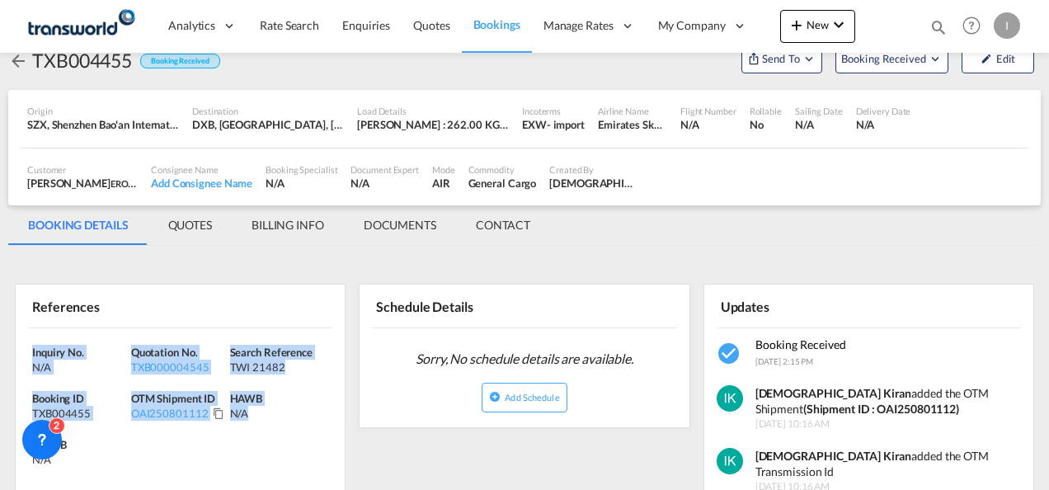
drag, startPoint x: 294, startPoint y: 436, endPoint x: -3, endPoint y: 333, distance: 314.2
click at [0, 333] on html "Analytics Reports Dashboard Rate Search Enquiries Quotes" at bounding box center [524, 245] width 1049 height 490
copy div "Inquiry No. N/A Quotation No. TXB000004545 Search Reference TWI 21482 Booking I…"
click at [796, 25] on md-icon "icon-plus 400-fg" at bounding box center [797, 25] width 20 height 20
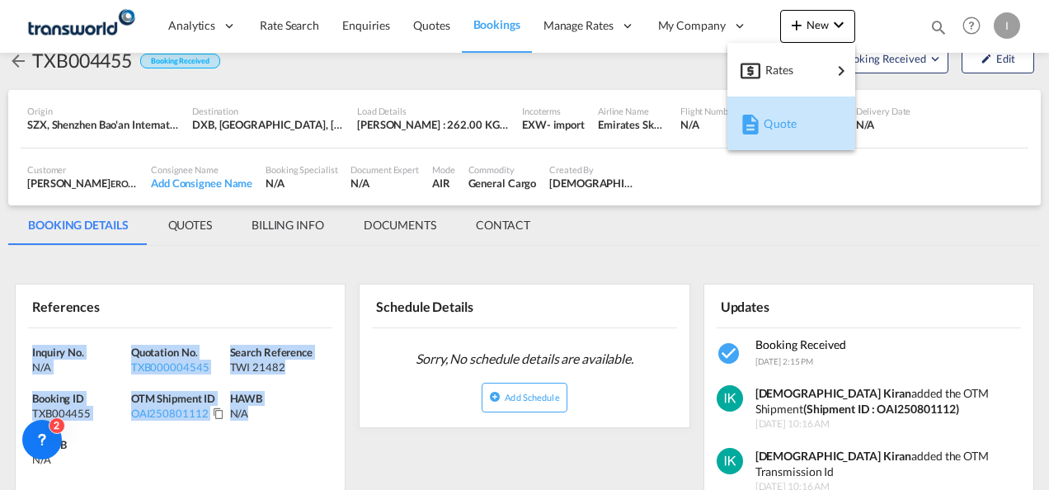
click at [798, 112] on div "Quote" at bounding box center [794, 123] width 61 height 41
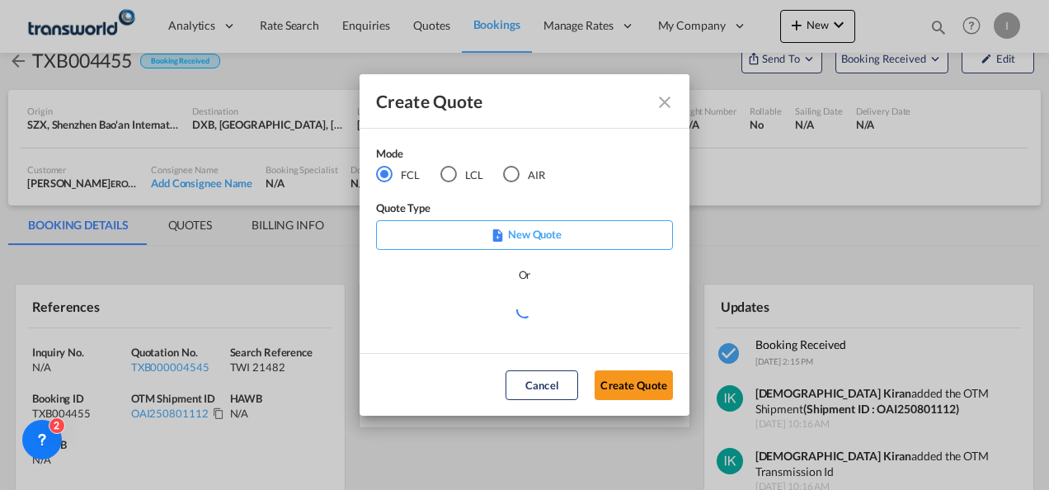
click at [534, 176] on md-radio-button "AIR" at bounding box center [524, 175] width 42 height 18
click at [632, 392] on button "Create Quote" at bounding box center [633, 385] width 78 height 30
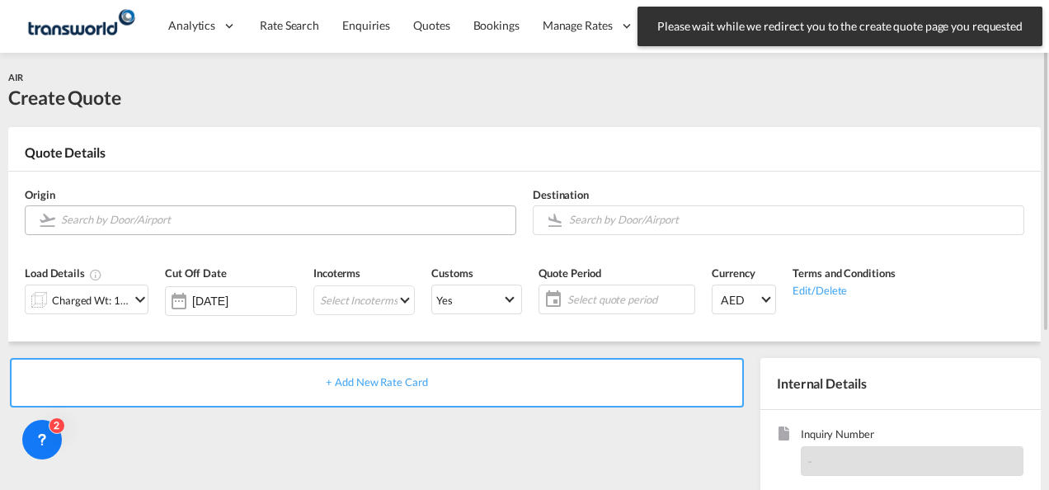
click at [159, 231] on md-autocomplete at bounding box center [283, 220] width 447 height 30
click at [155, 218] on input "Search by Door/Airport" at bounding box center [284, 219] width 446 height 29
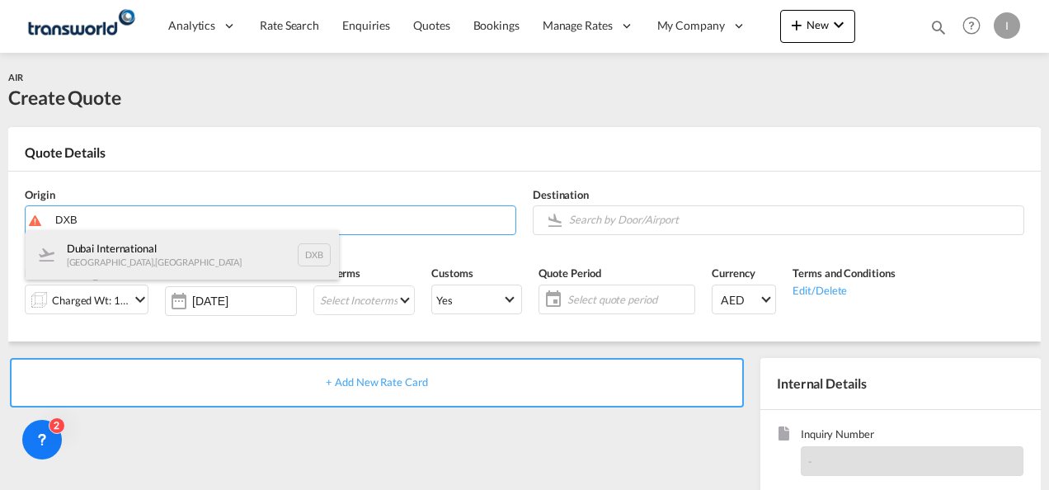
click at [120, 263] on div "Dubai International [GEOGRAPHIC_DATA] , [GEOGRAPHIC_DATA] DXB" at bounding box center [182, 254] width 313 height 49
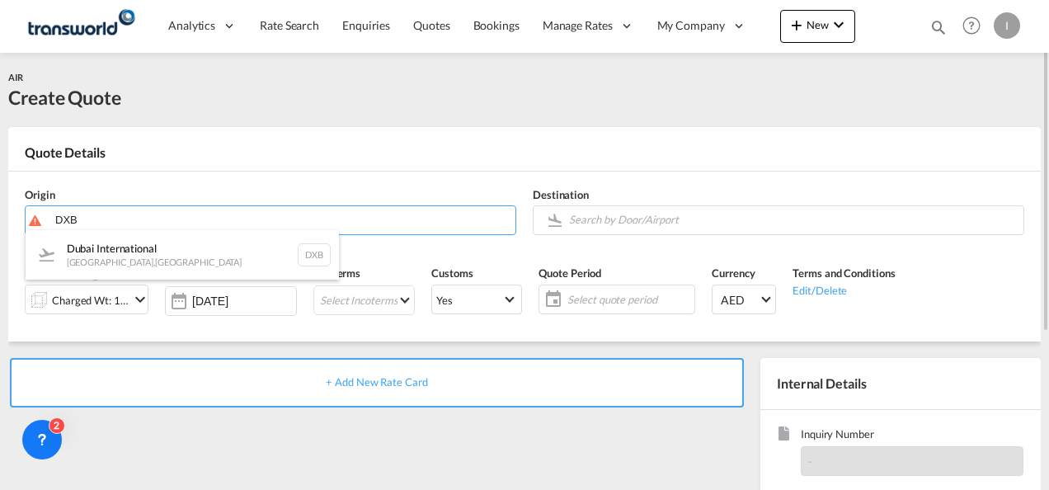
type input "Dubai International, [GEOGRAPHIC_DATA], DXB"
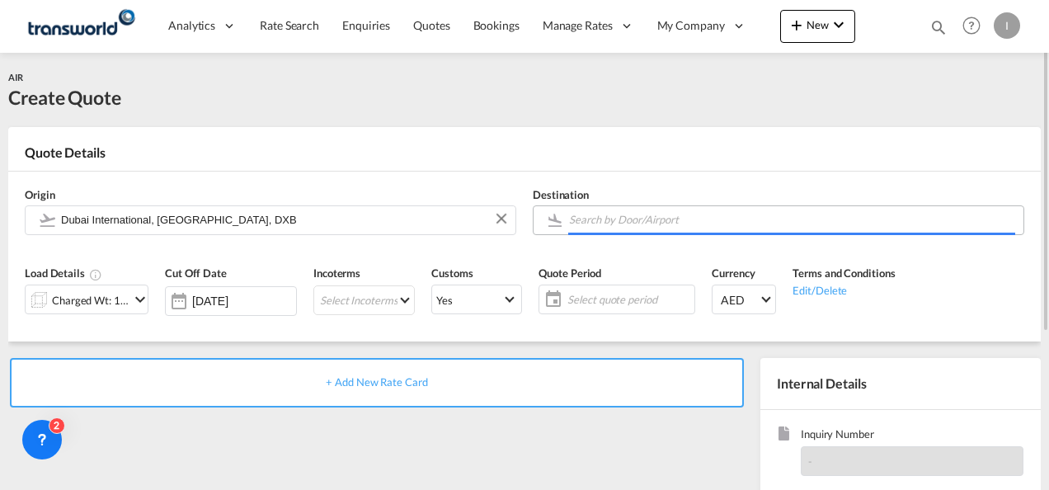
click at [638, 223] on input "Search by Door/Airport" at bounding box center [792, 219] width 446 height 29
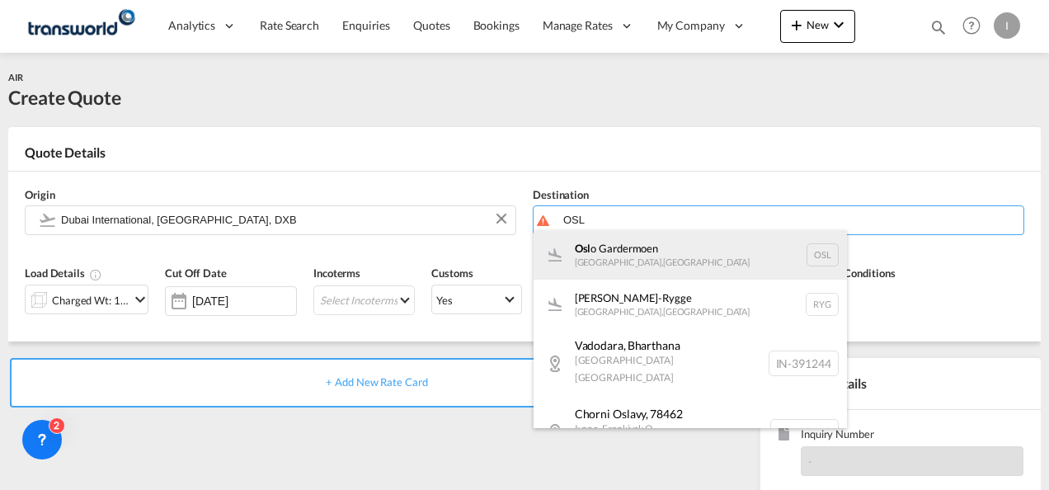
click at [651, 259] on div "Osl o Gardermoen [GEOGRAPHIC_DATA] , [GEOGRAPHIC_DATA] OSL" at bounding box center [689, 254] width 313 height 49
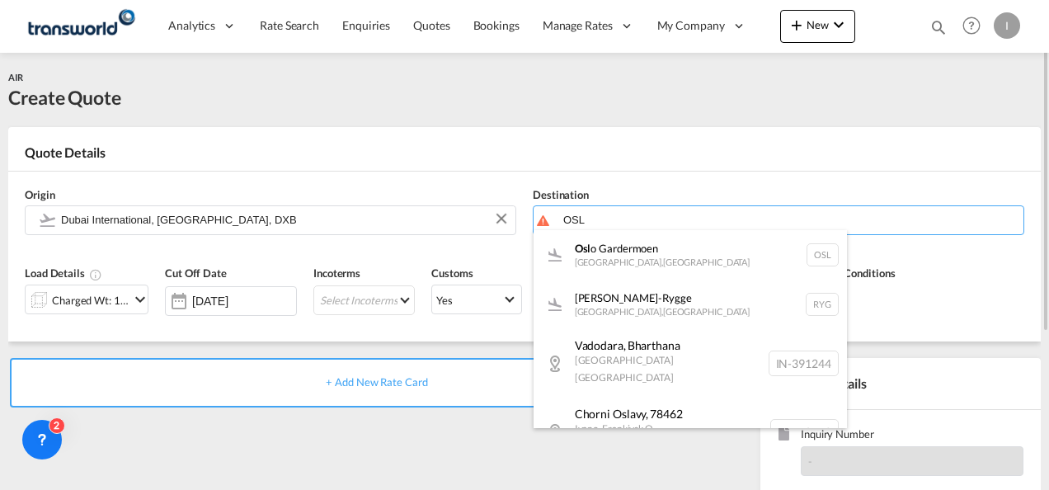
type input "Oslo Gardermoen, [GEOGRAPHIC_DATA], [GEOGRAPHIC_DATA]"
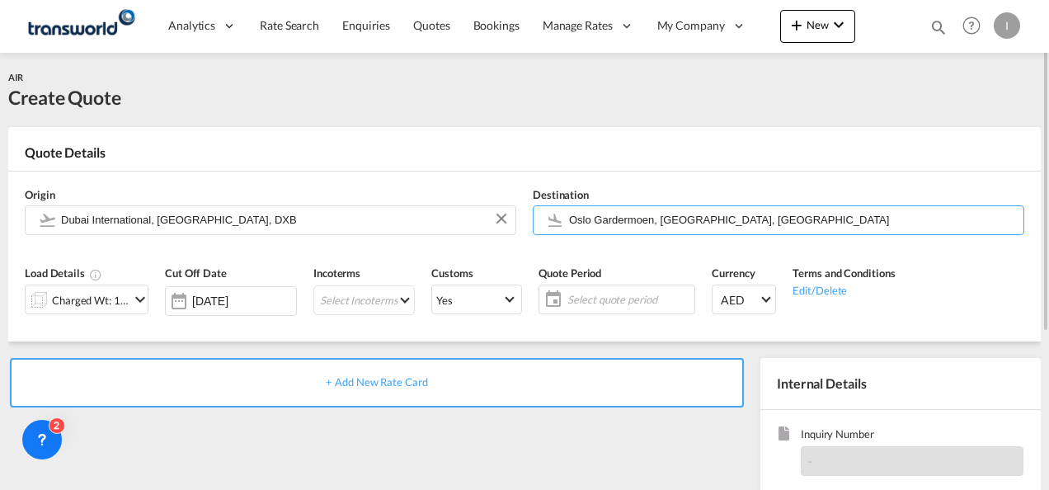
click at [86, 306] on div "Charged Wt: 1.00 KG" at bounding box center [91, 300] width 78 height 23
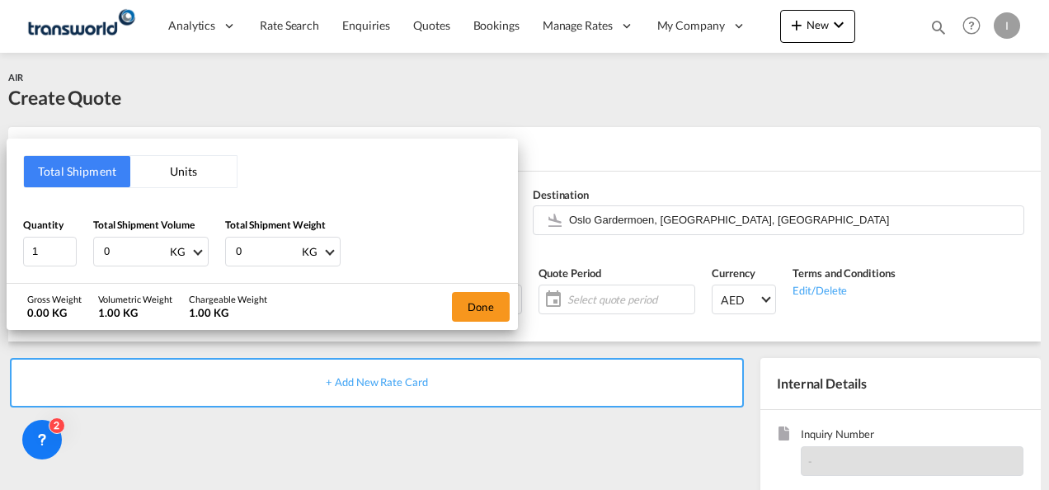
drag, startPoint x: 112, startPoint y: 250, endPoint x: 94, endPoint y: 250, distance: 18.1
click at [94, 250] on div "0 KG CBM CFT KG LB" at bounding box center [150, 252] width 115 height 30
type input "2"
click at [108, 247] on input "29" at bounding box center [135, 251] width 66 height 28
type input "9"
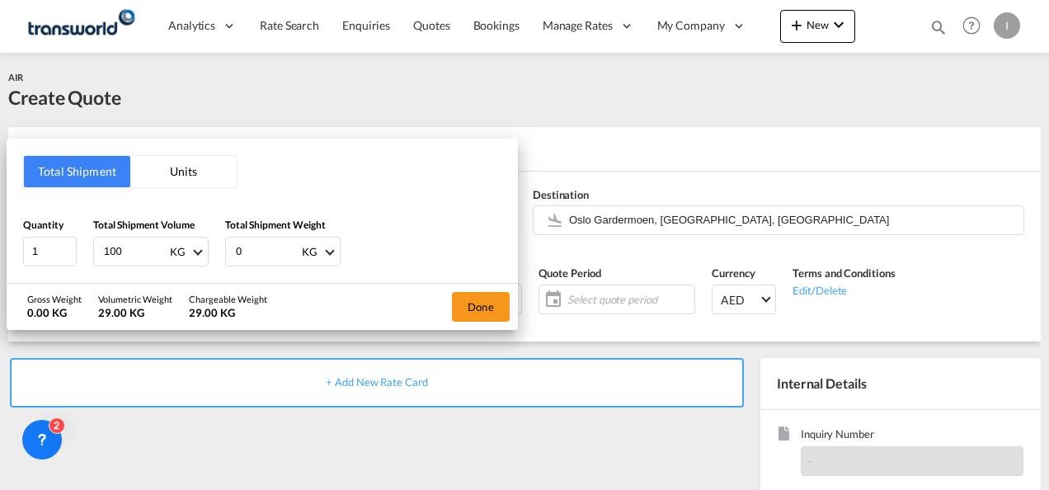
type input "100"
type input "13"
click at [488, 312] on button "Done" at bounding box center [481, 307] width 58 height 30
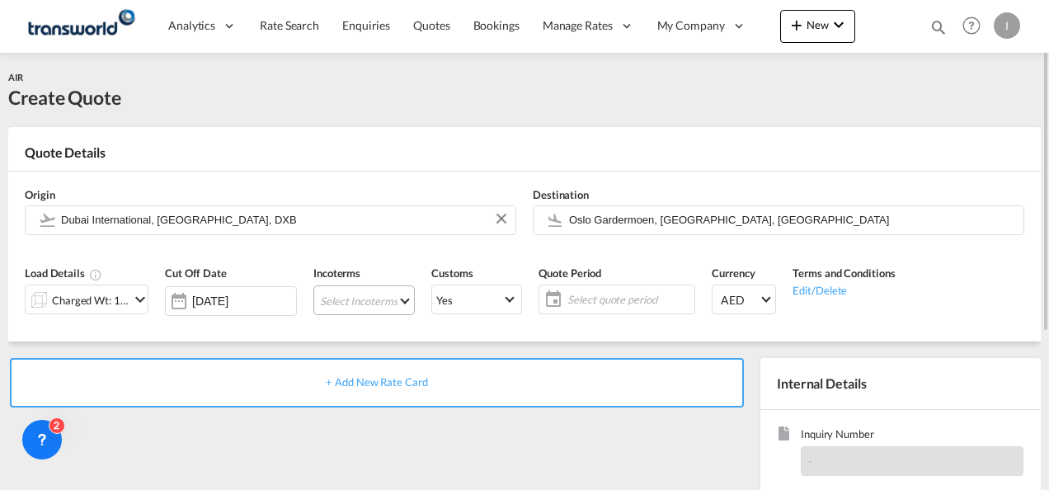
click at [335, 307] on md-select "Select Incoterms DAP - export Delivered at Place DAP - import Delivered at Plac…" at bounding box center [363, 300] width 101 height 30
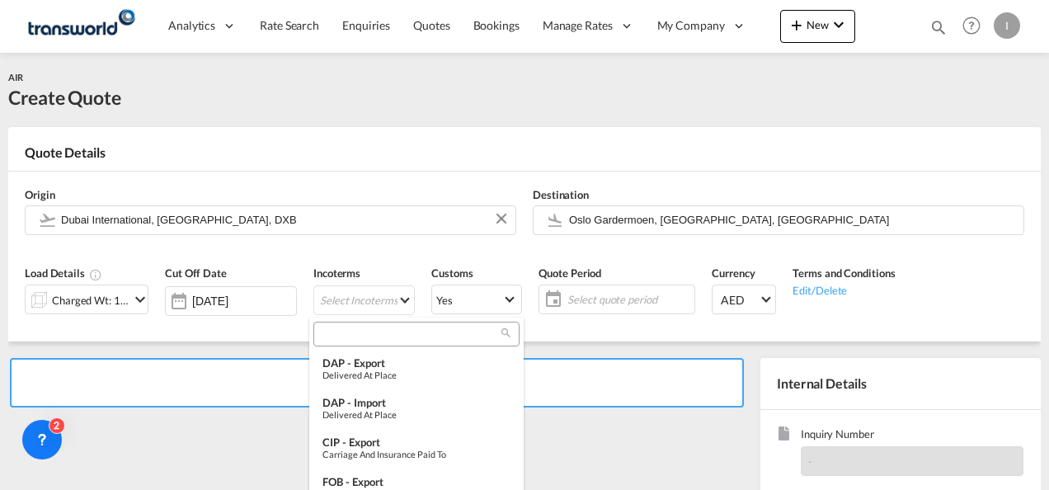
click at [345, 329] on input "search" at bounding box center [409, 334] width 183 height 15
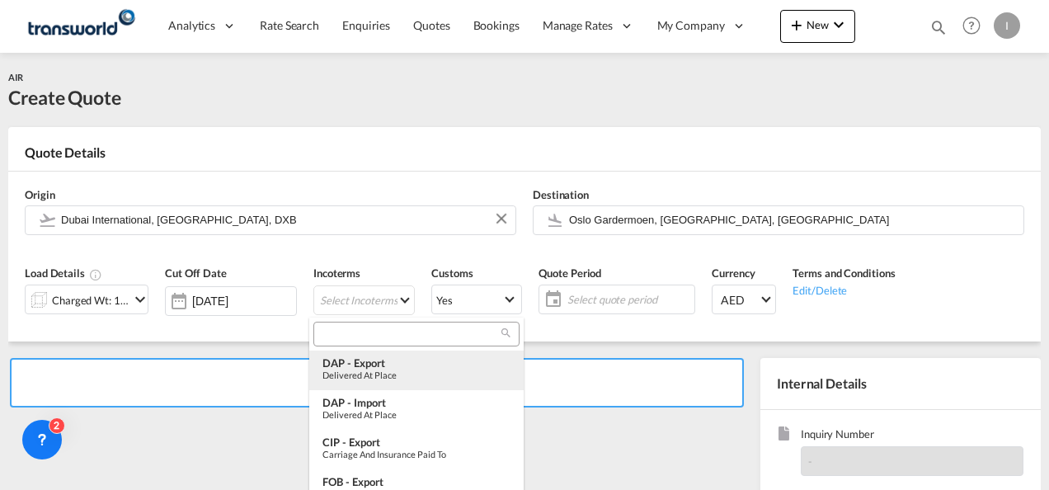
click at [353, 360] on div "DAP - export" at bounding box center [416, 362] width 188 height 13
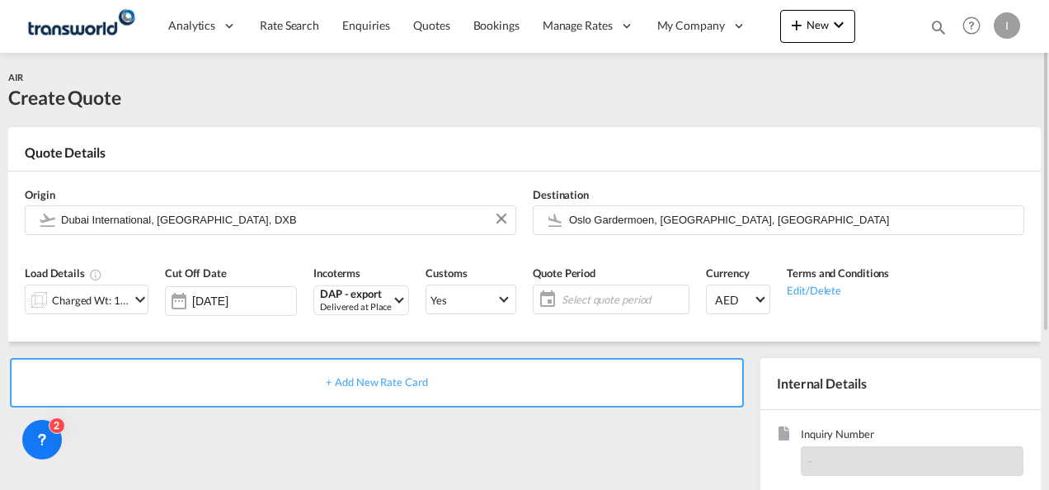
click at [585, 302] on span "Select quote period" at bounding box center [623, 299] width 123 height 15
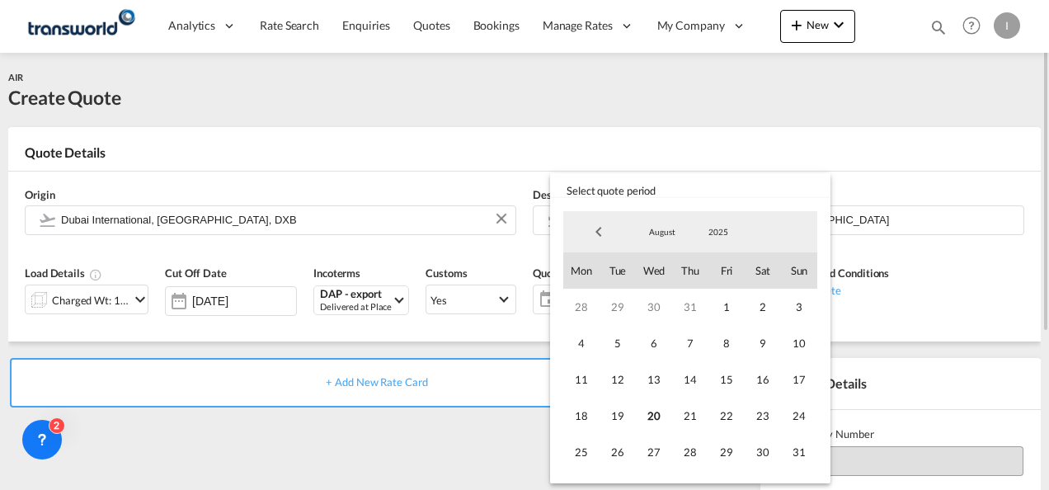
click at [841, 452] on md-backdrop at bounding box center [524, 245] width 1049 height 490
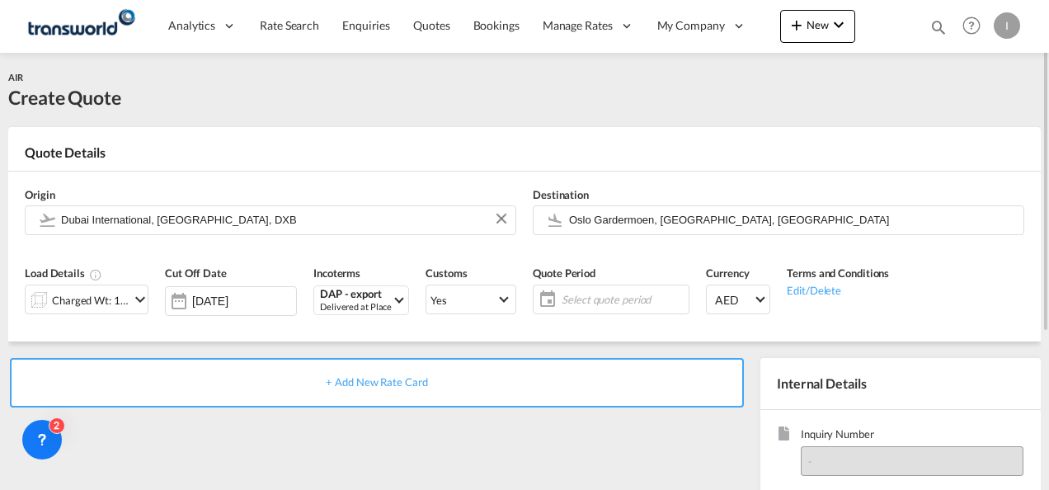
click at [806, 451] on div "-" at bounding box center [912, 461] width 223 height 30
click at [607, 299] on span "Select quote period" at bounding box center [623, 299] width 123 height 15
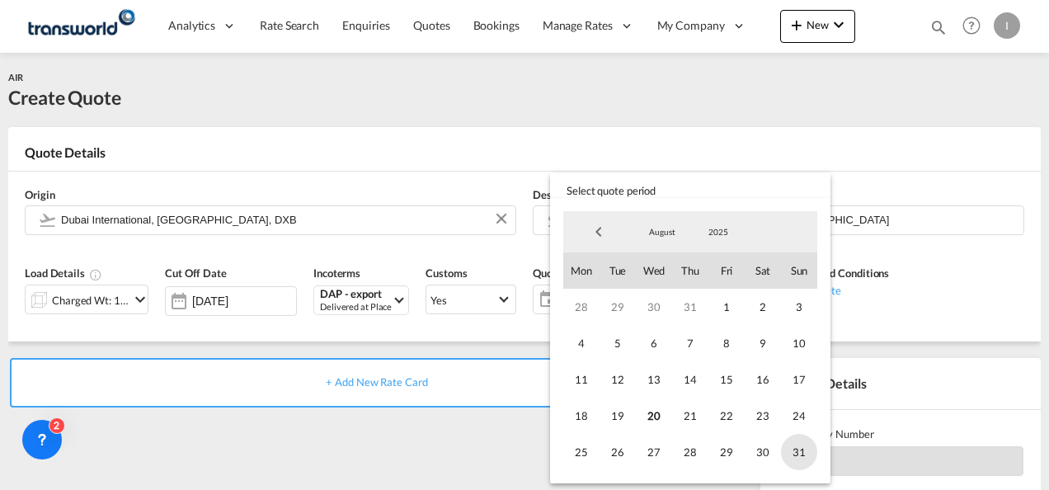
click at [806, 455] on span "31" at bounding box center [799, 452] width 36 height 36
click at [462, 415] on md-backdrop at bounding box center [524, 245] width 1049 height 490
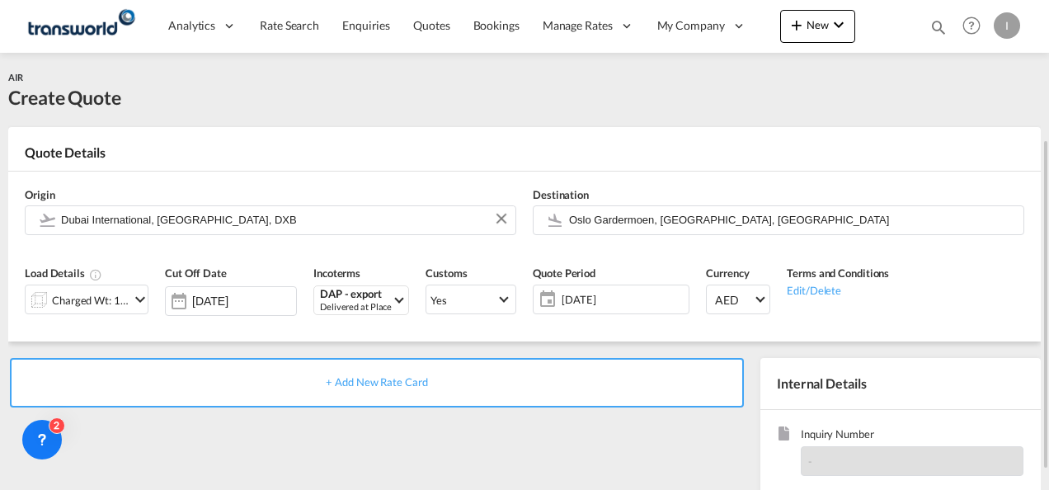
scroll to position [165, 0]
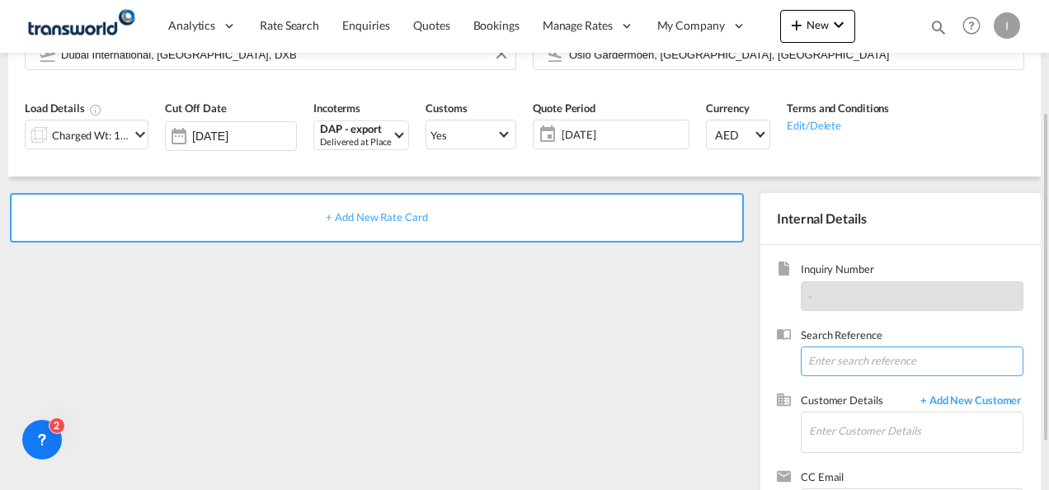
click at [831, 368] on input at bounding box center [912, 361] width 223 height 30
paste input "TWI 21553"
type input "TWI 21553"
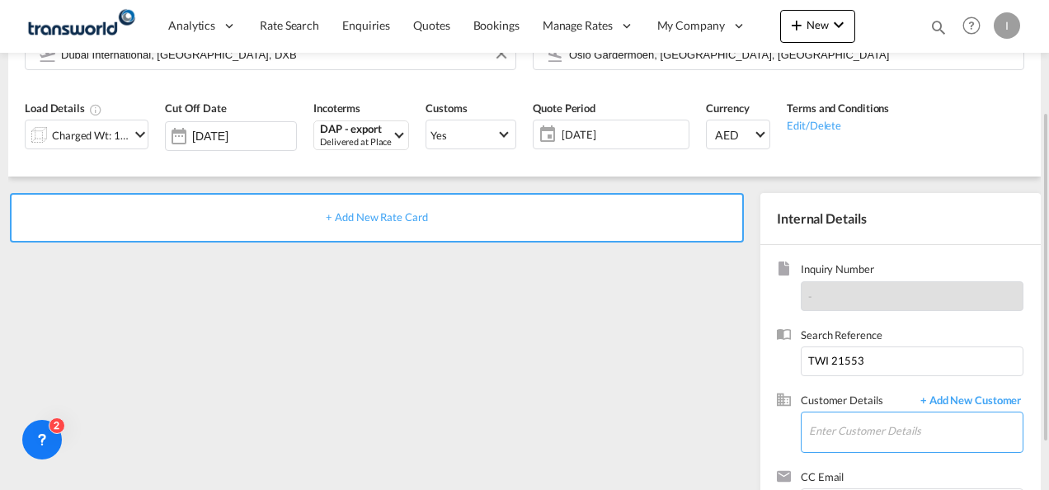
click at [839, 429] on input "Enter Customer Details" at bounding box center [916, 430] width 214 height 37
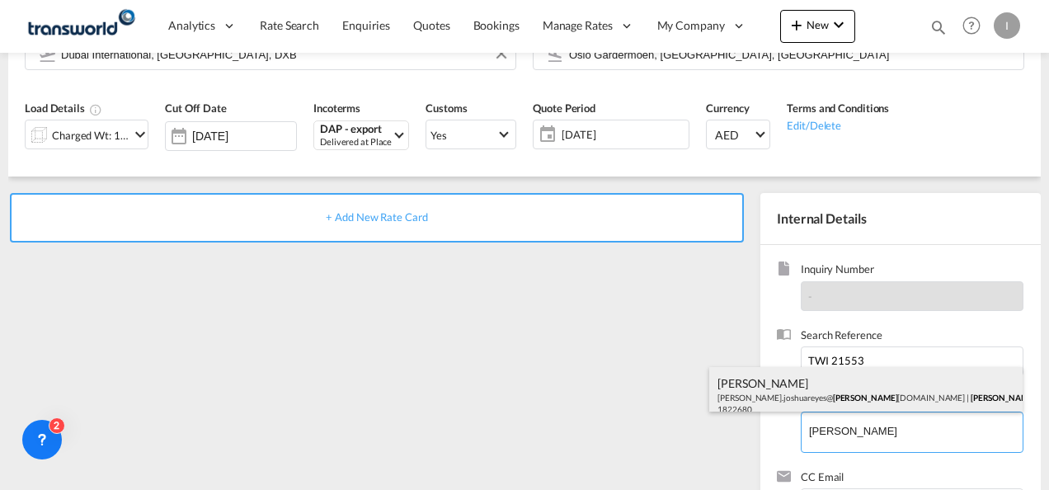
click at [787, 392] on div "[PERSON_NAME].joshuareyes@ Gowell [DOMAIN_NAME] | [PERSON_NAME] OILFIELD TECHNO…" at bounding box center [865, 395] width 313 height 56
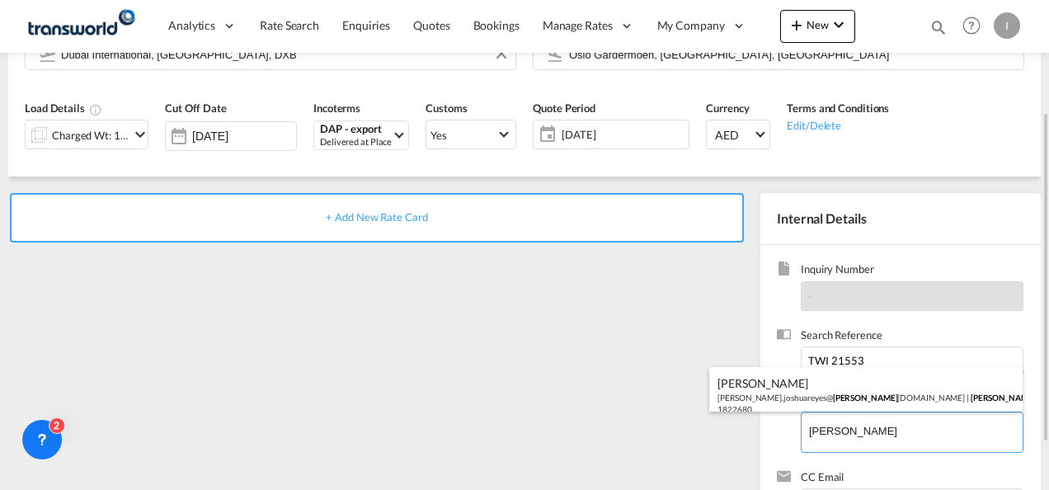
type input "[PERSON_NAME] OILFIELD TECHNOLOGY FZE, [PERSON_NAME], [PERSON_NAME][EMAIL_ADDRE…"
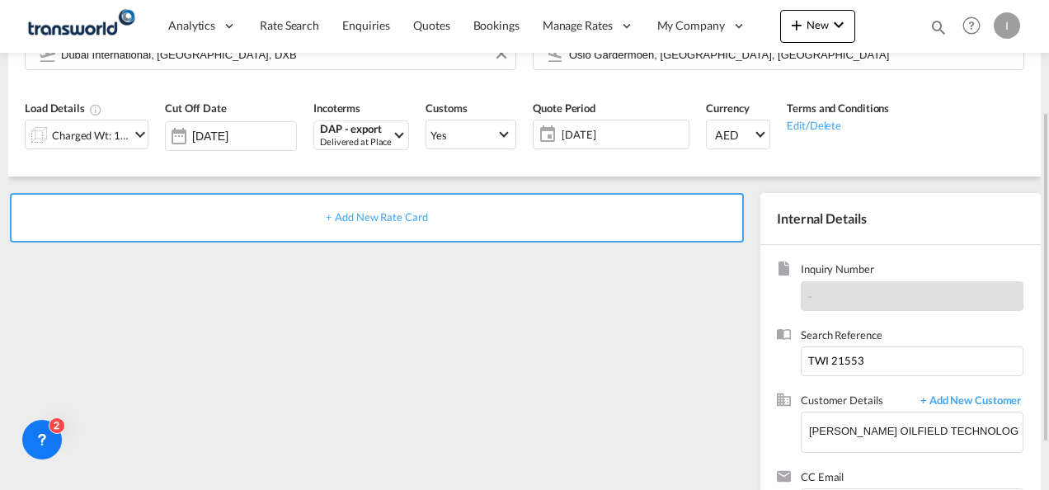
click at [373, 223] on span "+ Add New Rate Card" at bounding box center [376, 216] width 101 height 13
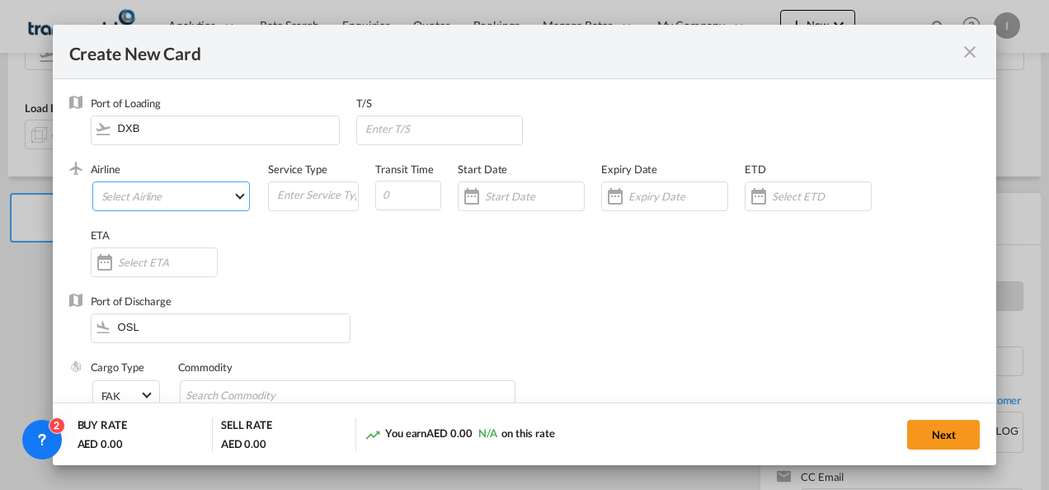
click at [186, 195] on md-select "Select Airline AIR EXPRESS S.A. (1166- / -) CMA CGM Air Cargo (1140-2C / -) DDW…" at bounding box center [171, 196] width 158 height 30
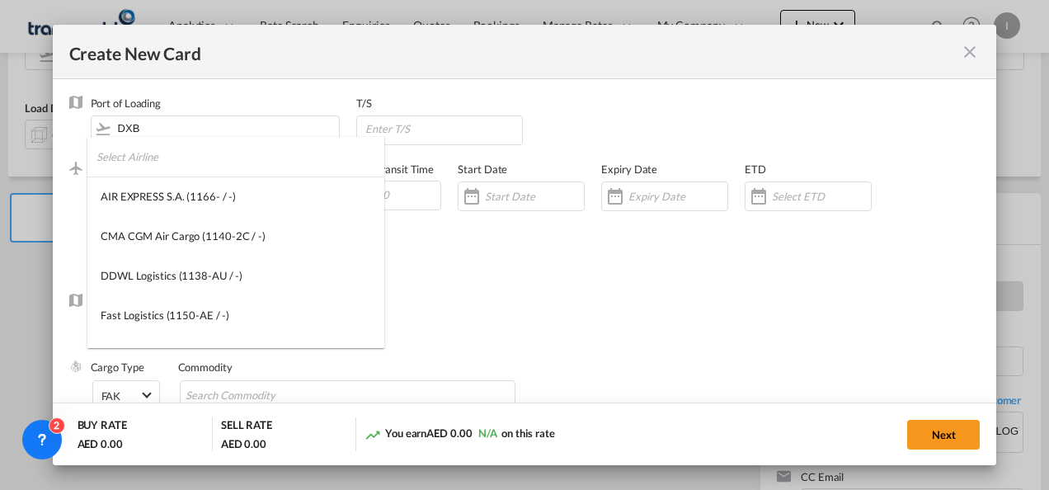
click at [166, 161] on input "search" at bounding box center [240, 157] width 288 height 40
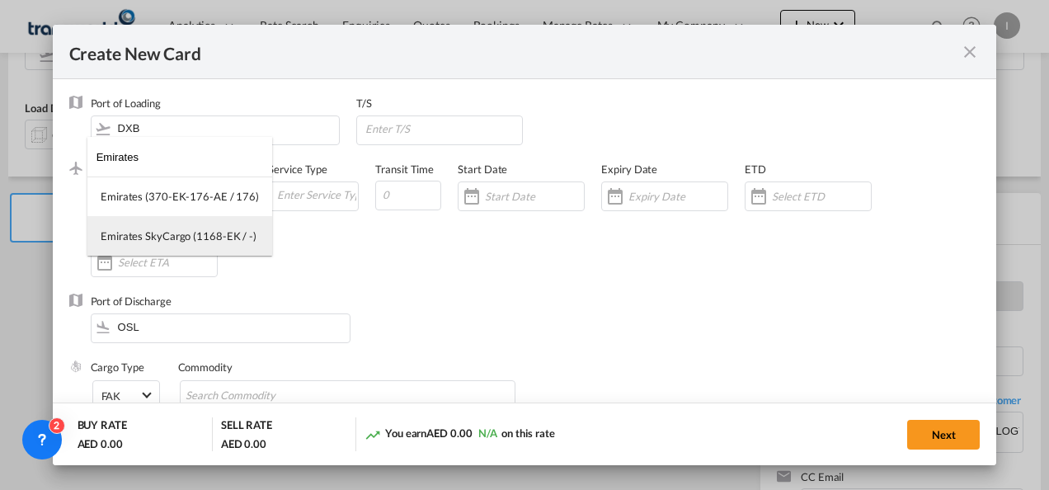
type input "Emirates"
click at [169, 230] on div "Emirates SkyCargo (1168-EK / -)" at bounding box center [179, 235] width 156 height 15
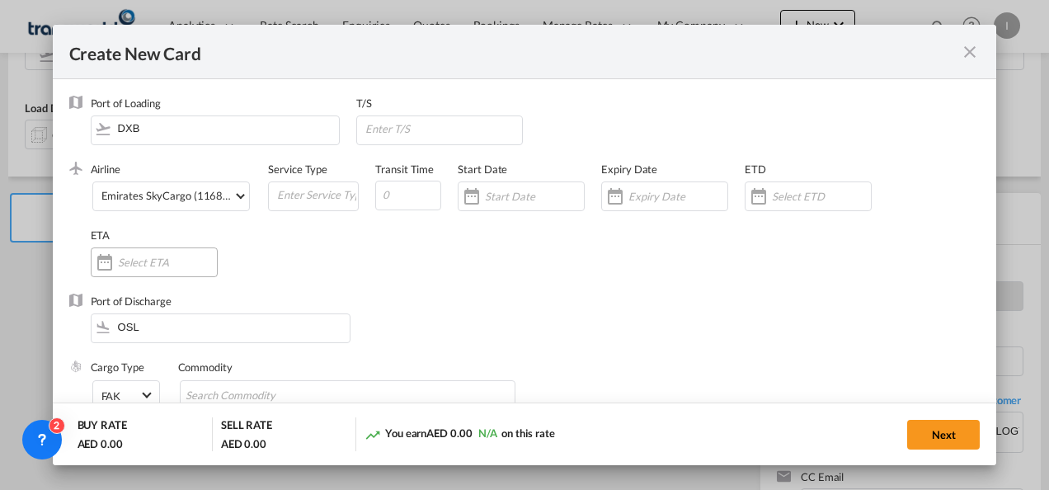
click at [180, 265] on input "Create New Card ..." at bounding box center [167, 262] width 99 height 13
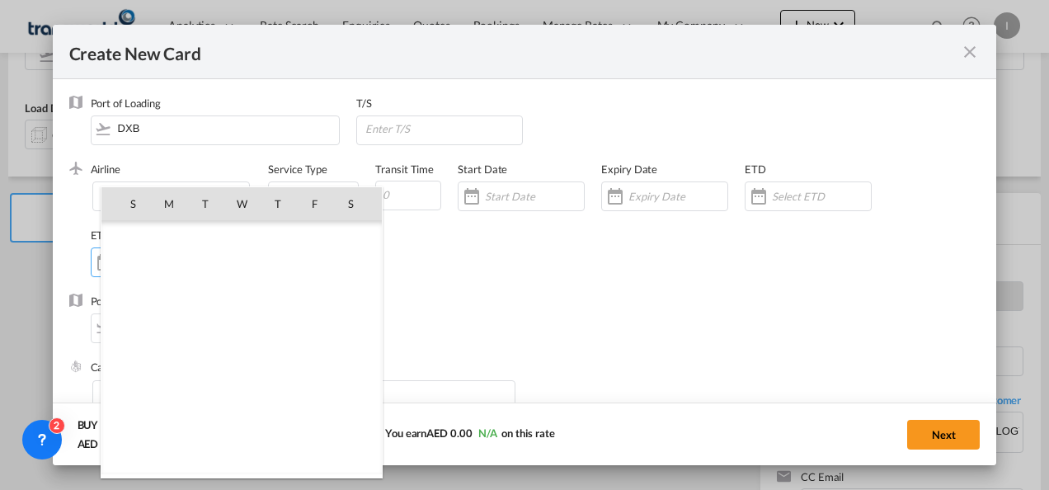
scroll to position [381717, 0]
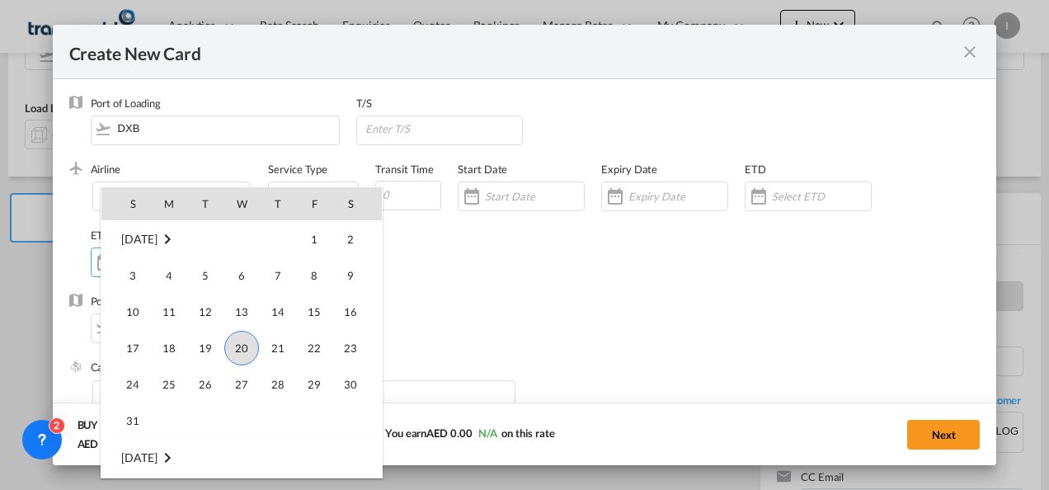
click at [703, 315] on div at bounding box center [524, 245] width 1049 height 490
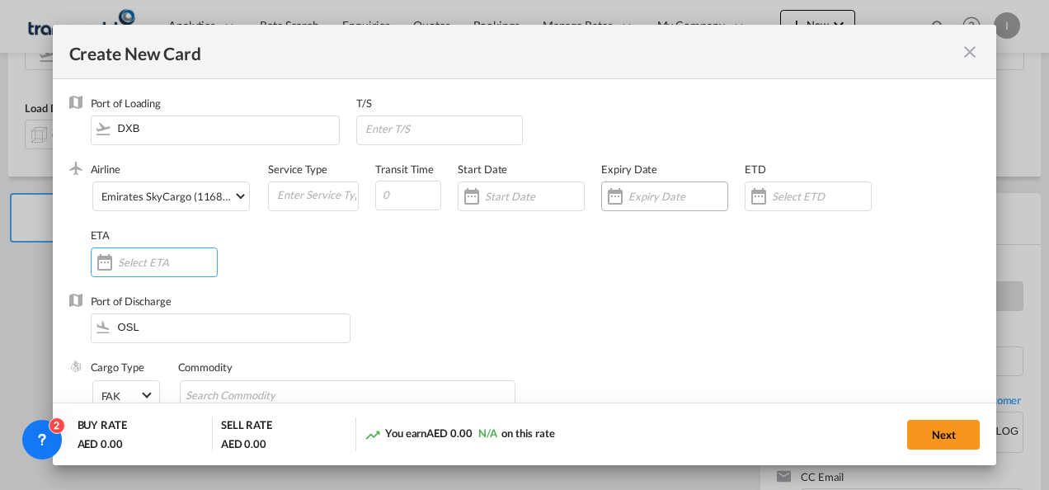
click at [648, 200] on input "Create New Card ..." at bounding box center [677, 196] width 99 height 13
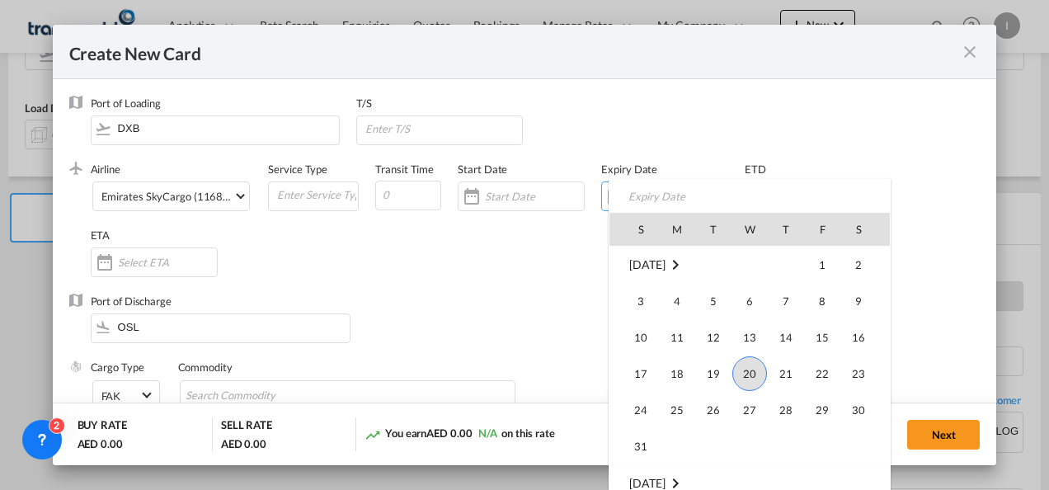
click at [637, 439] on span "31" at bounding box center [640, 446] width 33 height 33
type input "[DATE]"
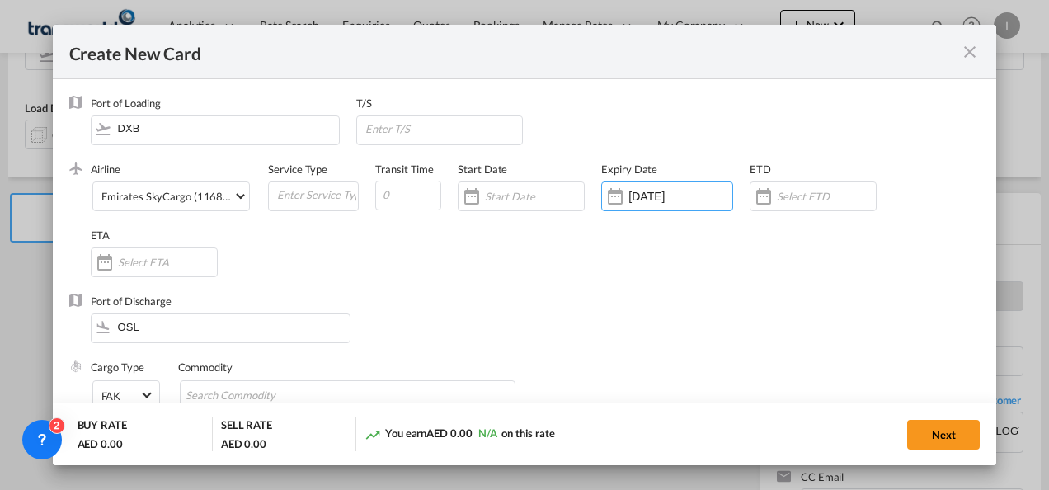
scroll to position [247, 0]
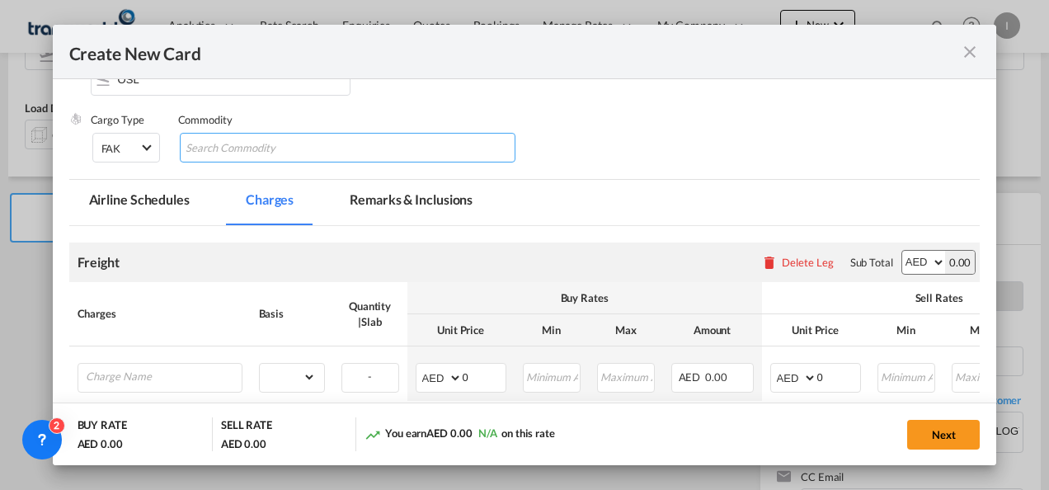
click at [219, 149] on input "Search Commodity" at bounding box center [261, 148] width 151 height 26
type input "General Cargo"
click at [742, 106] on div "Port of Discharge OSL" at bounding box center [524, 79] width 911 height 66
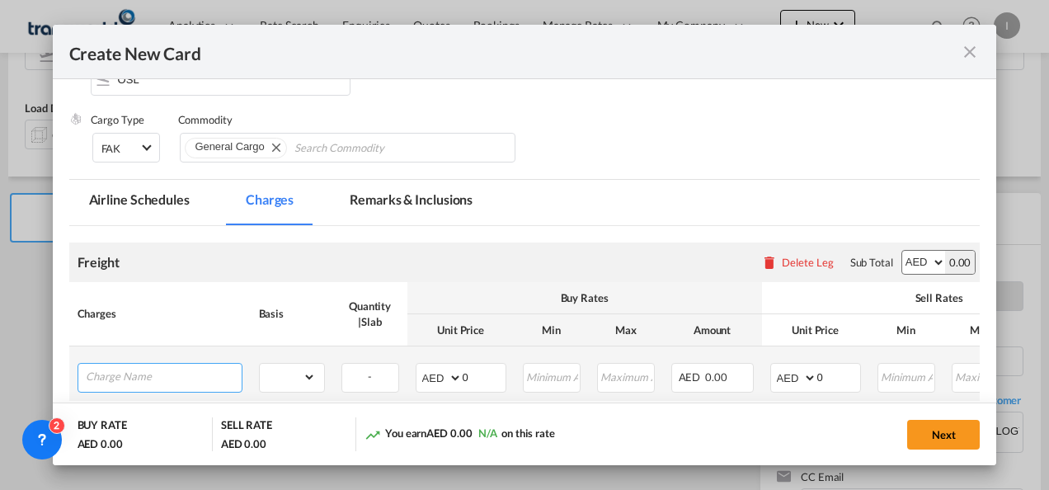
click at [143, 379] on input "Charge Name" at bounding box center [164, 376] width 156 height 25
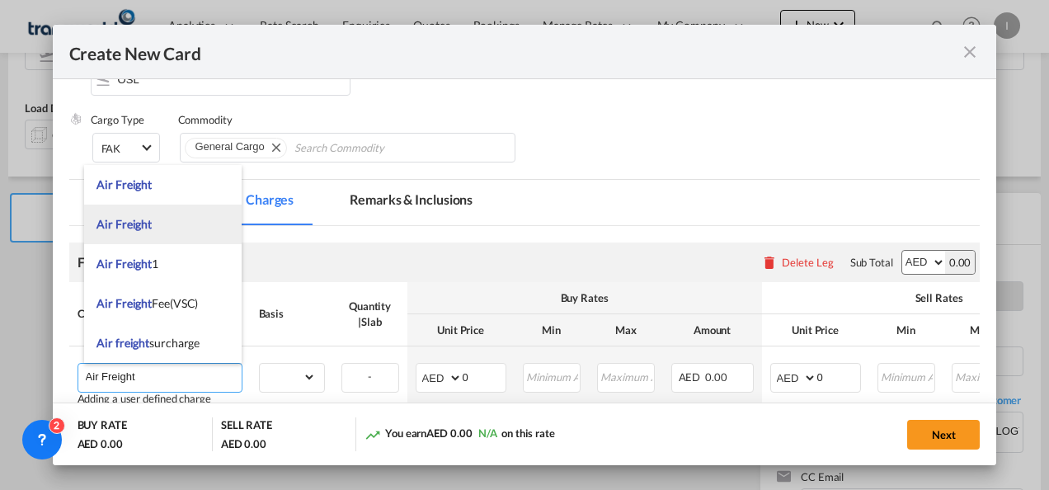
type input "Air Freight"
click at [134, 221] on span "Air Freight" at bounding box center [123, 224] width 55 height 14
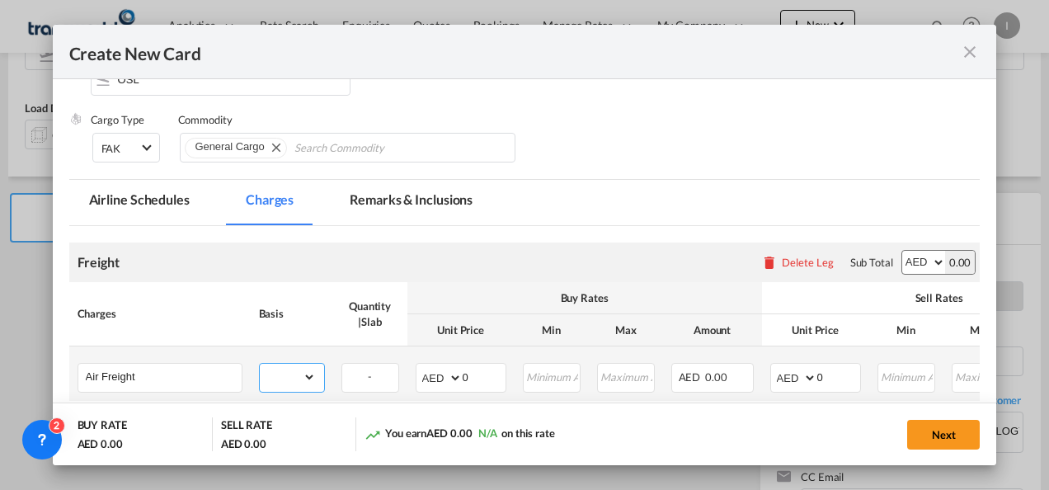
click at [275, 379] on select "gross_weight volumetric_weight per_shipment per_bl per_km % on air freight per_…" at bounding box center [288, 377] width 56 height 26
select select "per_shipment"
click at [260, 364] on select "gross_weight volumetric_weight per_shipment per_bl per_km % on air freight per_…" at bounding box center [288, 377] width 56 height 26
drag, startPoint x: 466, startPoint y: 384, endPoint x: 424, endPoint y: 391, distance: 42.6
click at [424, 391] on md-input-container "AED AFN ALL AMD ANG AOA ARS AUD AWG AZN BAM BBD BDT BGN BHD BIF BMD BND [PERSON…" at bounding box center [461, 378] width 91 height 30
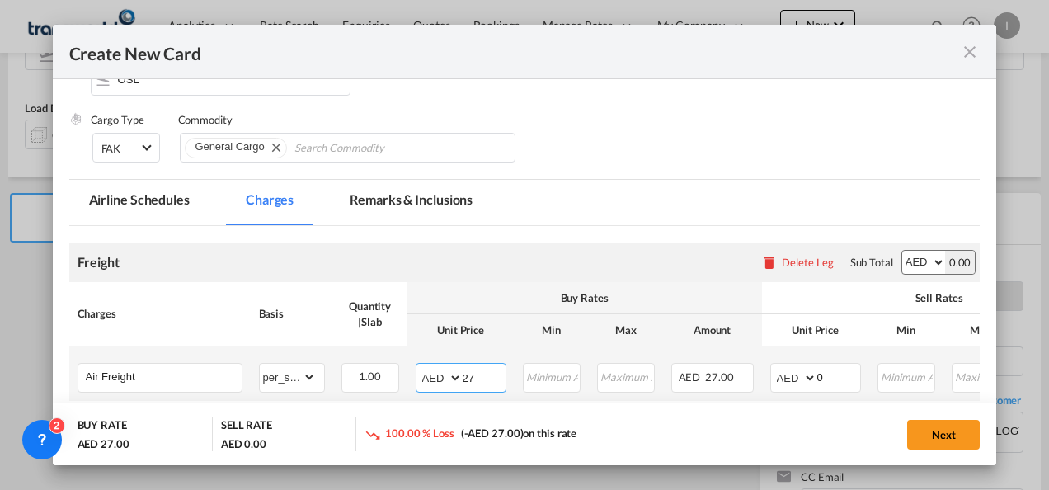
type input "2"
type input "4500"
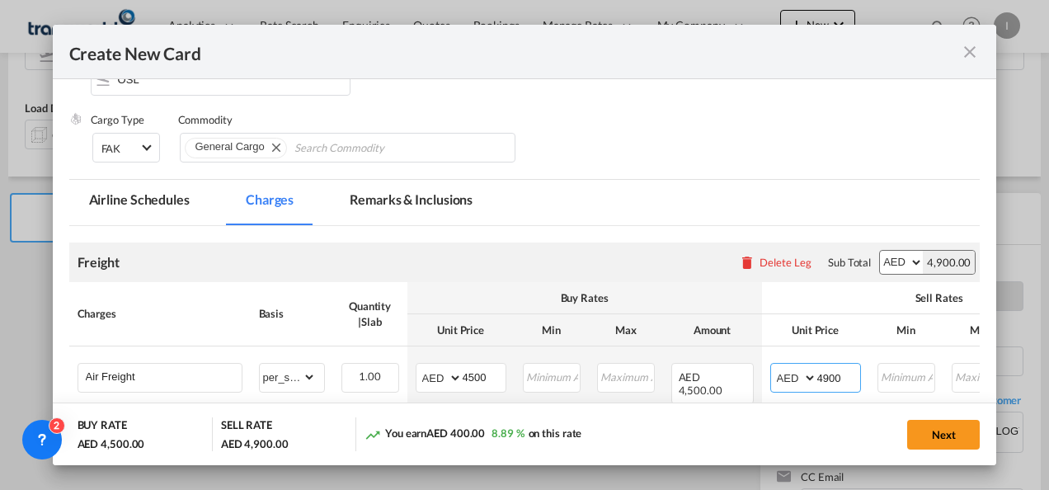
type input "4900"
click at [915, 437] on button "Next" at bounding box center [943, 435] width 73 height 30
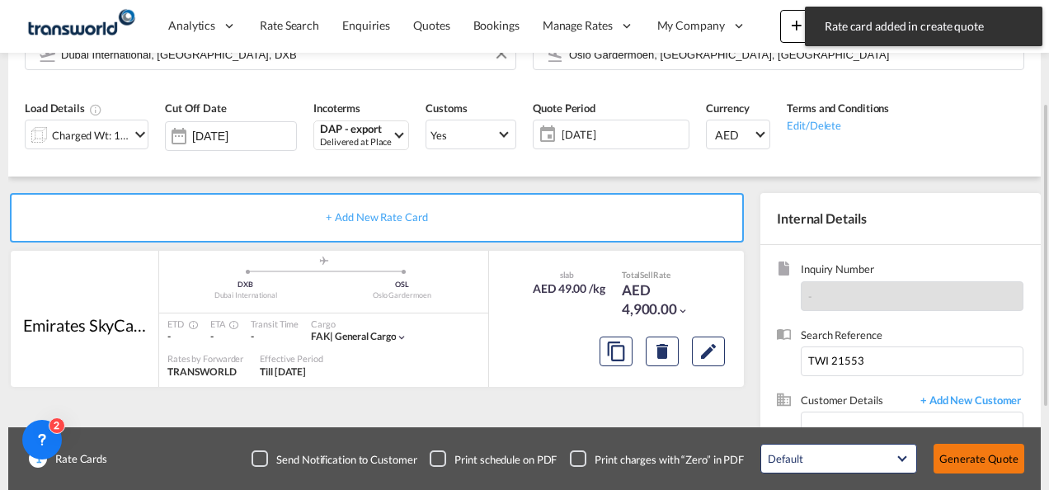
click at [962, 457] on button "Generate Quote" at bounding box center [978, 459] width 91 height 30
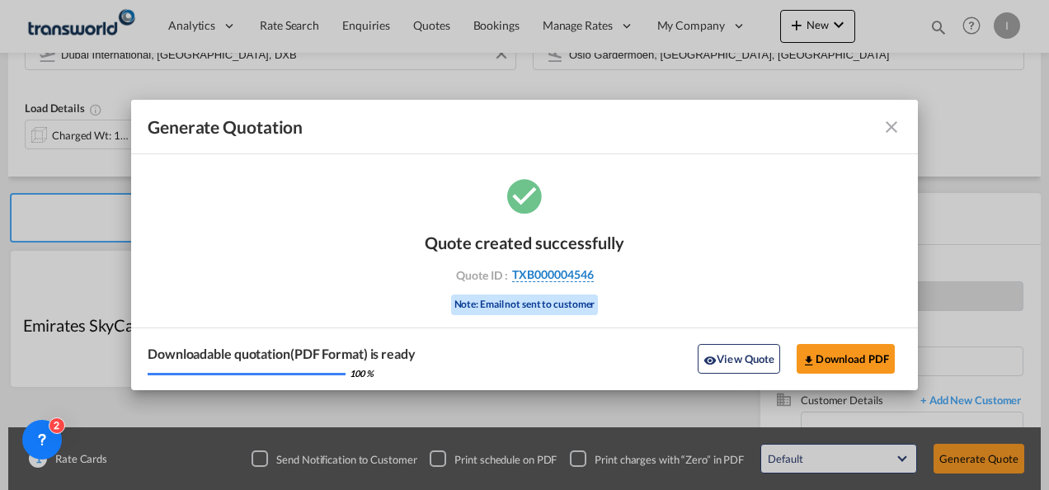
click at [556, 281] on span "TXB000004546" at bounding box center [553, 274] width 82 height 15
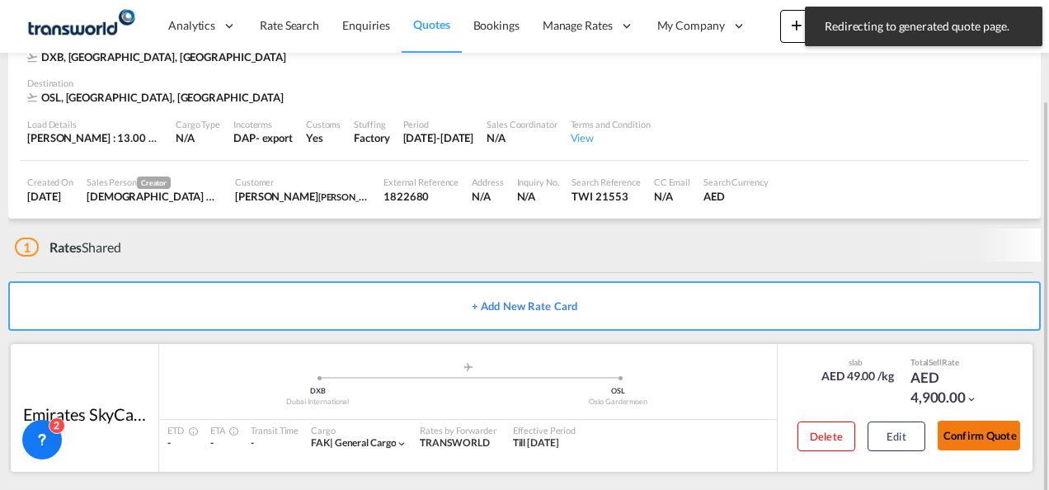
drag, startPoint x: 984, startPoint y: 429, endPoint x: 947, endPoint y: 427, distance: 38.0
click at [984, 429] on button "Confirm Quote" at bounding box center [978, 436] width 82 height 30
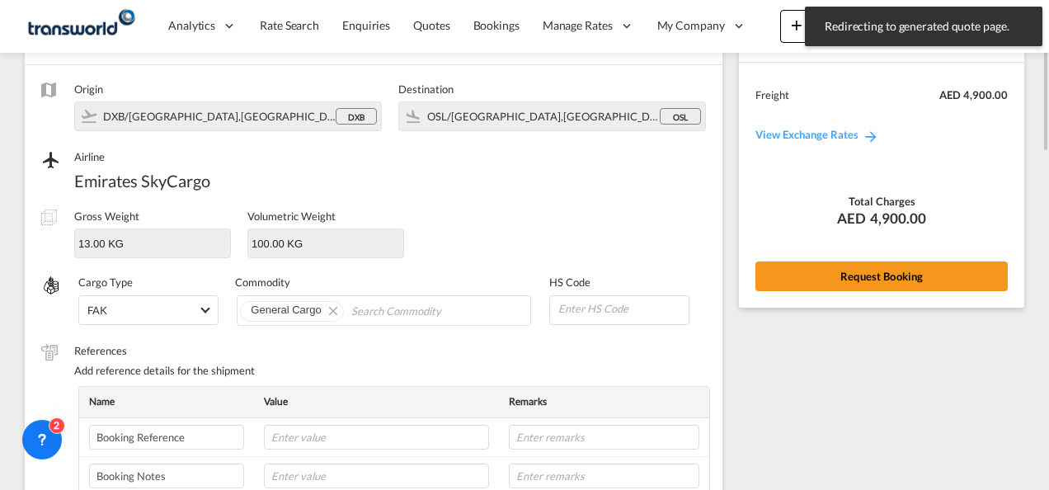
scroll to position [35, 0]
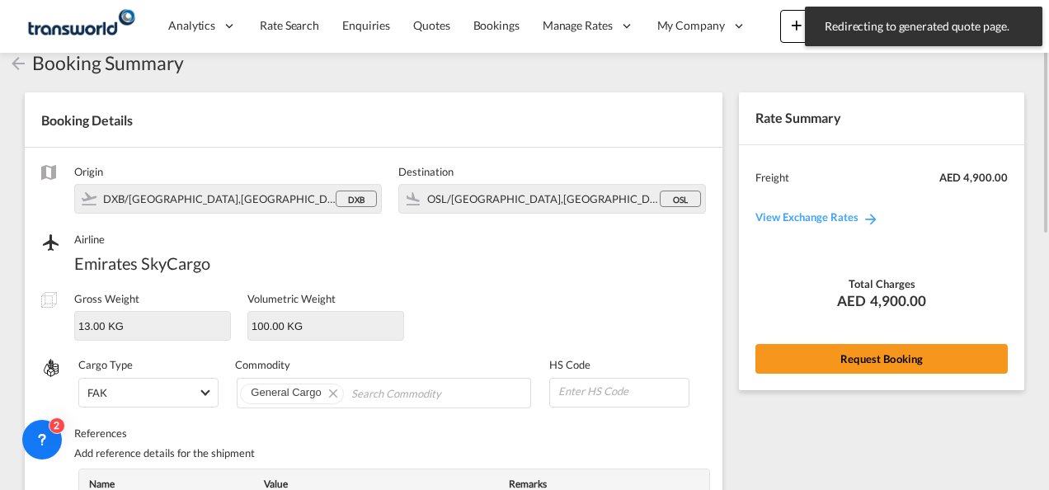
click at [837, 383] on div "Rate Summary Freight AED 4,900.00 View Exchange Rates Total Charges AED 4,900.0…" at bounding box center [881, 240] width 285 height 297
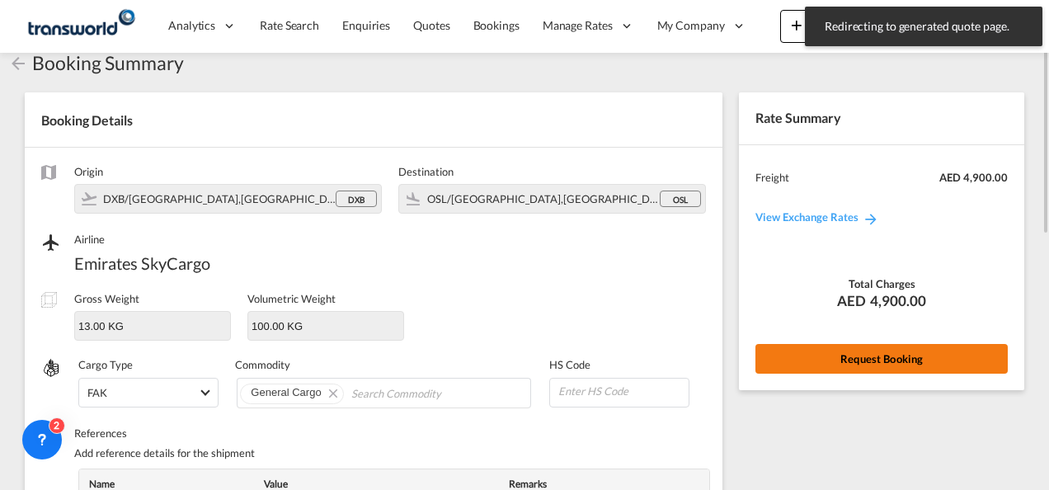
click at [831, 364] on button "Request Booking" at bounding box center [881, 359] width 252 height 30
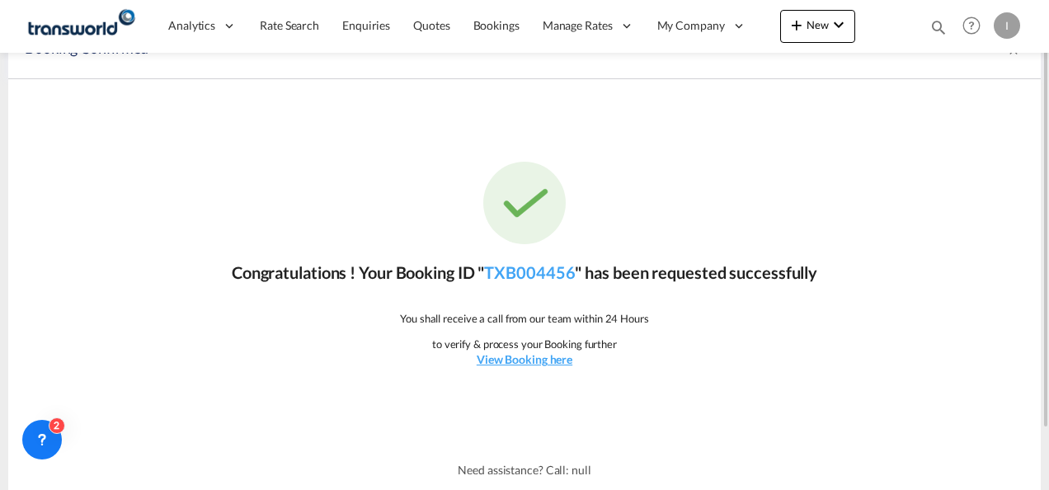
scroll to position [0, 0]
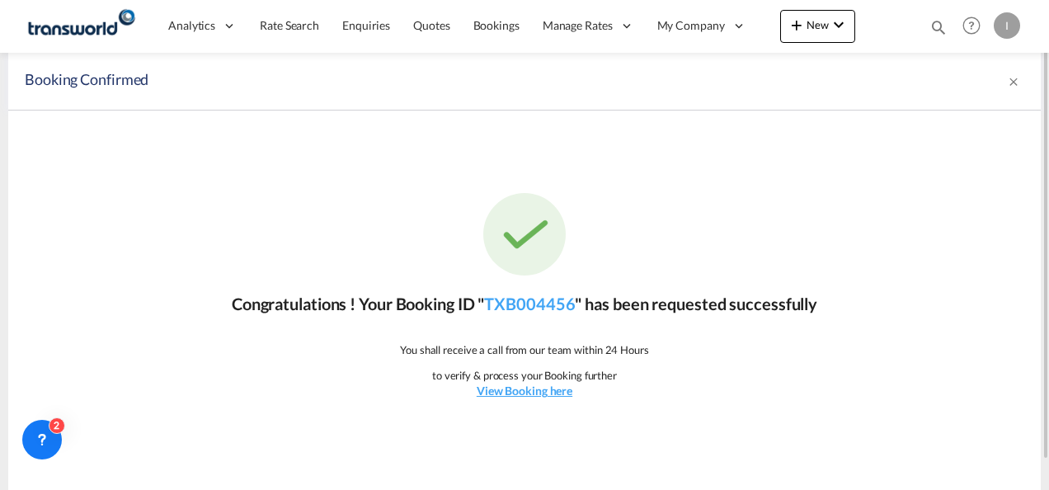
click at [537, 315] on div "Congratulations ! Your Booking ID " TXB004456 " has been requested successfully…" at bounding box center [524, 295] width 1032 height 371
click at [529, 307] on link "TXB004456" at bounding box center [529, 304] width 91 height 20
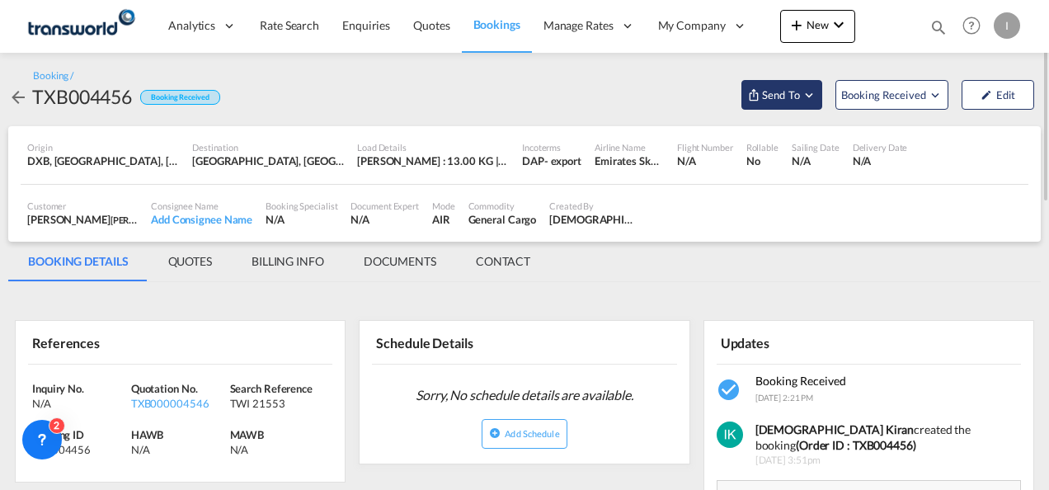
click at [776, 99] on span "Send To" at bounding box center [780, 95] width 41 height 16
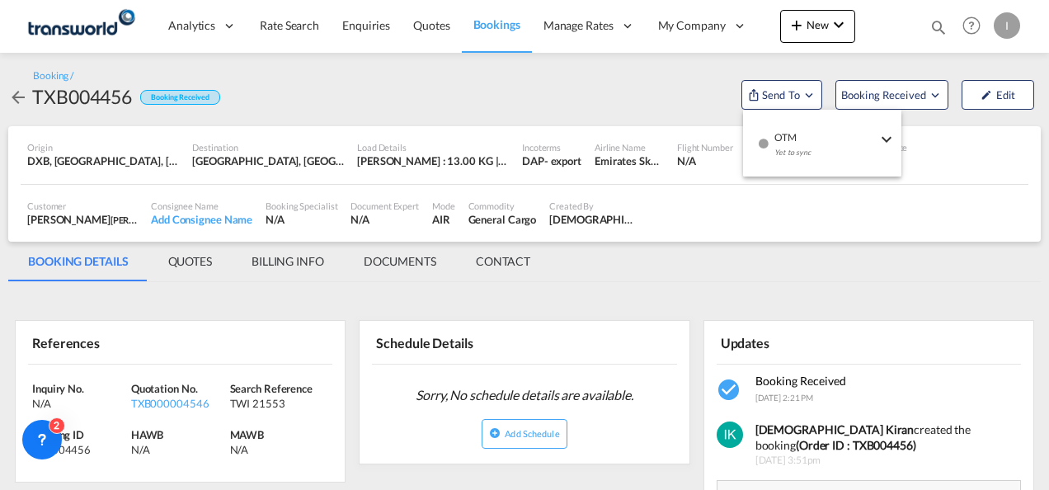
click at [787, 157] on div "Yet to sync" at bounding box center [825, 156] width 102 height 35
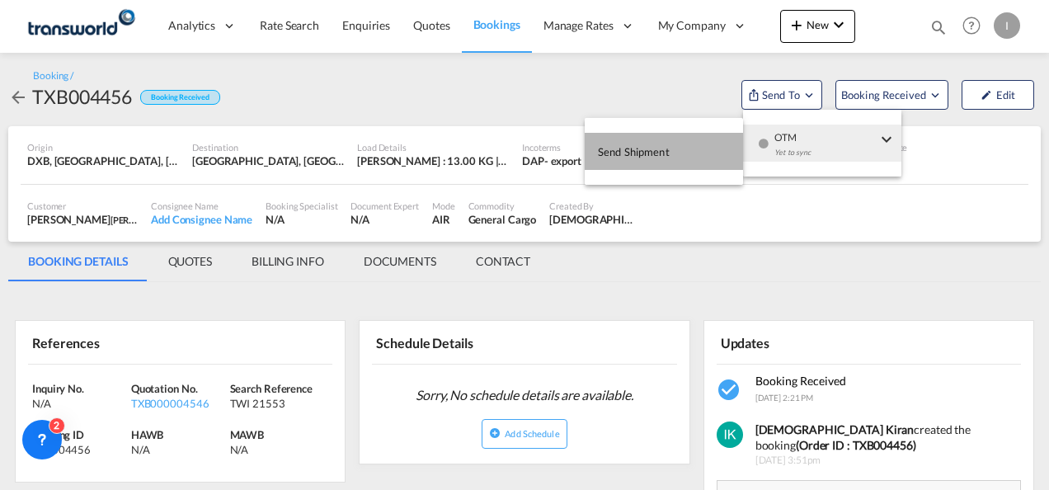
click at [689, 166] on button "Send Shipment" at bounding box center [664, 151] width 158 height 37
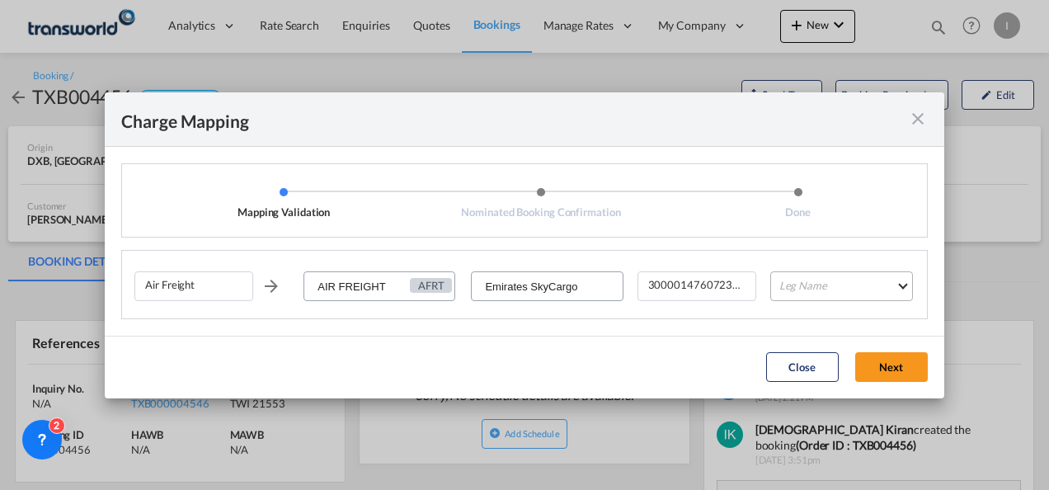
click at [794, 285] on md-select "Leg Name HANDLING ORIGIN HANDLING DESTINATION OTHERS TL PICK UP CUSTOMS ORIGIN …" at bounding box center [841, 286] width 143 height 30
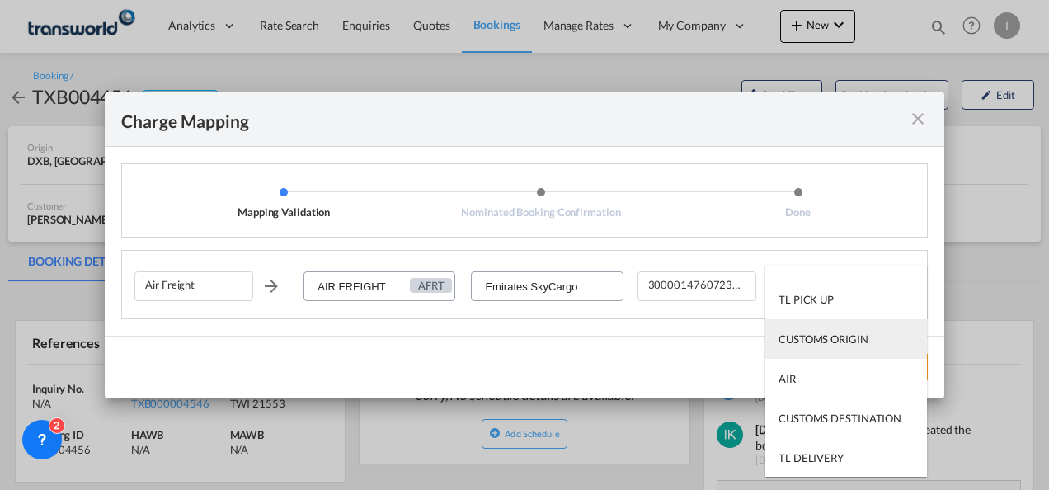
scroll to position [106, 0]
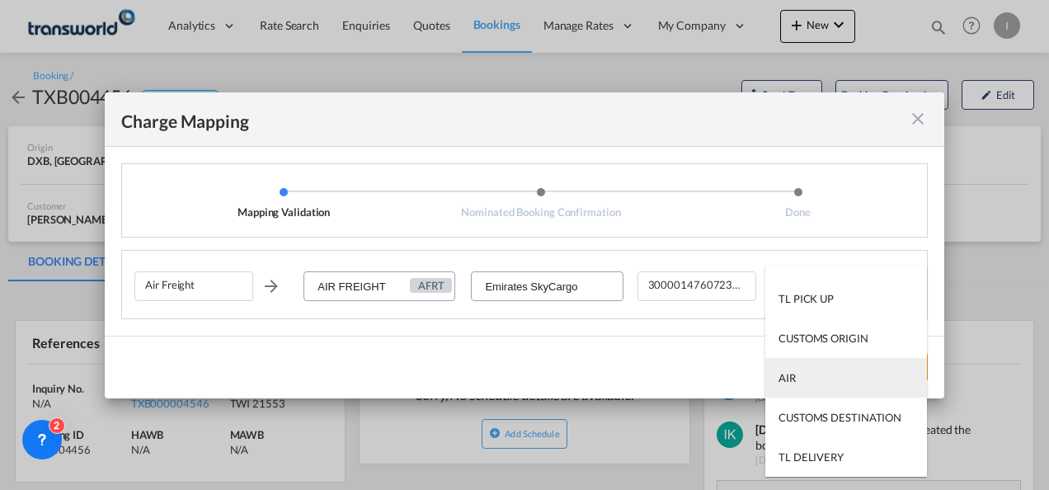
click at [801, 381] on md-option "AIR" at bounding box center [846, 378] width 162 height 40
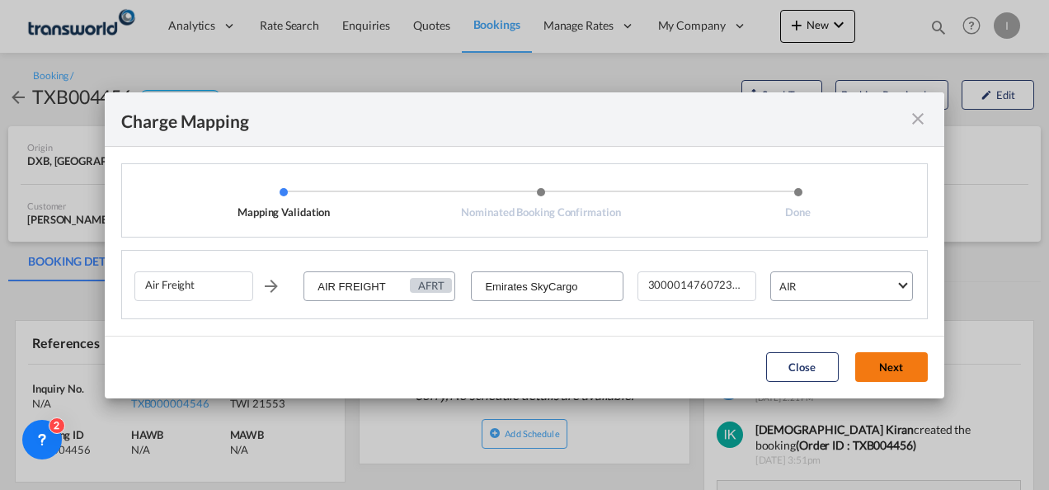
click at [872, 360] on button "Next" at bounding box center [891, 367] width 73 height 30
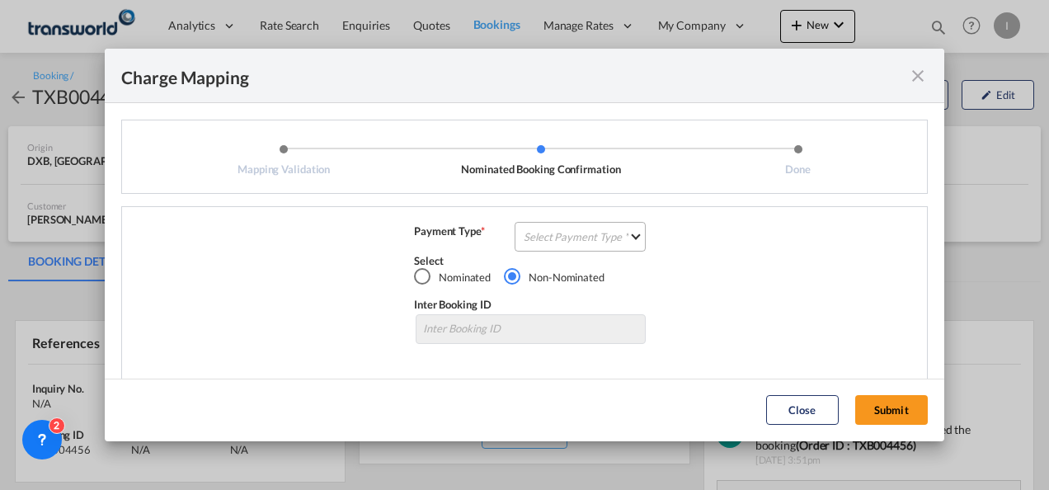
click at [597, 245] on md-select "Select Payment Type COLLECT PREPAID" at bounding box center [580, 237] width 131 height 30
click at [599, 245] on md-option "COLLECT" at bounding box center [578, 237] width 146 height 40
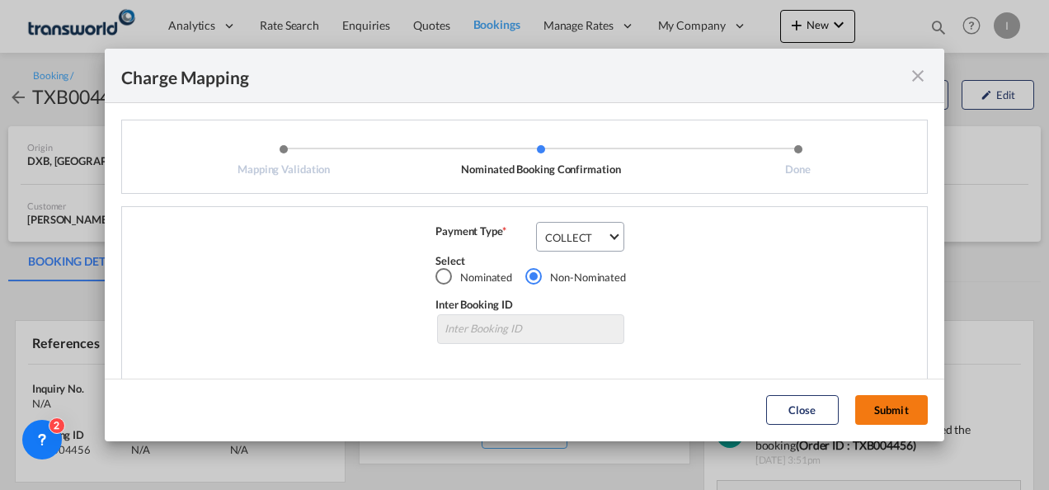
click at [888, 412] on button "Submit" at bounding box center [891, 410] width 73 height 30
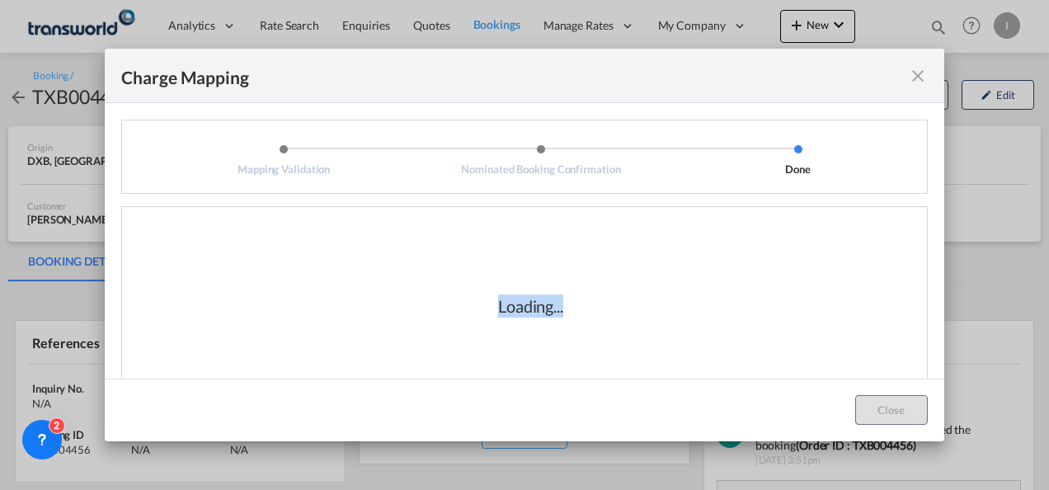
drag, startPoint x: 479, startPoint y: 302, endPoint x: 605, endPoint y: 317, distance: 127.0
click at [605, 317] on div "Loading..." at bounding box center [531, 305] width 165 height 23
click at [604, 316] on div "Loading..." at bounding box center [531, 305] width 165 height 23
drag, startPoint x: 604, startPoint y: 316, endPoint x: 439, endPoint y: 315, distance: 164.9
click at [427, 315] on div "Loading..." at bounding box center [530, 305] width 792 height 165
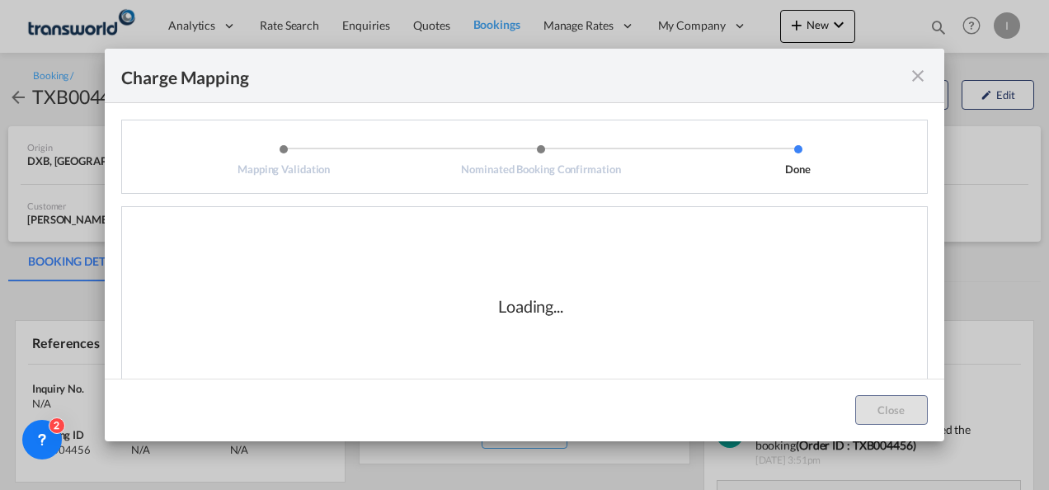
click at [483, 316] on div "Loading..." at bounding box center [531, 305] width 165 height 23
click at [487, 313] on div "Loading..." at bounding box center [531, 305] width 165 height 23
drag, startPoint x: 490, startPoint y: 309, endPoint x: 559, endPoint y: 309, distance: 69.3
click at [559, 309] on div "Loading..." at bounding box center [531, 305] width 165 height 23
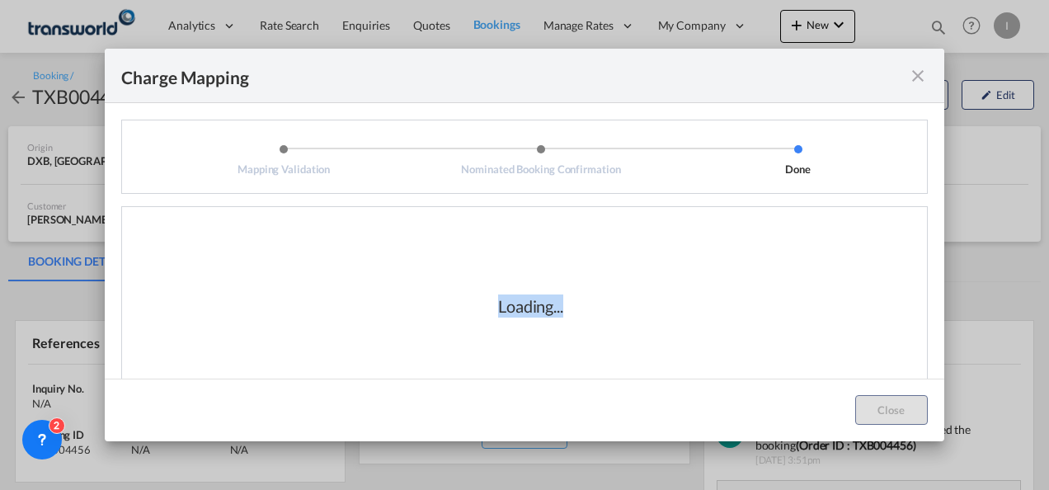
click at [484, 320] on div "Loading..." at bounding box center [530, 305] width 792 height 165
click at [498, 312] on div "Loading..." at bounding box center [530, 305] width 65 height 23
drag, startPoint x: 493, startPoint y: 312, endPoint x: 546, endPoint y: 312, distance: 52.8
click at [546, 312] on div "Loading..." at bounding box center [530, 305] width 65 height 23
drag, startPoint x: 546, startPoint y: 312, endPoint x: 566, endPoint y: 323, distance: 22.5
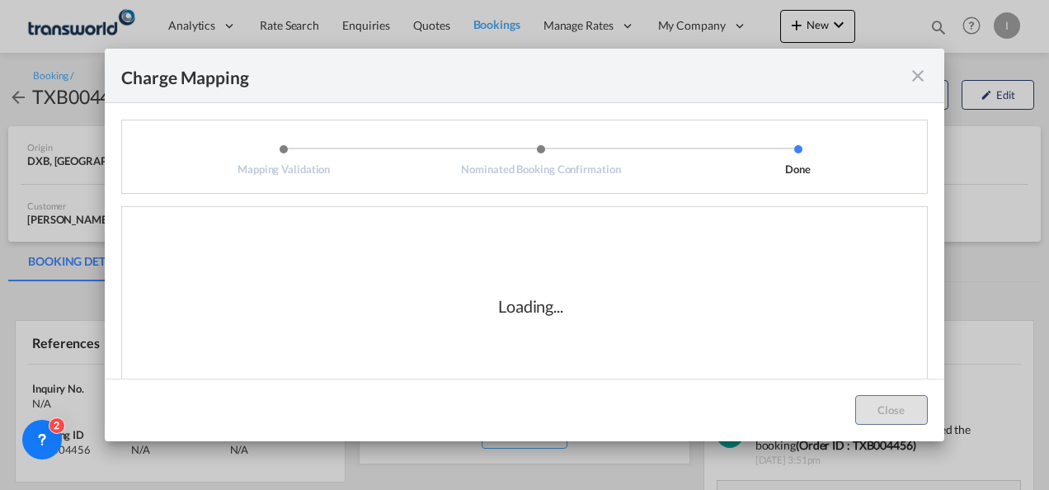
click at [564, 323] on div "Loading..." at bounding box center [530, 305] width 792 height 165
drag, startPoint x: 556, startPoint y: 313, endPoint x: 466, endPoint y: 313, distance: 89.9
click at [466, 313] on div "Loading..." at bounding box center [531, 305] width 165 height 23
click at [557, 310] on div "Loading..." at bounding box center [531, 305] width 165 height 23
drag, startPoint x: 574, startPoint y: 313, endPoint x: 483, endPoint y: 313, distance: 90.7
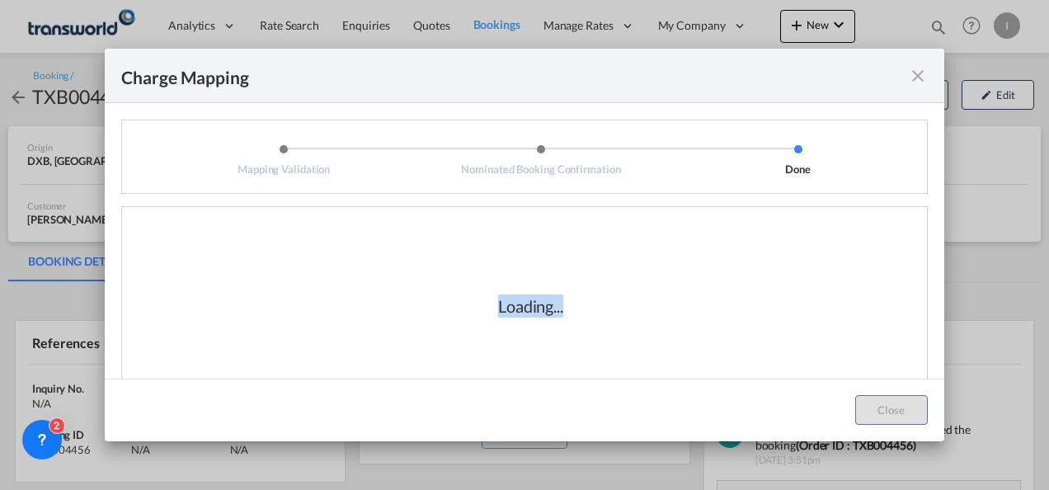
click at [483, 313] on div "Loading..." at bounding box center [531, 305] width 165 height 23
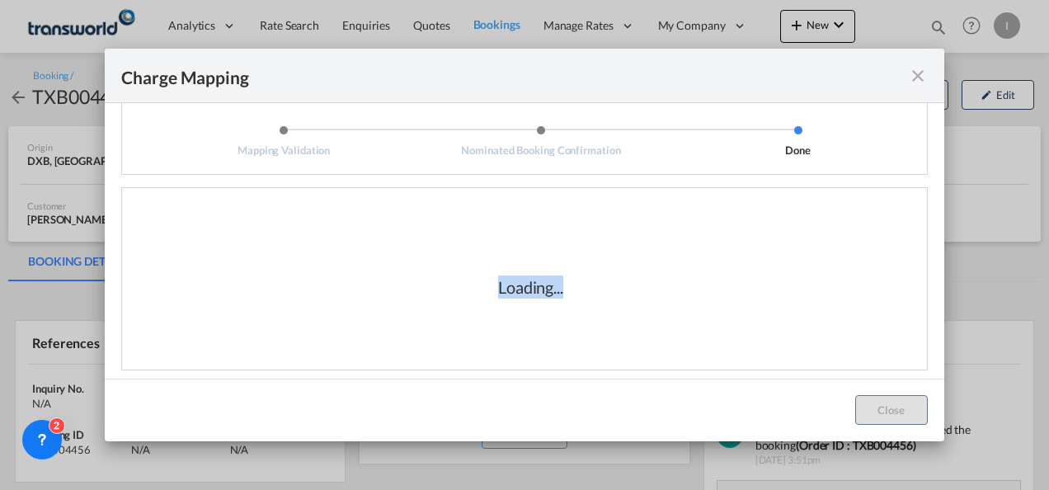
scroll to position [27, 0]
click at [712, 339] on div "Loading..." at bounding box center [530, 278] width 792 height 165
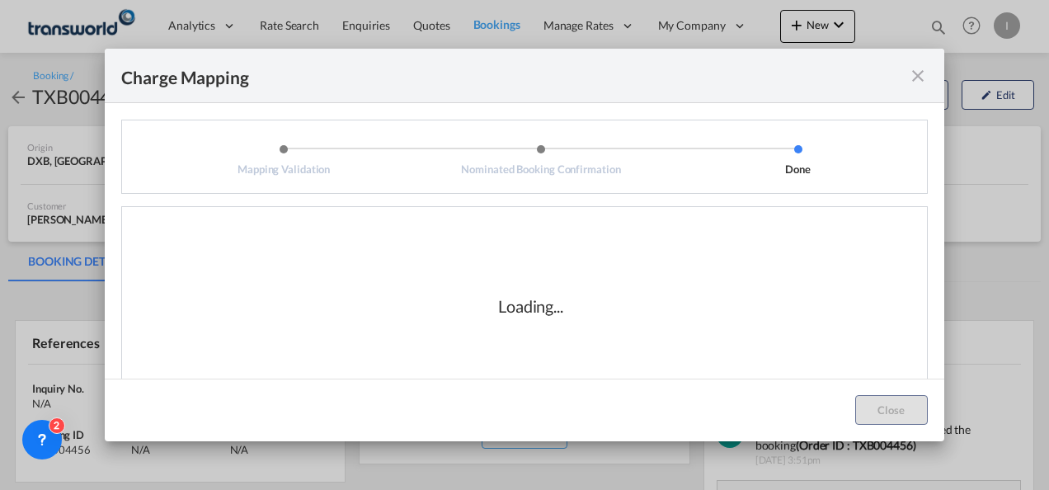
click at [548, 359] on div "Loading..." at bounding box center [530, 305] width 792 height 165
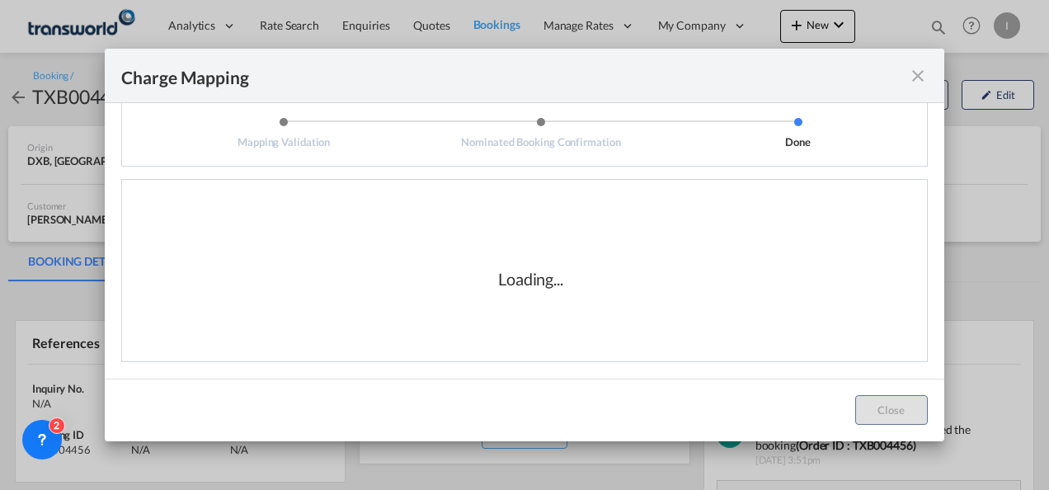
click at [543, 340] on div "Loading..." at bounding box center [530, 278] width 792 height 165
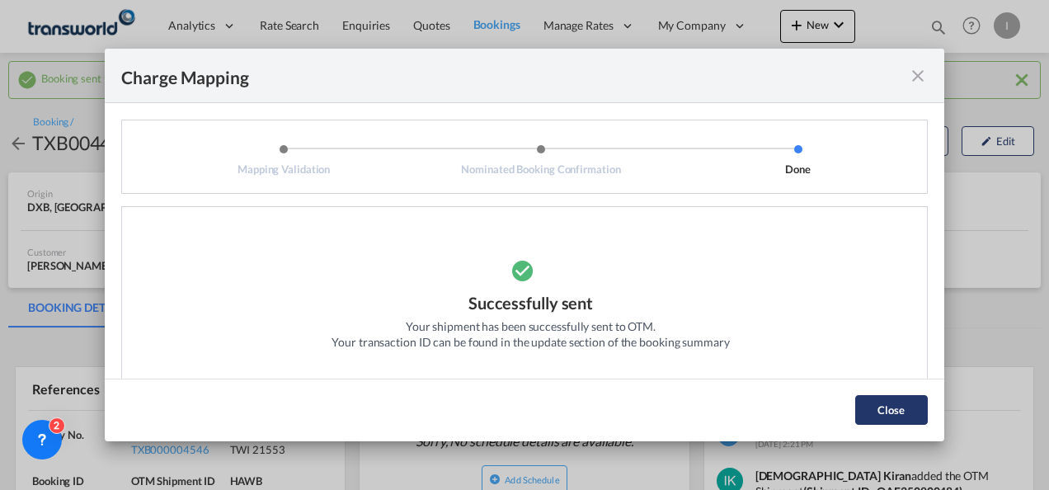
click at [879, 401] on button "Close" at bounding box center [891, 410] width 73 height 30
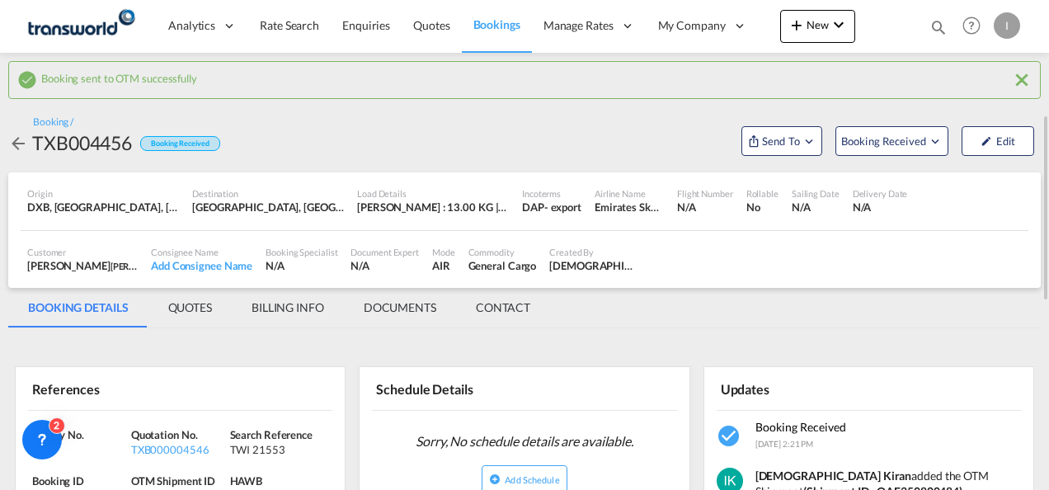
scroll to position [82, 0]
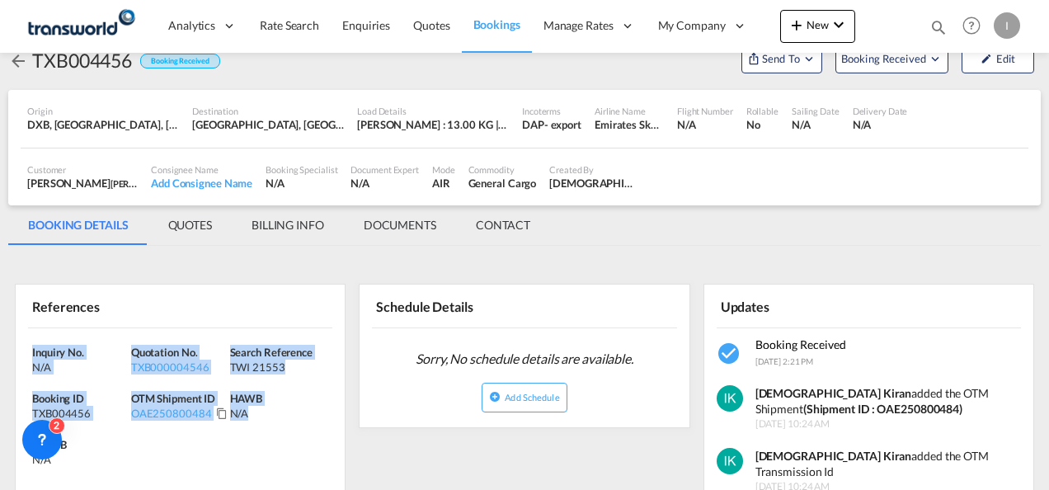
drag, startPoint x: 280, startPoint y: 427, endPoint x: -3, endPoint y: 353, distance: 292.4
click at [0, 353] on html "Analytics Reports Dashboard Rate Search Enquiries Quotes" at bounding box center [524, 245] width 1049 height 490
drag, startPoint x: -3, startPoint y: 353, endPoint x: 40, endPoint y: 354, distance: 43.7
copy div "Inquiry No. N/A Quotation No. TXB000004546 Search Reference TWI 21553 Booking I…"
